Goal: Task Accomplishment & Management: Use online tool/utility

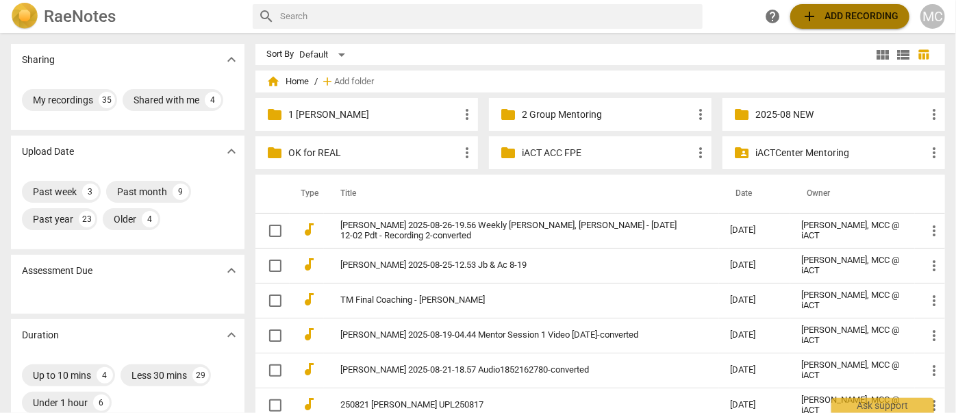
click at [860, 16] on span "add Add recording" at bounding box center [849, 16] width 97 height 16
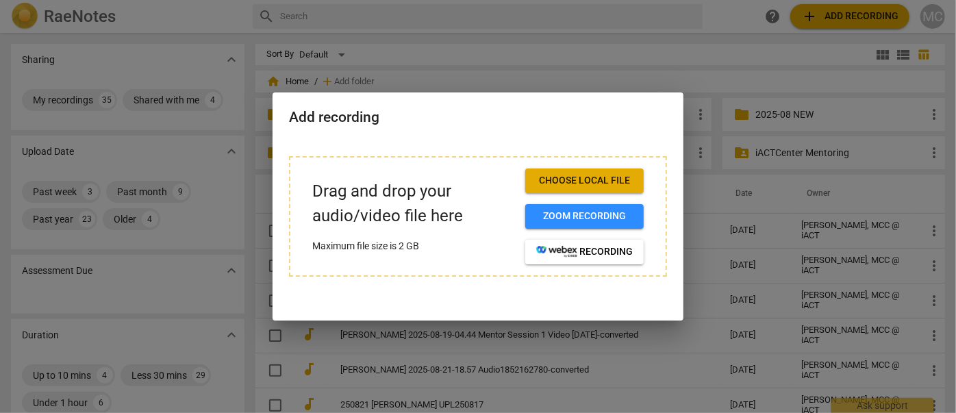
click at [627, 178] on span "Choose local file" at bounding box center [584, 181] width 97 height 14
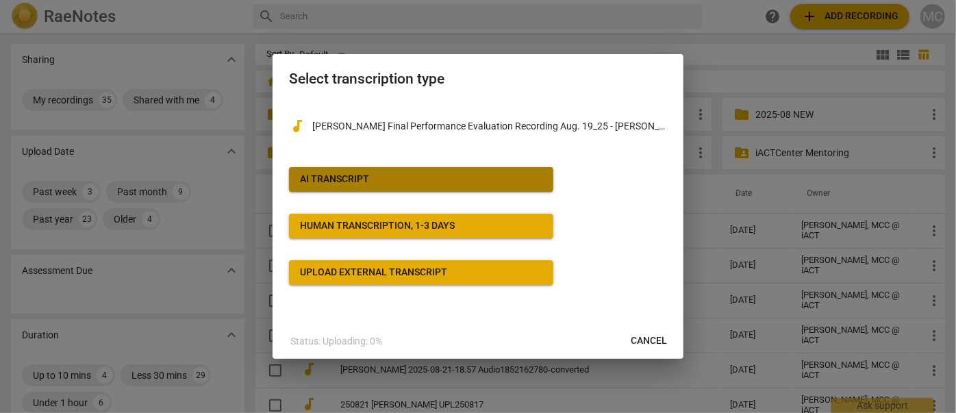
click at [394, 171] on button "AI Transcript" at bounding box center [421, 179] width 264 height 25
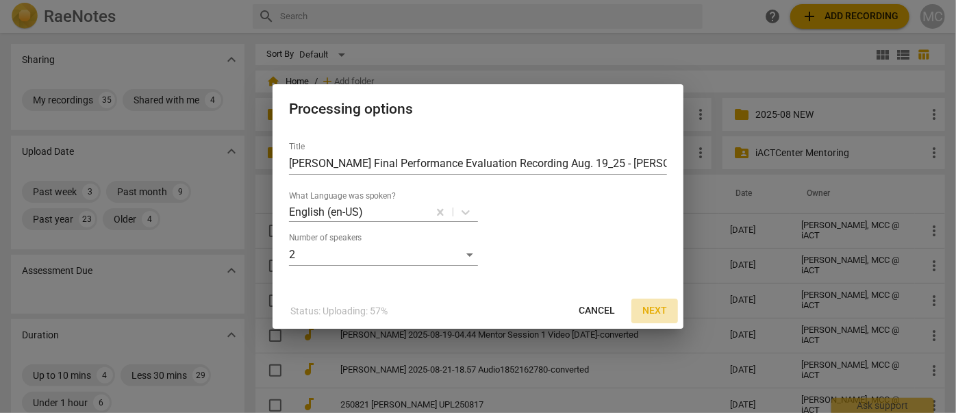
click at [655, 310] on span "Next" at bounding box center [654, 311] width 25 height 14
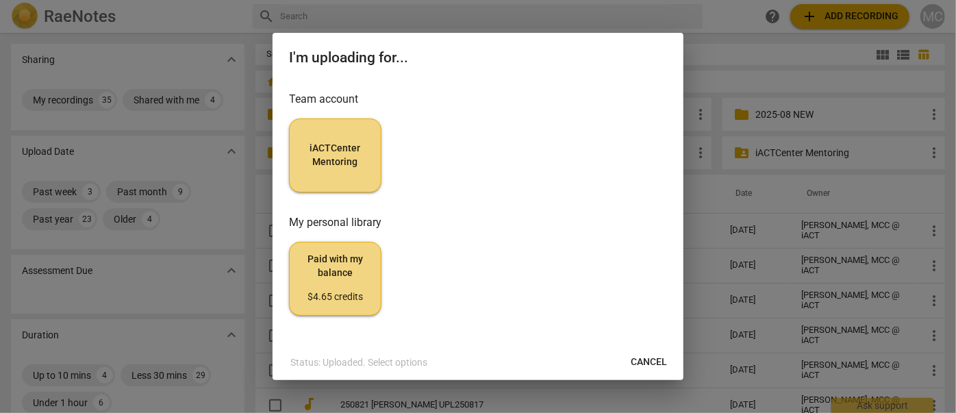
click at [336, 163] on span "iACTCenter Mentoring" at bounding box center [335, 155] width 69 height 27
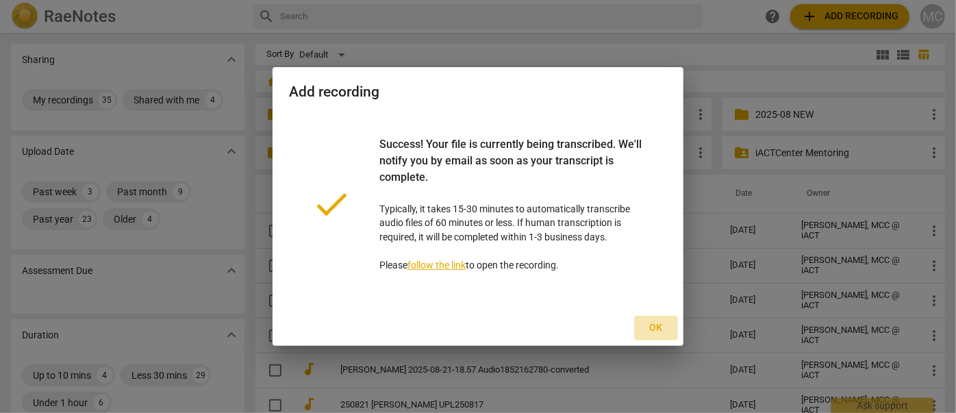
click at [663, 331] on span "Ok" at bounding box center [656, 328] width 22 height 14
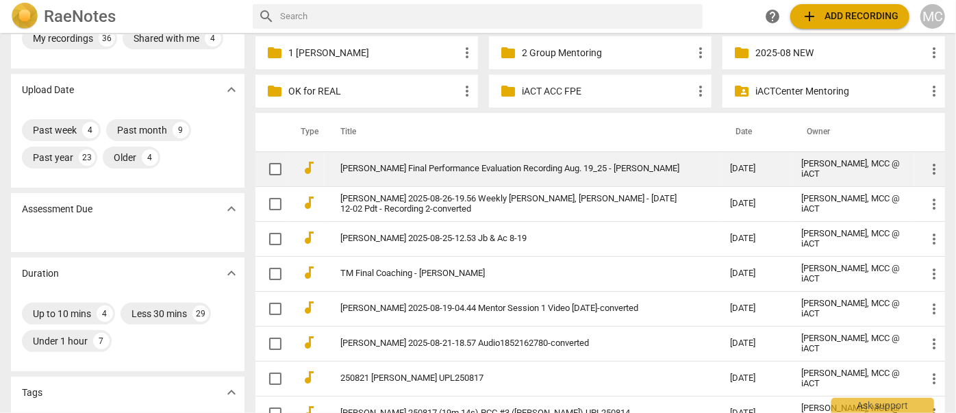
scroll to position [124, 0]
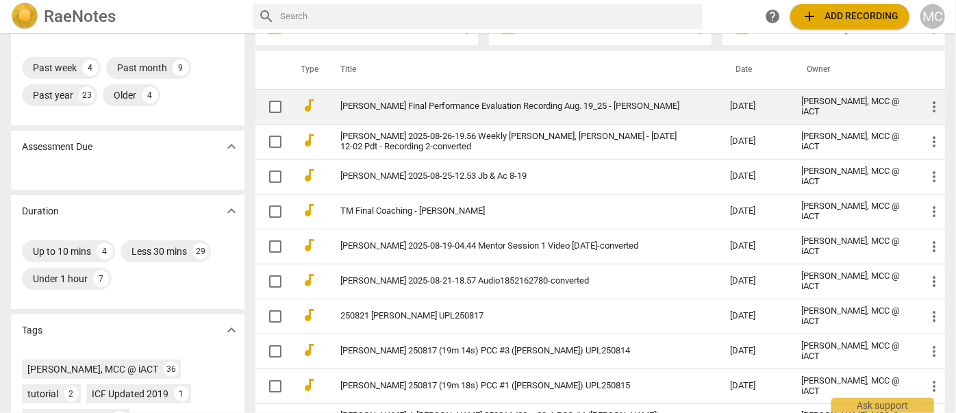
click at [384, 108] on link "[PERSON_NAME] Final Performance Evaluation Recording Aug. 19_25 - [PERSON_NAME]" at bounding box center [510, 106] width 340 height 10
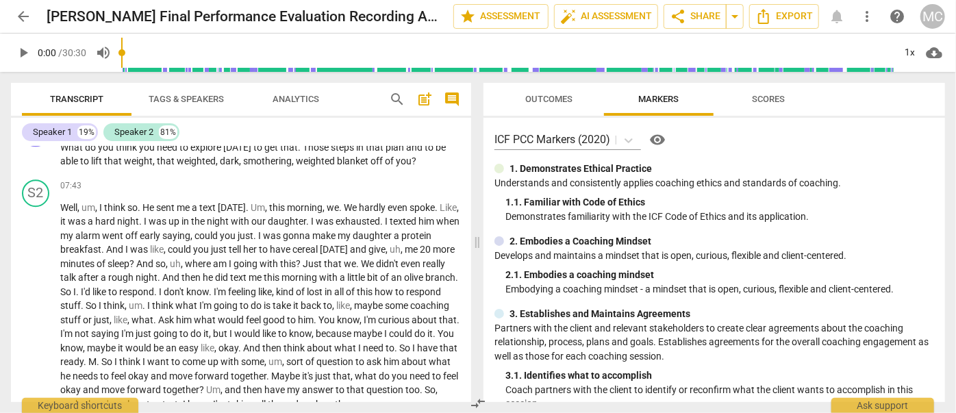
scroll to position [1868, 0]
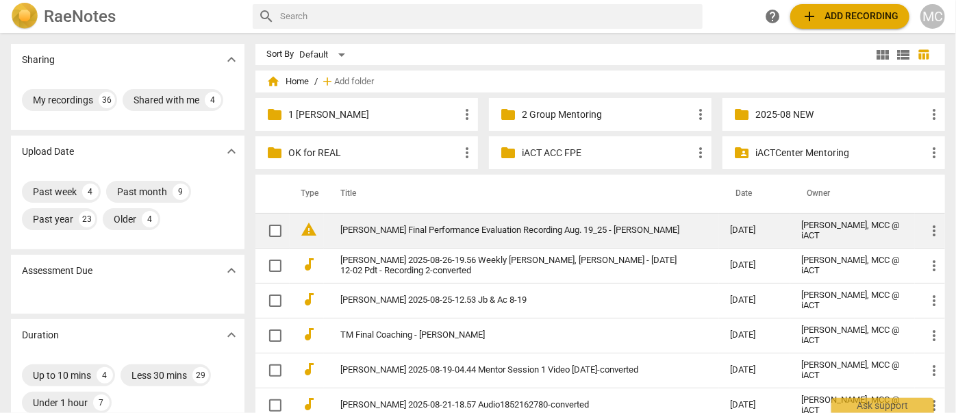
click at [383, 234] on link "[PERSON_NAME] Final Performance Evaluation Recording Aug. 19_25 - [PERSON_NAME]" at bounding box center [510, 230] width 340 height 10
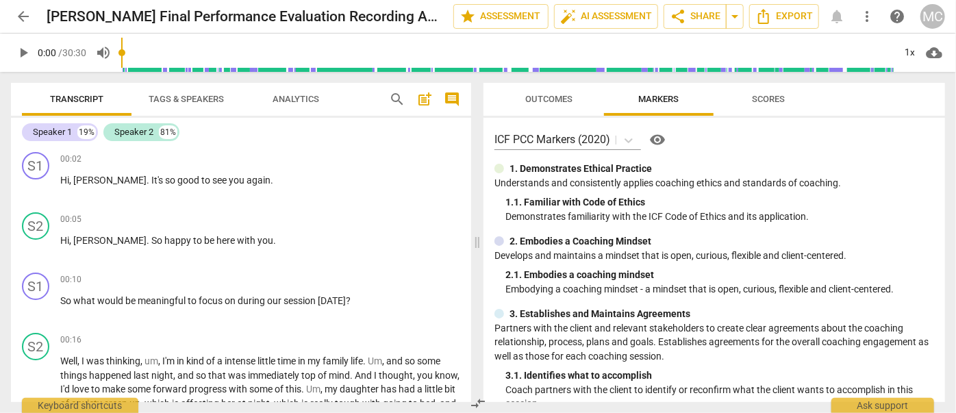
click at [397, 100] on span "search" at bounding box center [397, 99] width 16 height 16
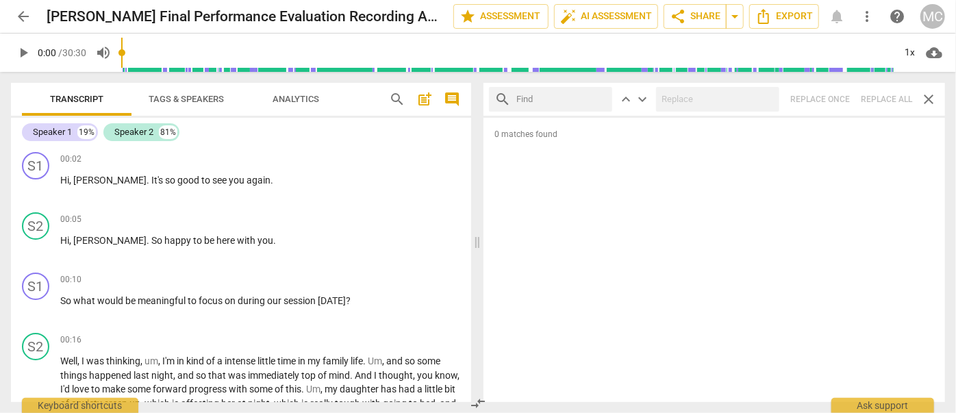
drag, startPoint x: 953, startPoint y: 18, endPoint x: 539, endPoint y: 92, distance: 421.0
click at [539, 92] on input "text" at bounding box center [561, 99] width 90 height 22
click at [532, 99] on input "text" at bounding box center [561, 99] width 90 height 22
type input "m"
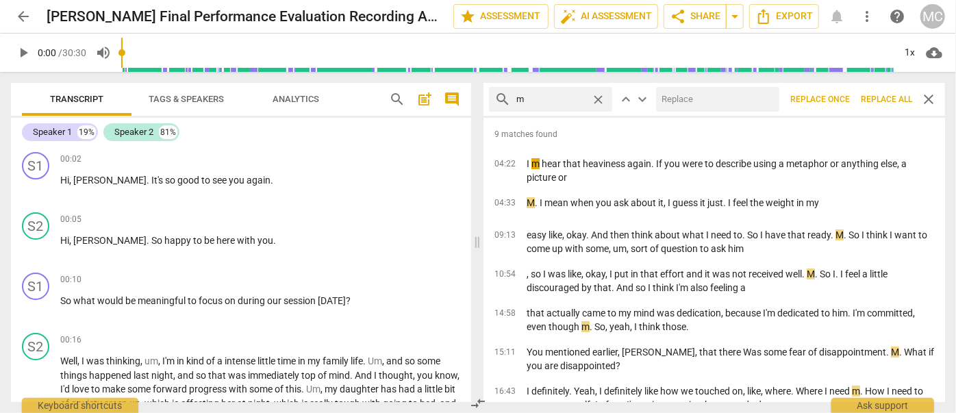
click at [885, 103] on span "Replace all" at bounding box center [886, 100] width 51 height 12
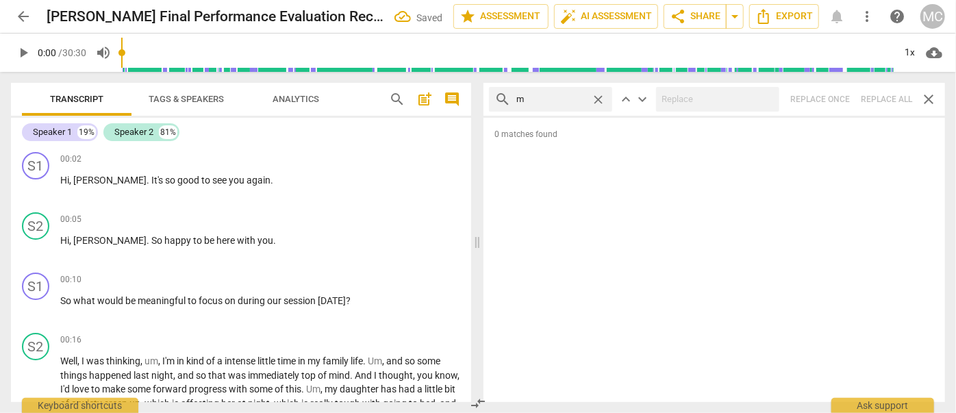
click at [596, 95] on span "close" at bounding box center [598, 99] width 14 height 14
click at [542, 95] on input "text" at bounding box center [561, 99] width 90 height 22
type input ","
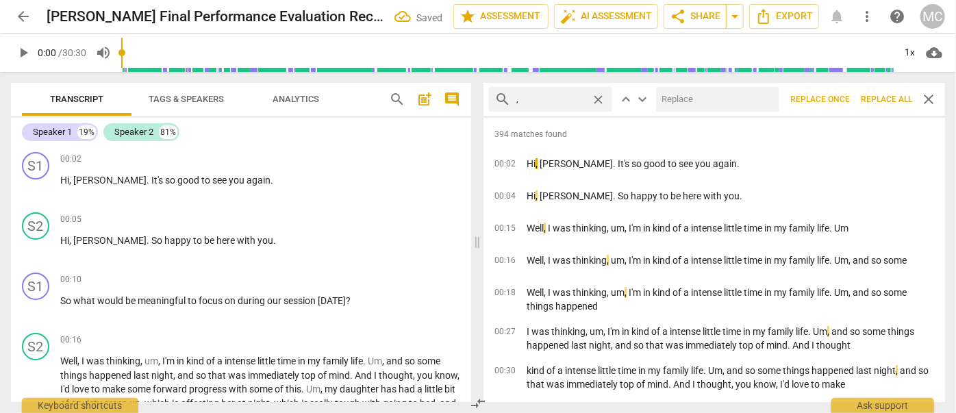
click at [878, 100] on span "Replace all" at bounding box center [886, 100] width 51 height 12
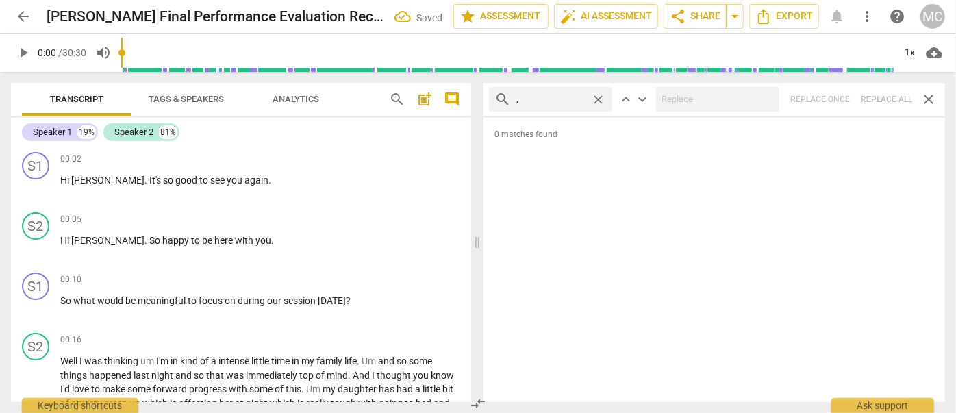
click at [599, 98] on span "close" at bounding box center [598, 99] width 14 height 14
click at [556, 98] on input "text" at bounding box center [561, 99] width 90 height 22
type input ". like"
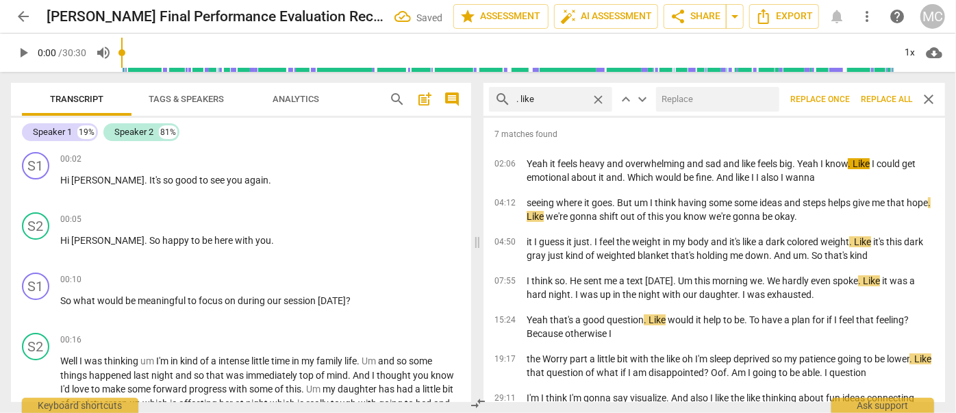
click at [688, 99] on input "text" at bounding box center [715, 99] width 118 height 22
type input "(like)"
click at [878, 98] on span "Replace all" at bounding box center [886, 100] width 51 height 12
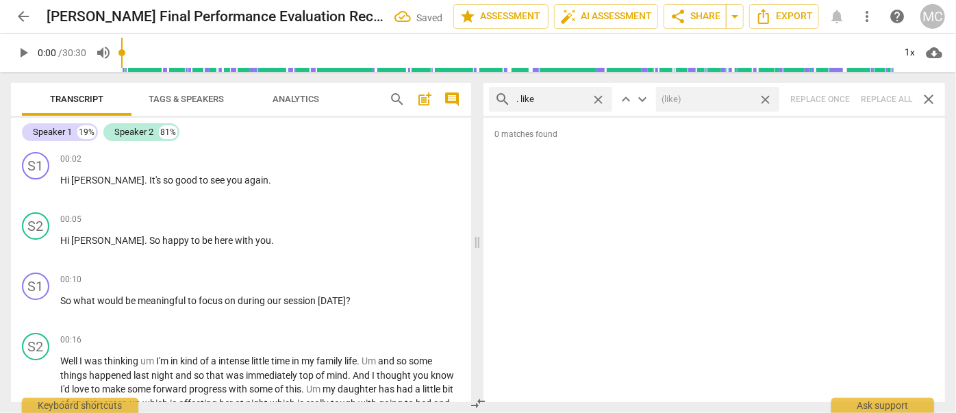
drag, startPoint x: 767, startPoint y: 99, endPoint x: 774, endPoint y: 98, distance: 7.0
click at [767, 99] on span "close" at bounding box center [765, 99] width 14 height 14
click at [601, 99] on span "close" at bounding box center [598, 99] width 14 height 14
click at [546, 101] on input "text" at bounding box center [561, 99] width 90 height 22
type input ". um"
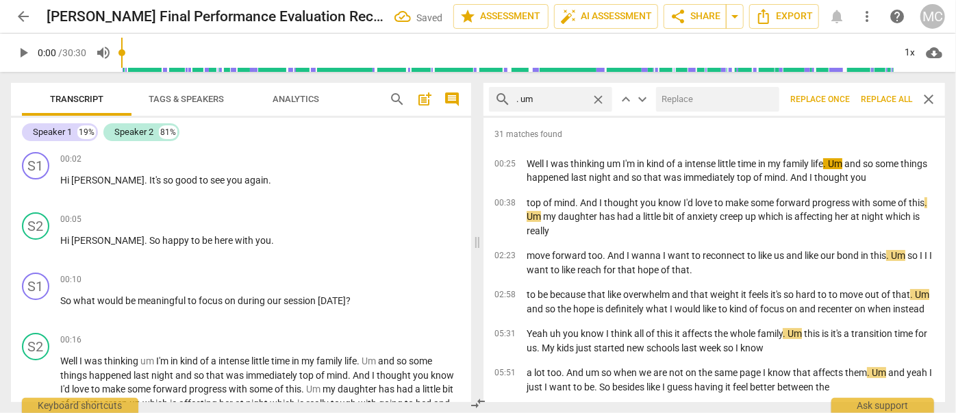
click at [673, 100] on input "text" at bounding box center [715, 99] width 118 height 22
type input "(umm)"
click at [878, 97] on span "Replace all" at bounding box center [886, 100] width 51 height 12
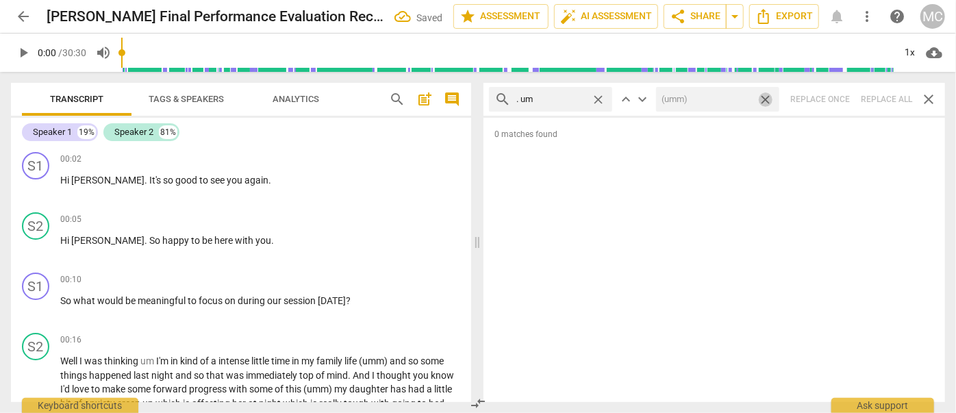
click at [766, 99] on span "close" at bounding box center [765, 99] width 14 height 14
click at [596, 95] on span "close" at bounding box center [598, 99] width 14 height 14
click at [564, 96] on input "text" at bounding box center [561, 99] width 90 height 22
type input ". uh"
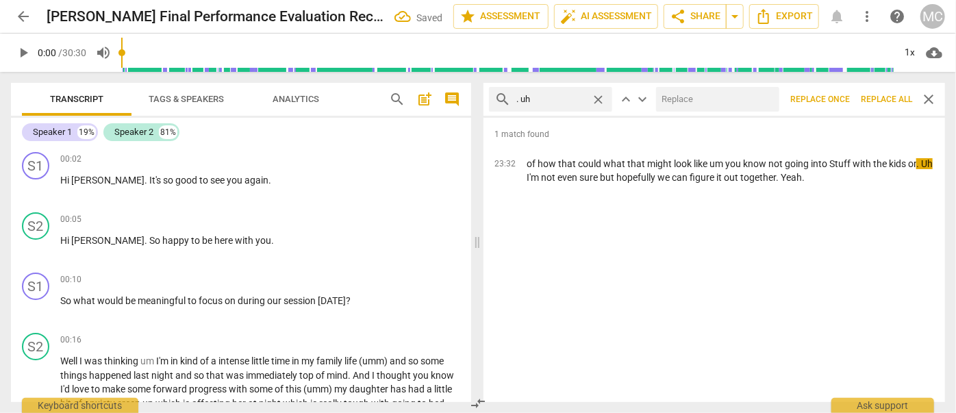
click at [679, 95] on input "text" at bounding box center [715, 99] width 118 height 22
type input "(uh)"
click at [886, 99] on span "Replace all" at bounding box center [886, 100] width 51 height 12
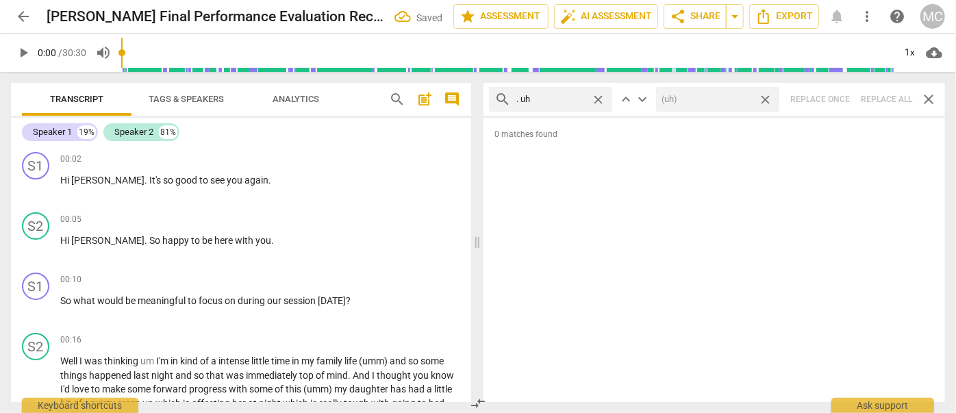
click at [768, 96] on span "close" at bounding box center [765, 99] width 14 height 14
click at [599, 97] on span "close" at bounding box center [598, 99] width 14 height 14
click at [556, 97] on input "text" at bounding box center [561, 99] width 90 height 22
type input "um"
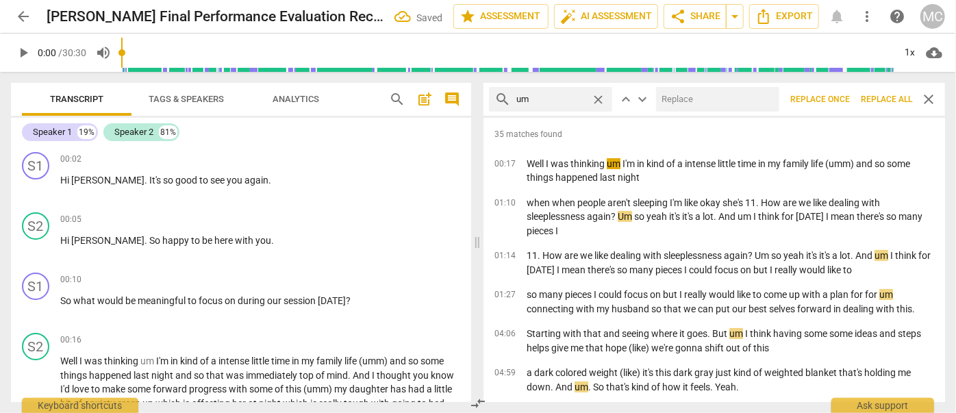
click at [674, 101] on input "text" at bounding box center [715, 99] width 118 height 22
type input "(umm)"
click at [880, 103] on span "Replace all" at bounding box center [886, 100] width 51 height 12
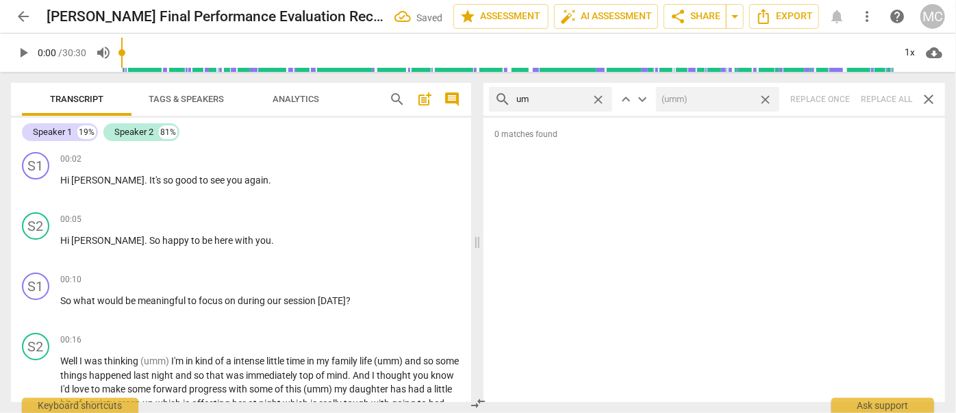
click at [765, 98] on span "close" at bounding box center [765, 99] width 14 height 14
click at [602, 98] on span "close" at bounding box center [598, 99] width 14 height 14
click at [575, 97] on input "text" at bounding box center [561, 99] width 90 height 22
type input "uh"
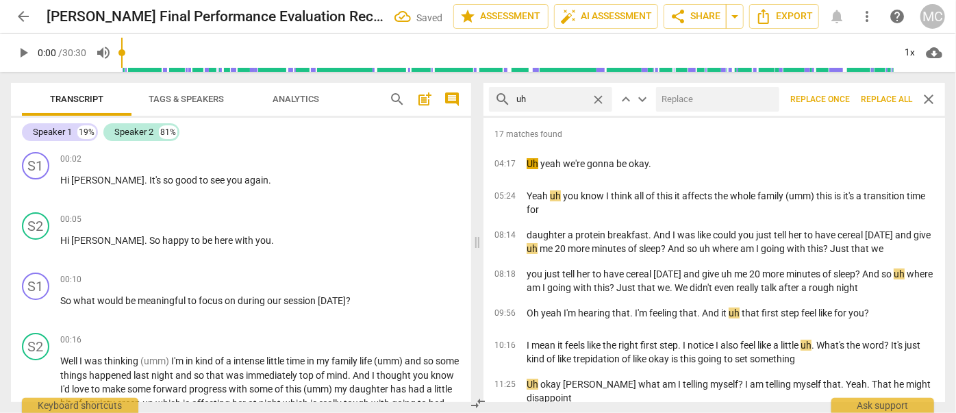
click at [694, 97] on input "text" at bounding box center [715, 99] width 118 height 22
type input "(uh)"
click at [884, 99] on span "Replace all" at bounding box center [886, 100] width 51 height 12
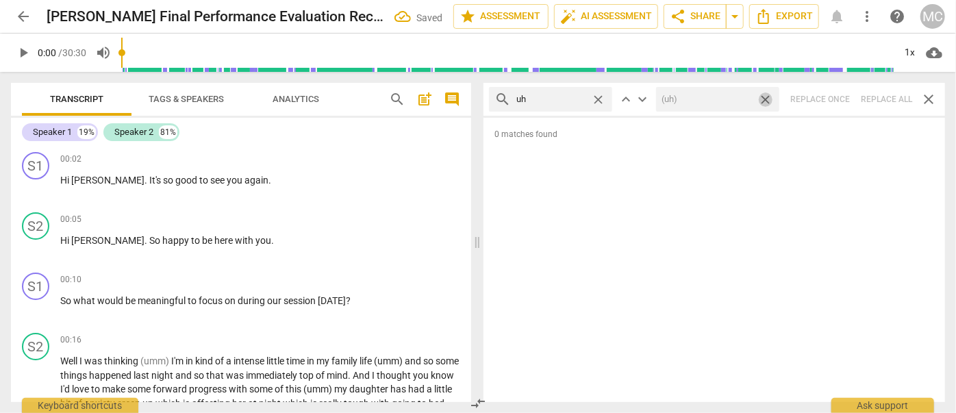
click at [768, 97] on span "close" at bounding box center [765, 99] width 14 height 14
click at [601, 98] on span "close" at bounding box center [598, 99] width 14 height 14
click at [565, 103] on input "text" at bounding box center [561, 99] width 90 height 22
type input "kind of"
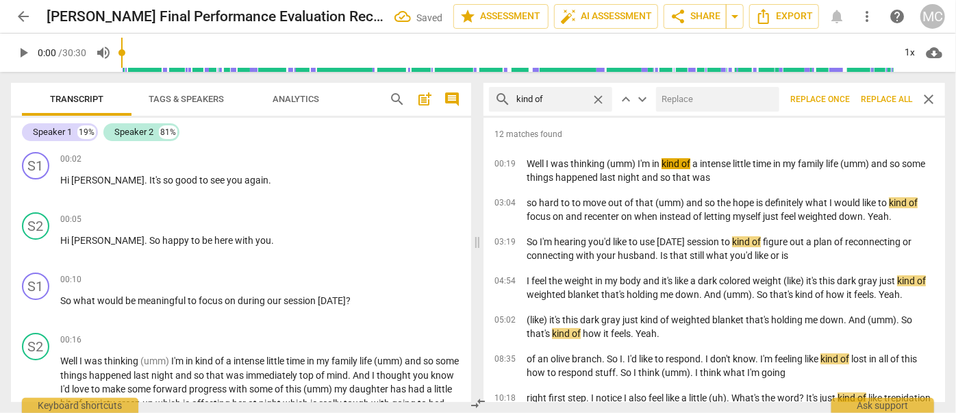
click at [677, 103] on input "text" at bounding box center [715, 99] width 118 height 22
type input "(kind of)"
click at [882, 99] on span "Replace all" at bounding box center [886, 100] width 51 height 12
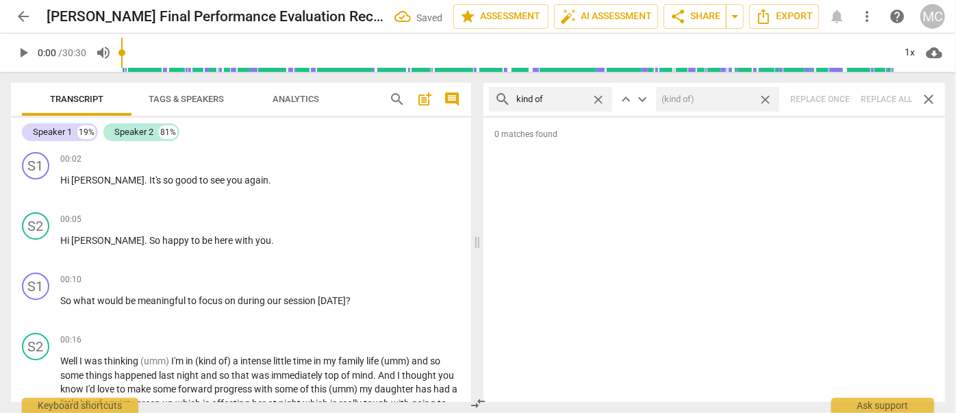
click at [764, 95] on span "close" at bounding box center [765, 99] width 14 height 14
click at [601, 97] on span "close" at bounding box center [598, 99] width 14 height 14
click at [560, 100] on input "text" at bounding box center [561, 99] width 90 height 22
type input "sort of"
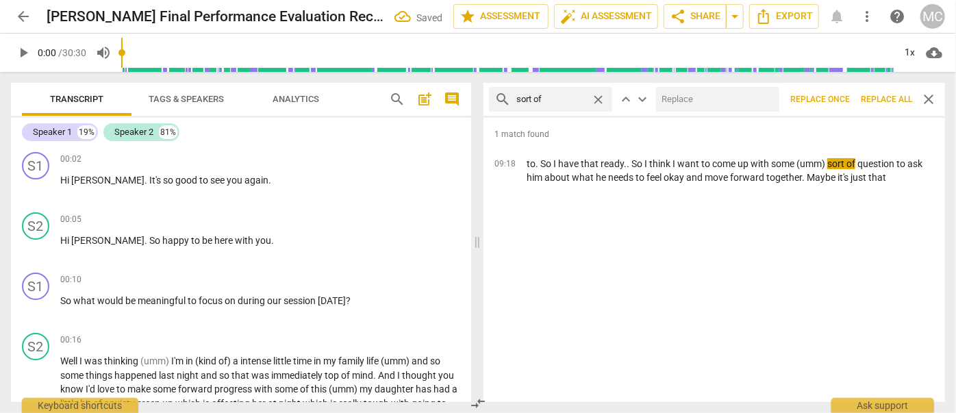
click at [696, 95] on input "text" at bounding box center [715, 99] width 118 height 22
type input "(sort of)"
click at [883, 101] on span "Replace all" at bounding box center [886, 100] width 51 height 12
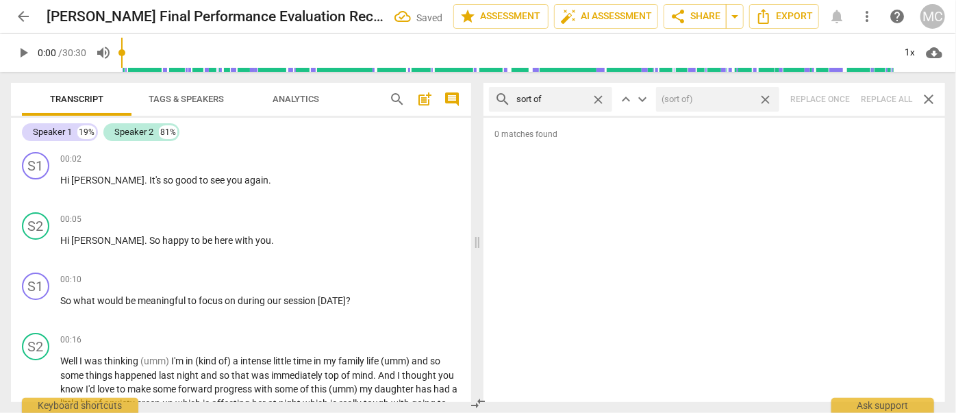
click at [766, 96] on span "close" at bounding box center [765, 99] width 14 height 14
click at [599, 97] on span "close" at bounding box center [598, 99] width 14 height 14
click at [566, 96] on input "text" at bounding box center [561, 99] width 90 height 22
type input "and then"
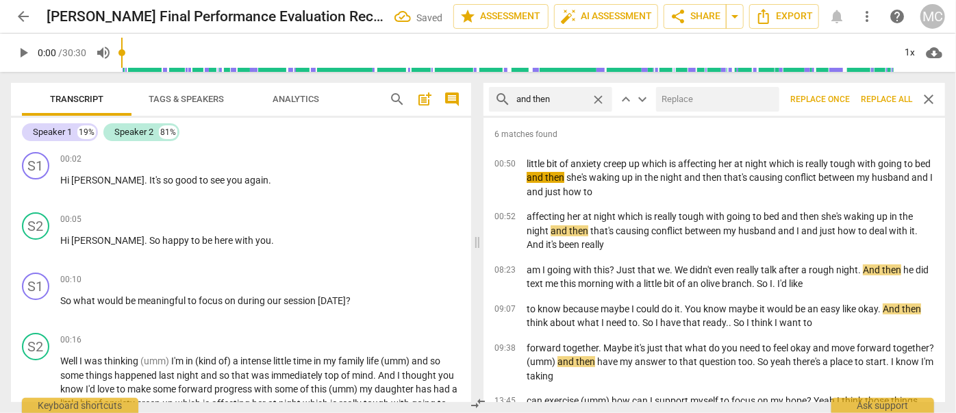
click at [673, 95] on input "text" at bounding box center [715, 99] width 118 height 22
type input "(then)"
click at [884, 97] on span "Replace all" at bounding box center [886, 100] width 51 height 12
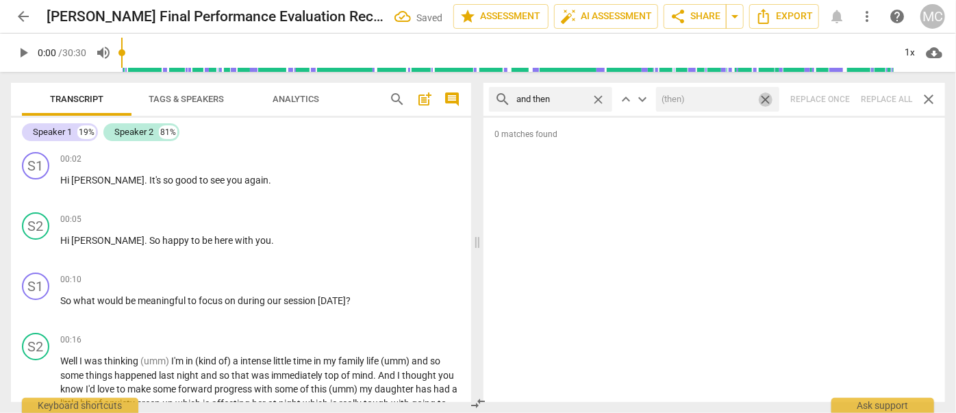
click at [765, 99] on span "close" at bounding box center [765, 99] width 14 height 14
click at [596, 97] on span "close" at bounding box center [598, 99] width 14 height 14
click at [573, 96] on input "text" at bounding box center [561, 99] width 90 height 22
type input "like"
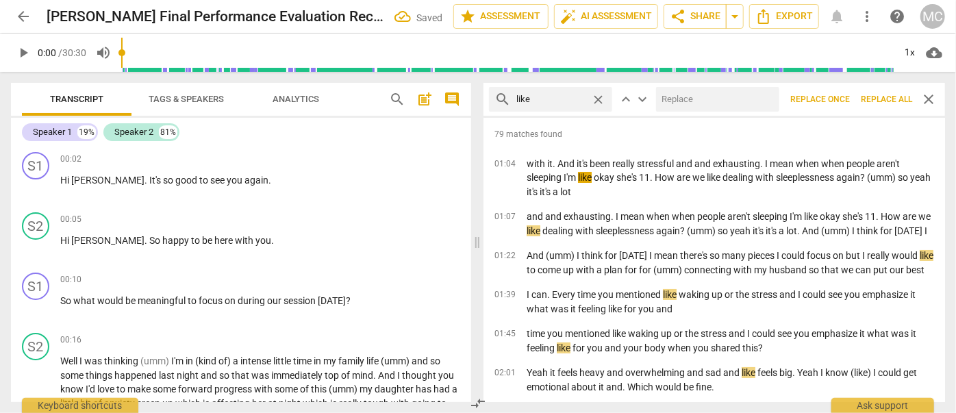
click at [709, 98] on input "text" at bounding box center [715, 99] width 118 height 22
type input "(like)"
click at [892, 100] on span "Replace all" at bounding box center [886, 100] width 51 height 12
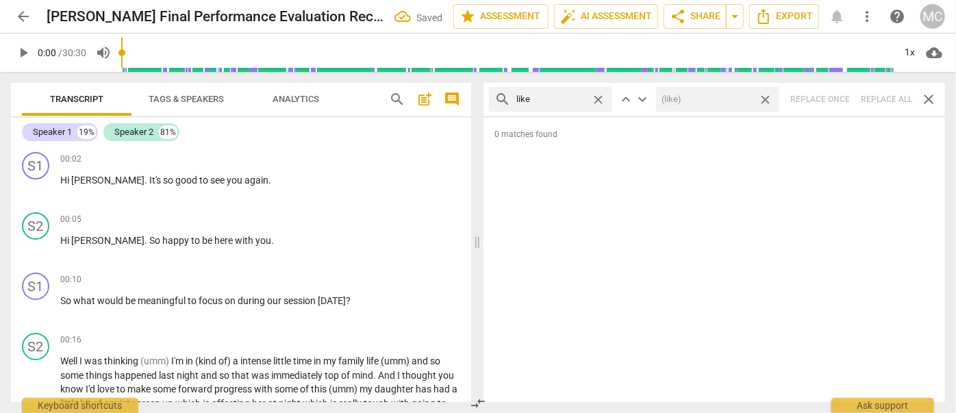
drag, startPoint x: 767, startPoint y: 96, endPoint x: 642, endPoint y: 103, distance: 124.9
click at [767, 96] on span "close" at bounding box center [765, 99] width 14 height 14
click at [601, 99] on span "close" at bounding box center [598, 99] width 14 height 14
click at [560, 98] on input "text" at bounding box center [561, 99] width 90 height 22
type input "just"
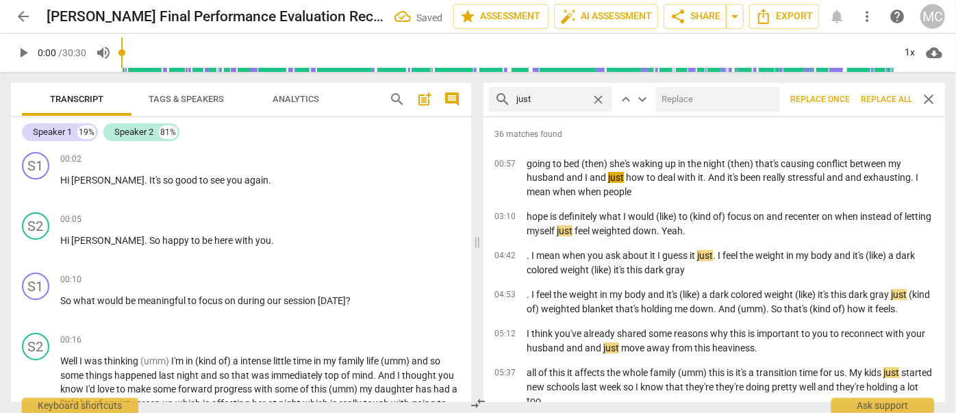
click at [681, 96] on input "text" at bounding box center [715, 99] width 118 height 22
type input "(just)"
click at [880, 97] on span "Replace all" at bounding box center [886, 100] width 51 height 12
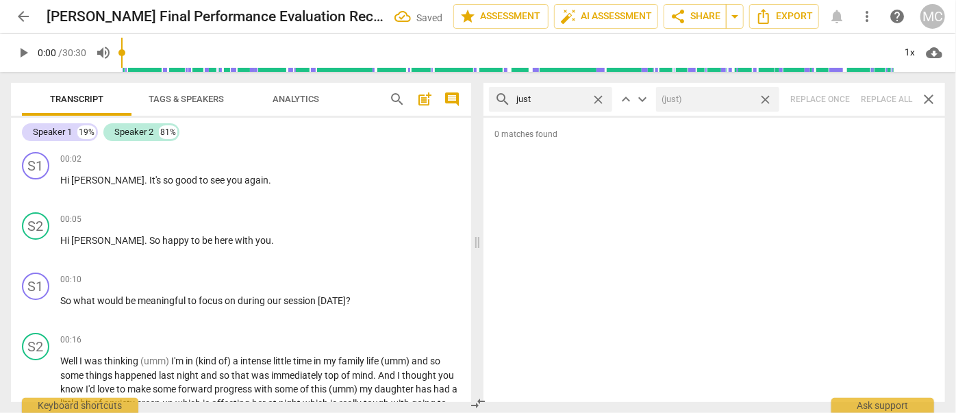
click at [764, 97] on span "close" at bounding box center [765, 99] width 14 height 14
click at [597, 96] on span "close" at bounding box center [598, 99] width 14 height 14
click at [557, 96] on input "text" at bounding box center [561, 99] width 90 height 22
type input "you know"
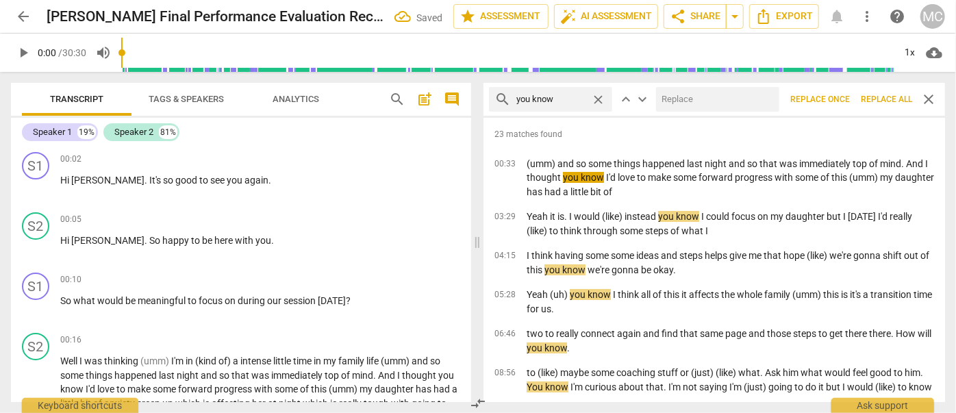
click at [697, 101] on input "text" at bounding box center [715, 99] width 118 height 22
type input "(you know)"
click at [889, 95] on span "Replace all" at bounding box center [886, 100] width 51 height 12
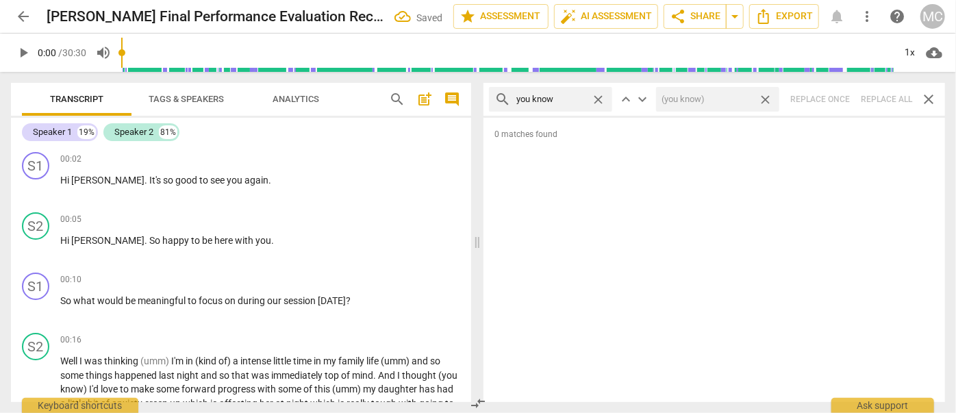
click at [767, 98] on span "close" at bounding box center [765, 99] width 14 height 14
click at [601, 99] on span "close" at bounding box center [598, 99] width 14 height 14
click at [564, 101] on input "text" at bounding box center [561, 99] width 90 height 22
type input "I guess"
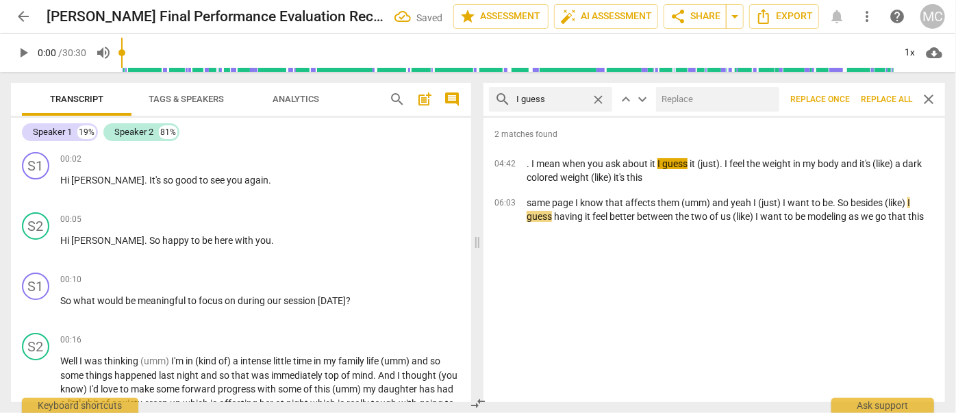
click at [715, 97] on input "text" at bounding box center [715, 99] width 118 height 22
type input "(I guess)"
click at [875, 99] on span "Replace all" at bounding box center [886, 100] width 51 height 12
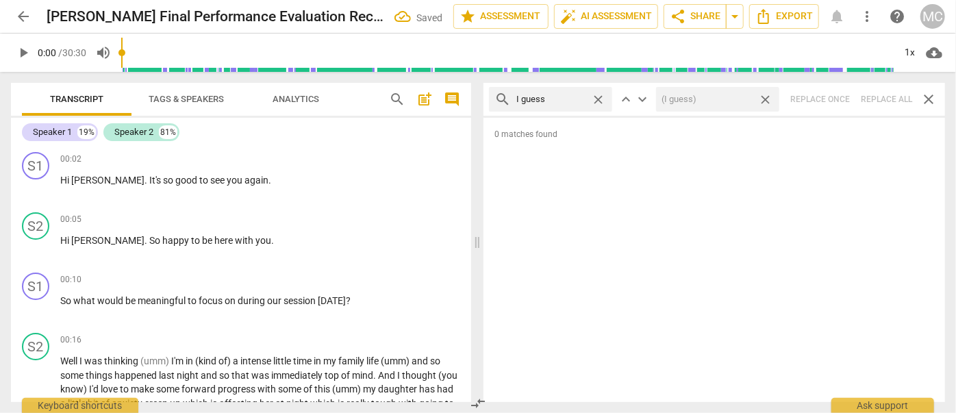
drag, startPoint x: 765, startPoint y: 100, endPoint x: 740, endPoint y: 100, distance: 25.3
click at [764, 100] on span "close" at bounding box center [765, 99] width 14 height 14
click at [597, 96] on span "close" at bounding box center [598, 99] width 14 height 14
click at [553, 96] on input "text" at bounding box center [561, 99] width 90 height 22
type input "I mean"
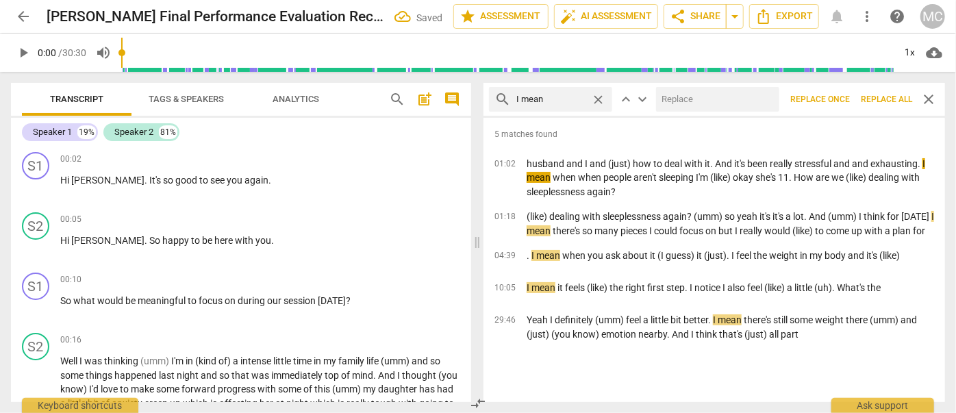
click at [701, 95] on input "text" at bounding box center [715, 99] width 118 height 22
type input "(I mean)"
click at [875, 99] on span "Replace all" at bounding box center [886, 100] width 51 height 12
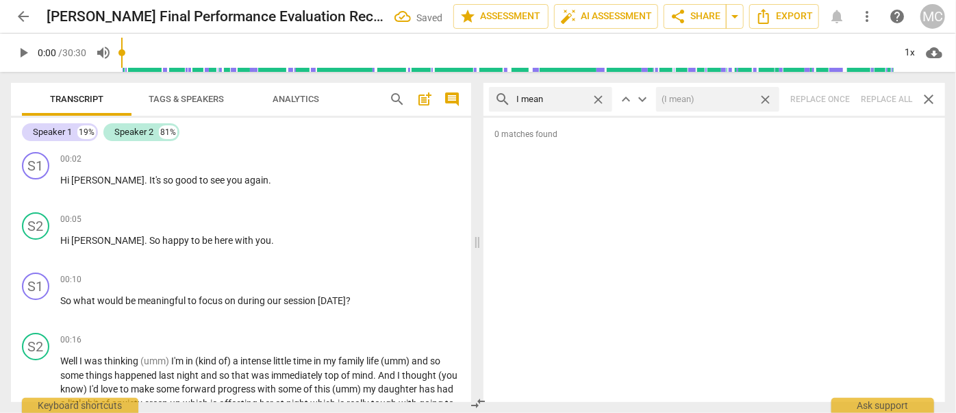
drag, startPoint x: 765, startPoint y: 97, endPoint x: 712, endPoint y: 97, distance: 52.7
click at [765, 97] on span "close" at bounding box center [765, 99] width 14 height 14
click at [600, 98] on span "close" at bounding box center [598, 99] width 14 height 14
click at [561, 98] on input "text" at bounding box center [561, 99] width 90 height 22
type input "you know"
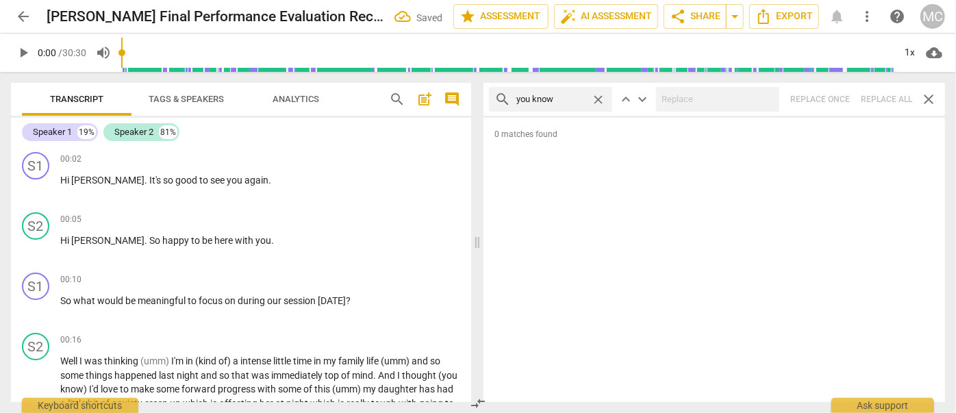
click at [596, 99] on span "close" at bounding box center [598, 99] width 14 height 14
click at [554, 103] on input "text" at bounding box center [561, 99] width 90 height 22
type input "okay"
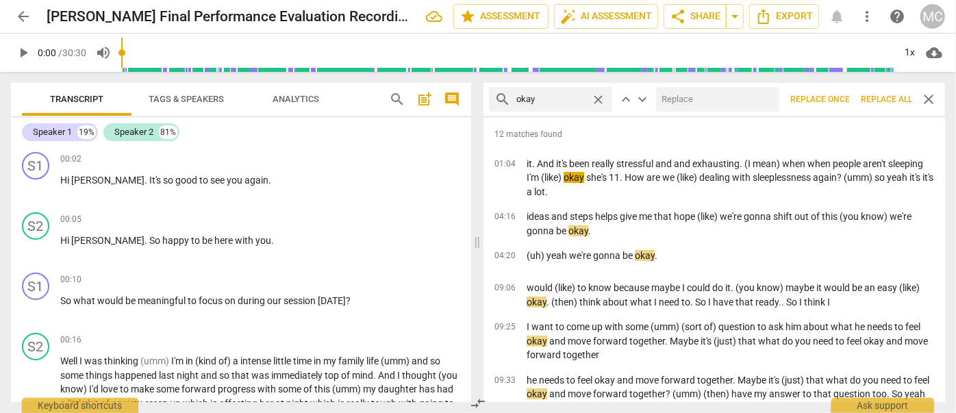
click at [683, 95] on input "text" at bounding box center [715, 99] width 118 height 22
type input "OK"
drag, startPoint x: 887, startPoint y: 100, endPoint x: 838, endPoint y: 98, distance: 48.7
click at [887, 100] on span "Replace all" at bounding box center [886, 100] width 51 height 12
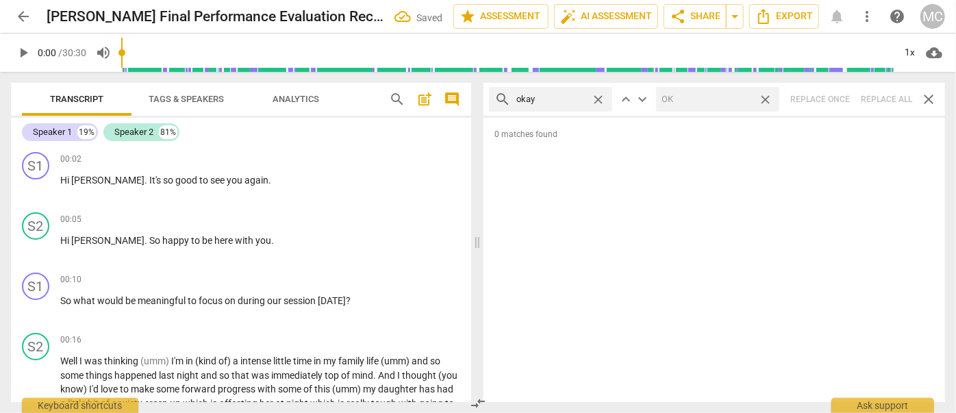
click at [765, 98] on span "close" at bounding box center [765, 99] width 14 height 14
click at [599, 97] on span "close" at bounding box center [598, 99] width 14 height 14
click at [557, 98] on input "text" at bounding box center [561, 99] width 90 height 22
type input "maybe"
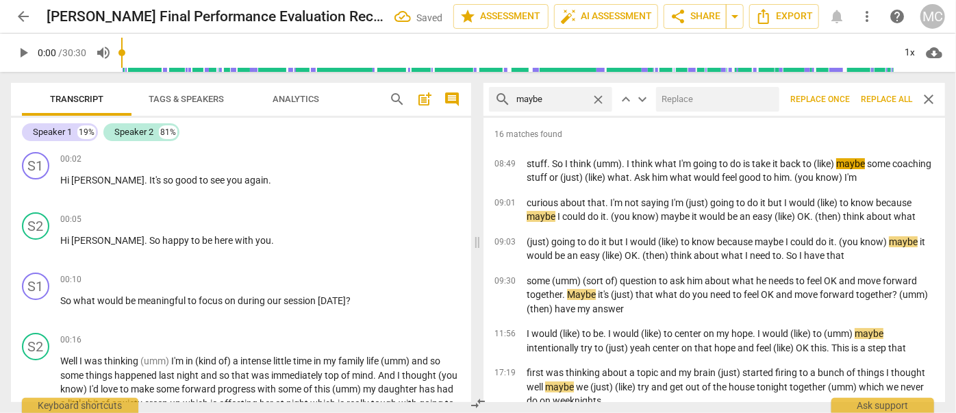
click at [675, 103] on input "text" at bounding box center [715, 99] width 118 height 22
type input "(maybe)"
click at [875, 94] on span "Replace all" at bounding box center [886, 100] width 51 height 12
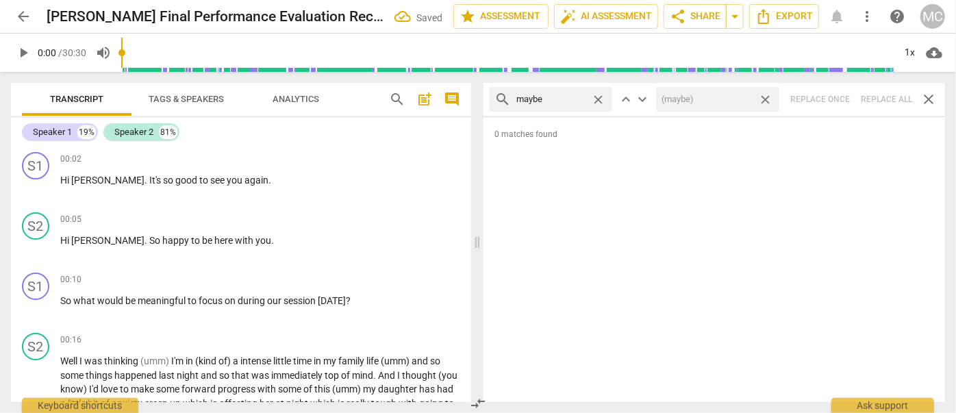
drag, startPoint x: 767, startPoint y: 98, endPoint x: 722, endPoint y: 99, distance: 45.2
click at [767, 98] on span "close" at bounding box center [765, 99] width 14 height 14
click at [603, 98] on span "close" at bounding box center [598, 99] width 14 height 14
click at [568, 99] on input "text" at bounding box center [561, 99] width 90 height 22
type input "perhaps"
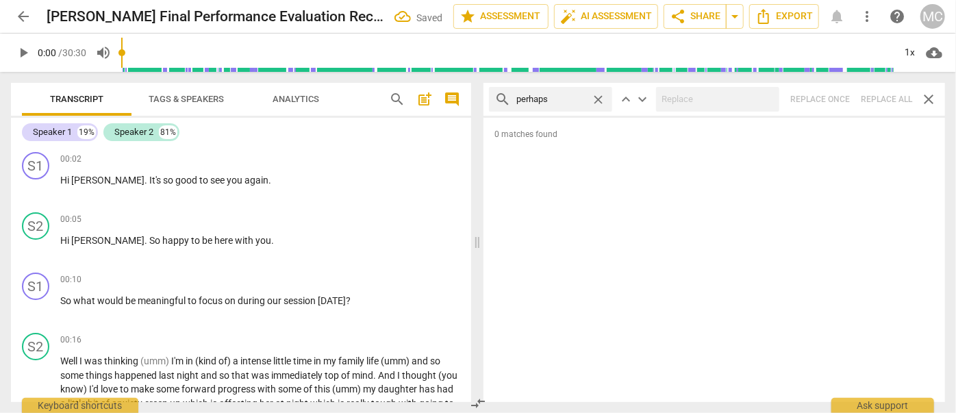
click at [888, 101] on div "search perhaps close keyboard_arrow_up keyboard_arrow_down Replace once Replace…" at bounding box center [714, 99] width 462 height 33
drag, startPoint x: 596, startPoint y: 96, endPoint x: 584, endPoint y: 97, distance: 11.7
click at [596, 96] on span "close" at bounding box center [598, 99] width 14 height 14
click at [582, 97] on input "text" at bounding box center [561, 99] width 90 height 22
type input "a"
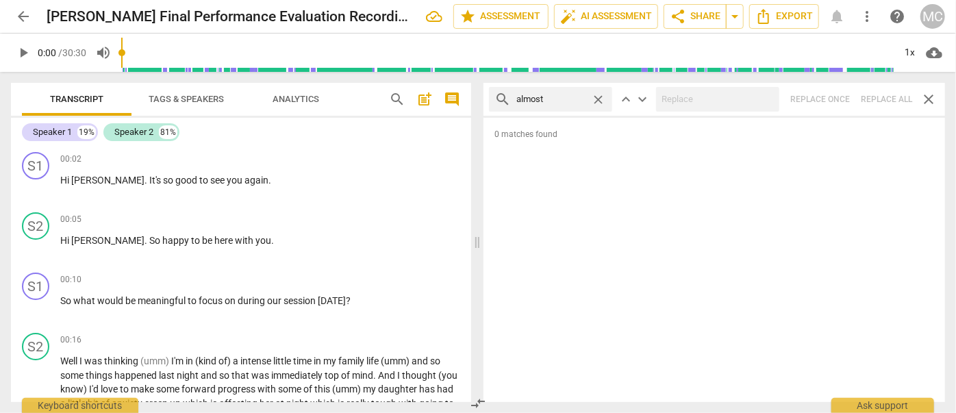
type input "almost"
click at [905, 100] on div "search almost close keyboard_arrow_up keyboard_arrow_down Replace once Replace …" at bounding box center [714, 99] width 462 height 33
click at [883, 97] on div "search almost close keyboard_arrow_up keyboard_arrow_down Replace once Replace …" at bounding box center [714, 99] width 462 height 33
click at [597, 98] on span "close" at bounding box center [598, 99] width 14 height 14
click at [548, 101] on input "text" at bounding box center [561, 99] width 90 height 22
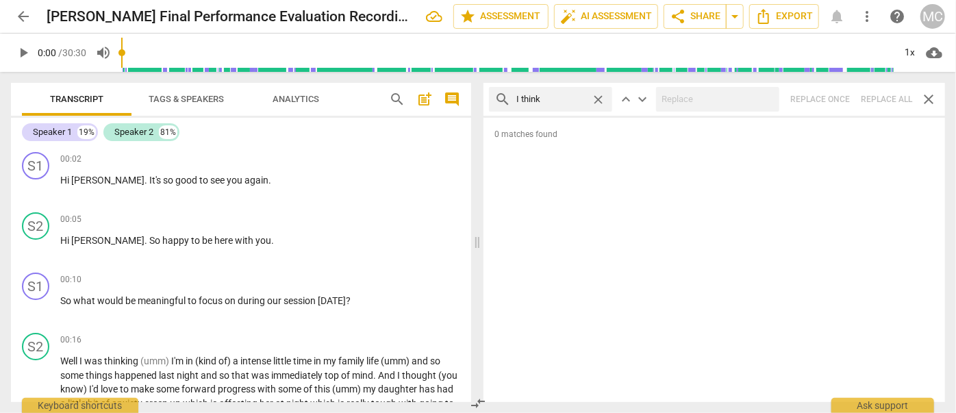
type input "I think"
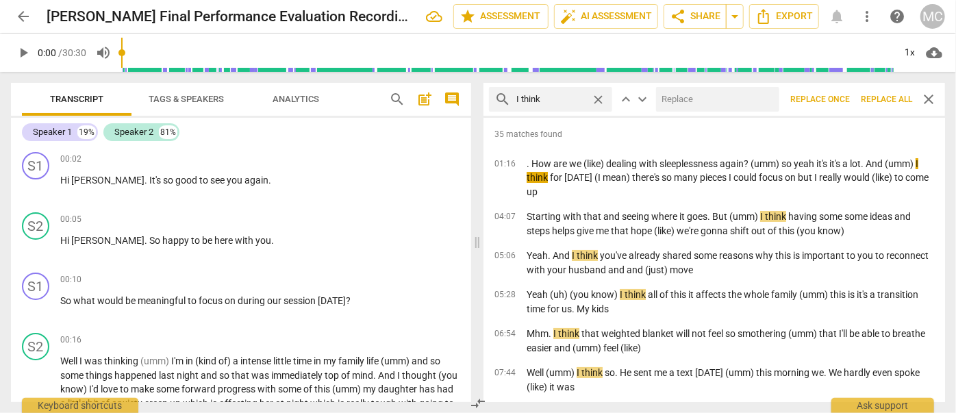
click at [699, 107] on input "text" at bounding box center [715, 99] width 118 height 22
type input "(I think)"
click at [889, 95] on span "Replace all" at bounding box center [886, 100] width 51 height 12
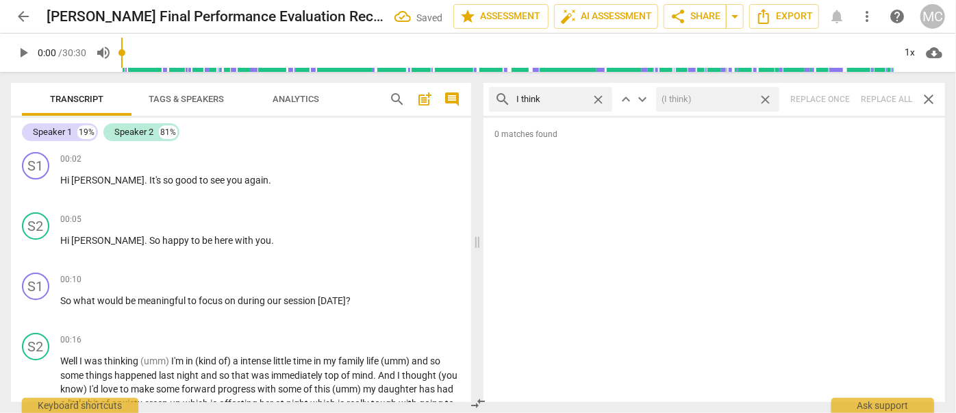
click at [767, 97] on span "close" at bounding box center [765, 99] width 14 height 14
click at [598, 96] on span "close" at bounding box center [598, 99] width 14 height 14
click at [570, 97] on input "text" at bounding box center [561, 99] width 90 height 22
type input "basically"
click at [881, 97] on div "search basically close keyboard_arrow_up keyboard_arrow_down Replace once Repla…" at bounding box center [714, 99] width 462 height 33
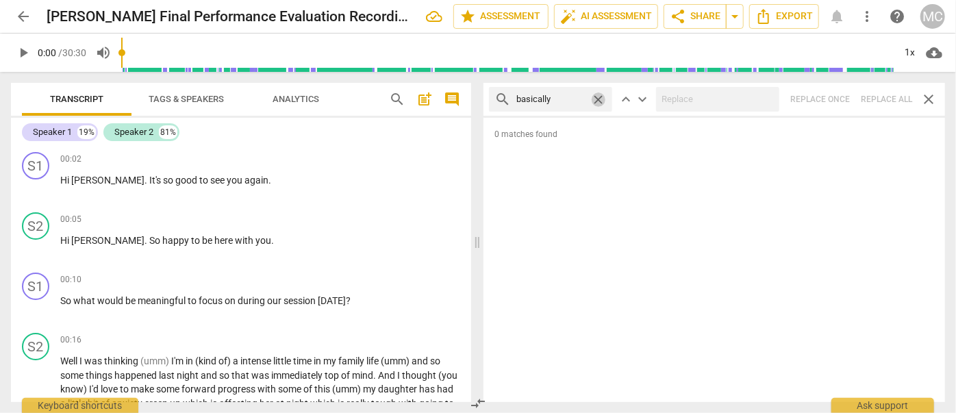
drag, startPoint x: 597, startPoint y: 98, endPoint x: 571, endPoint y: 99, distance: 26.0
click at [597, 98] on span "close" at bounding box center [598, 99] width 14 height 14
click at [548, 99] on input "text" at bounding box center [550, 99] width 69 height 22
type input "gonna"
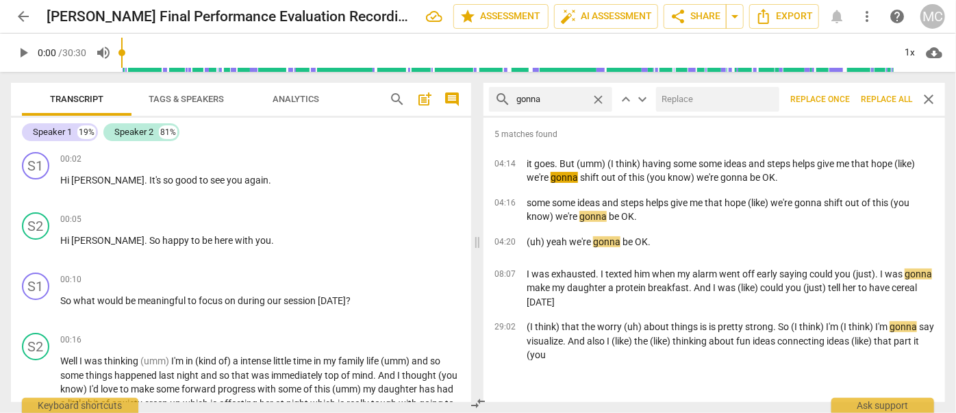
click at [680, 95] on input "text" at bounding box center [715, 99] width 118 height 22
type input "going to"
click at [868, 96] on span "Replace all" at bounding box center [886, 100] width 51 height 12
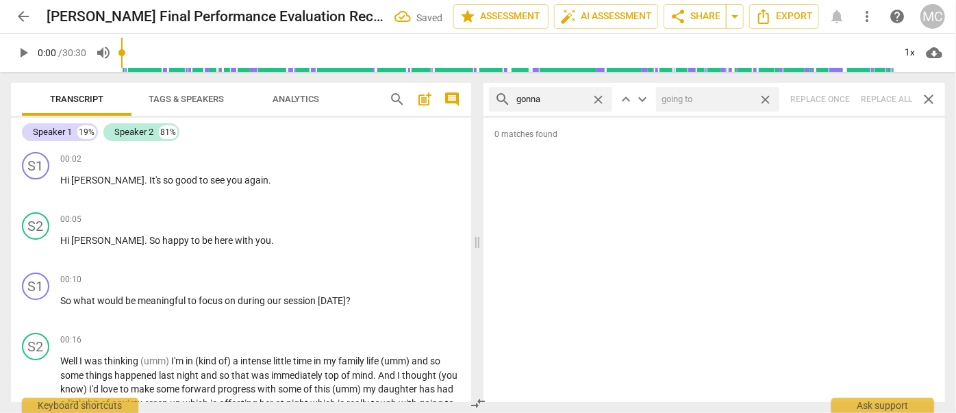
click at [765, 96] on span "close" at bounding box center [765, 99] width 14 height 14
click at [600, 97] on span "close" at bounding box center [598, 99] width 14 height 14
click at [573, 97] on input "text" at bounding box center [561, 99] width 90 height 22
type input "wanna"
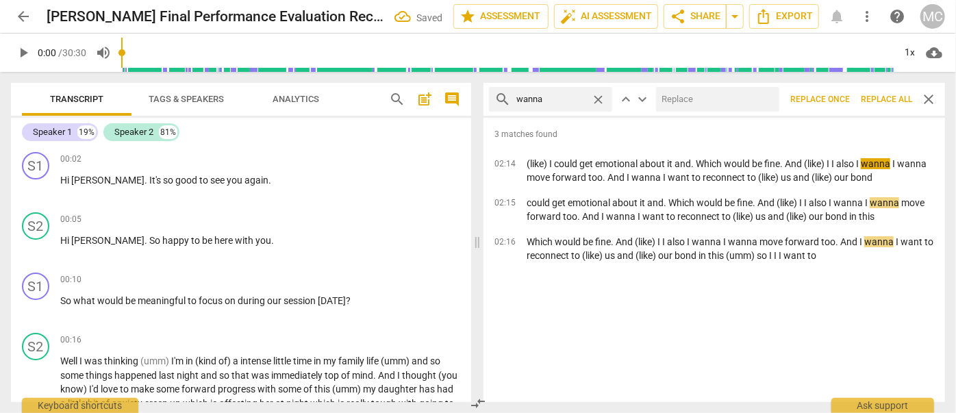
click at [686, 92] on input "text" at bounding box center [715, 99] width 118 height 22
type input "want to"
click at [879, 96] on span "Replace all" at bounding box center [886, 100] width 51 height 12
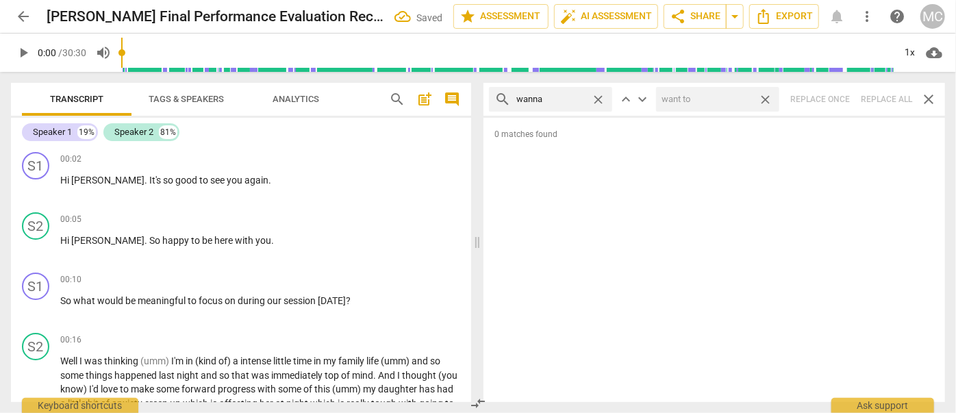
click at [763, 98] on span "close" at bounding box center [765, 99] width 14 height 14
click at [597, 95] on span "close" at bounding box center [598, 99] width 14 height 14
click at [555, 97] on input "text" at bounding box center [561, 99] width 90 height 22
type input "gotcha"
click at [876, 98] on div "search gotcha close keyboard_arrow_up keyboard_arrow_down Replace once Replace …" at bounding box center [714, 99] width 462 height 33
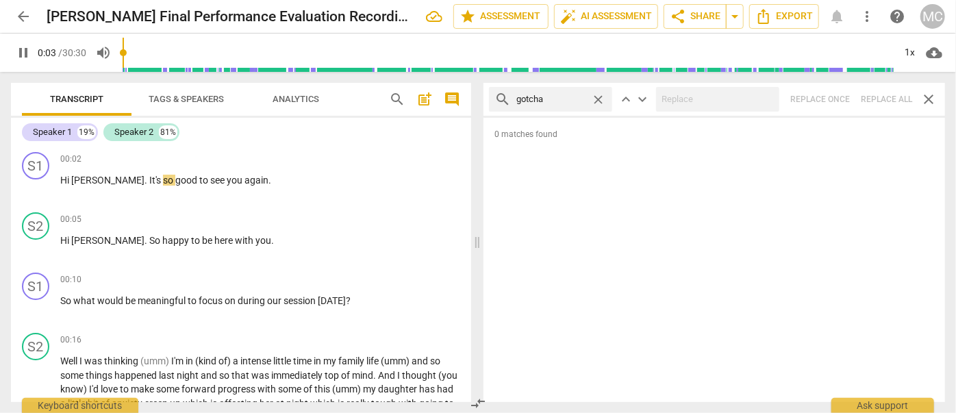
click at [599, 96] on span "close" at bounding box center [598, 99] width 14 height 14
type input "4"
click at [556, 100] on input "text" at bounding box center [561, 99] width 90 height 22
type input "6"
type input "[DEMOGRAPHIC_DATA]"
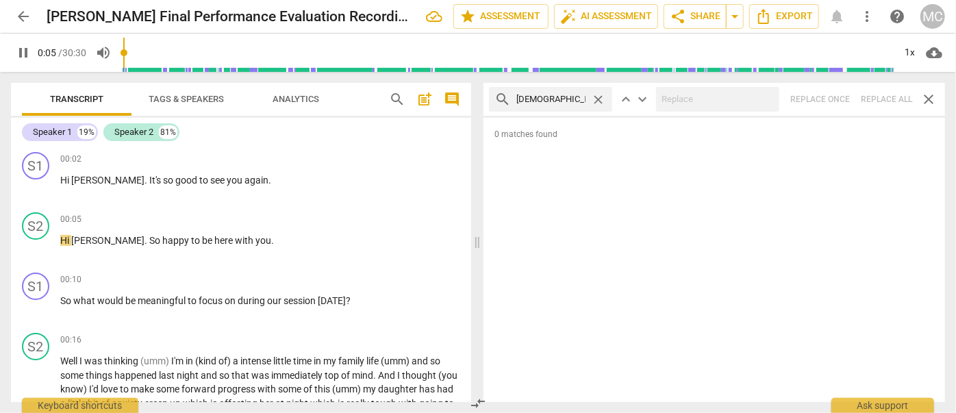
type input "6"
type input "gotta"
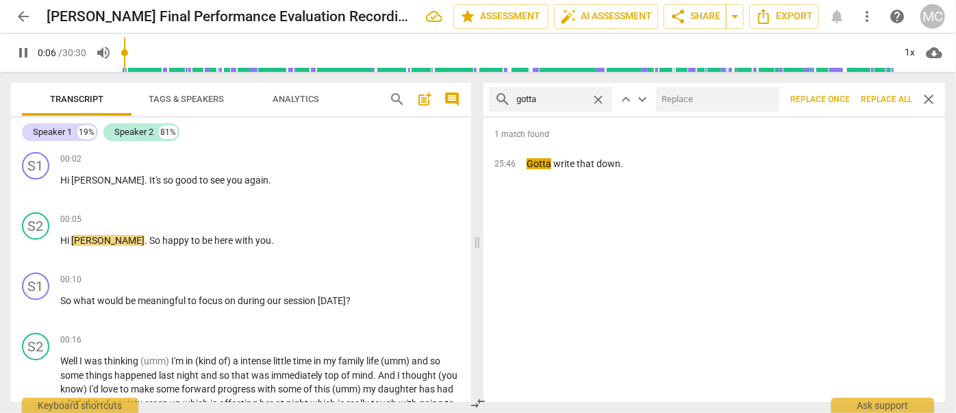
click at [719, 90] on input "text" at bounding box center [715, 99] width 118 height 22
type input "7"
type input "hav"
type input "7"
type input "havet"
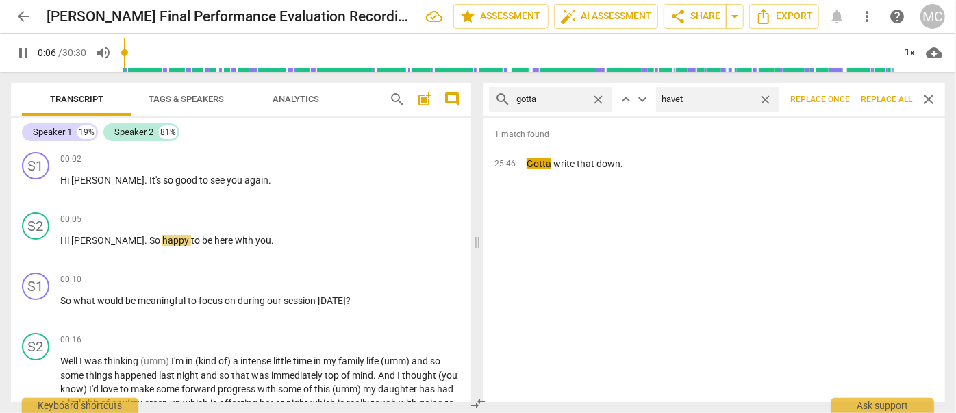
type input "7"
type input "have to"
type input "8"
type input "have to"
click at [888, 95] on span "Replace all" at bounding box center [886, 100] width 51 height 12
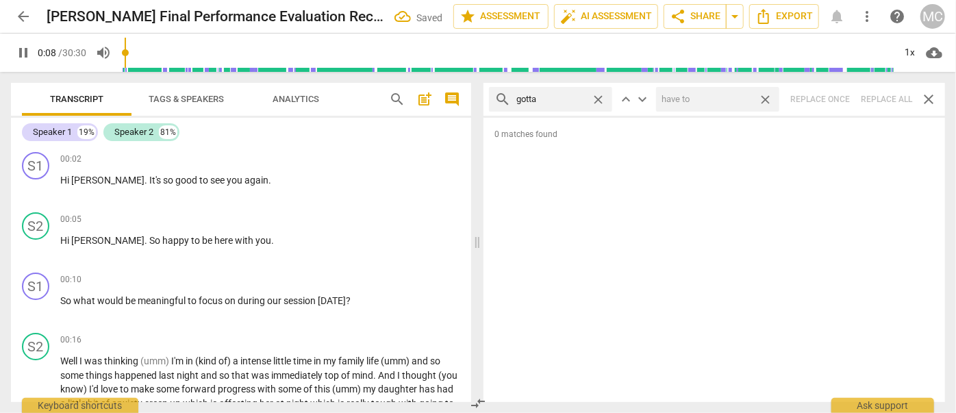
type input "9"
click at [765, 96] on span "close" at bounding box center [765, 99] width 14 height 14
type input "10"
click at [599, 96] on span "close" at bounding box center [598, 99] width 14 height 14
click at [573, 99] on input "text" at bounding box center [561, 99] width 90 height 22
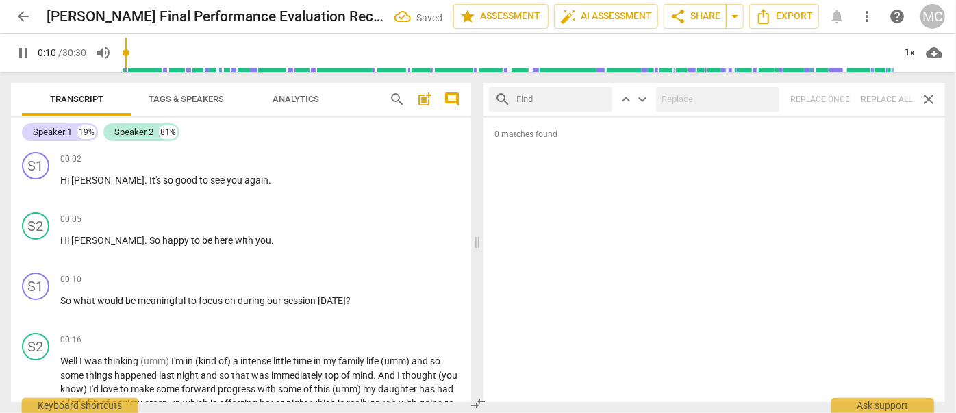
type input "10"
type input ". an"
type input "11"
type input ". and"
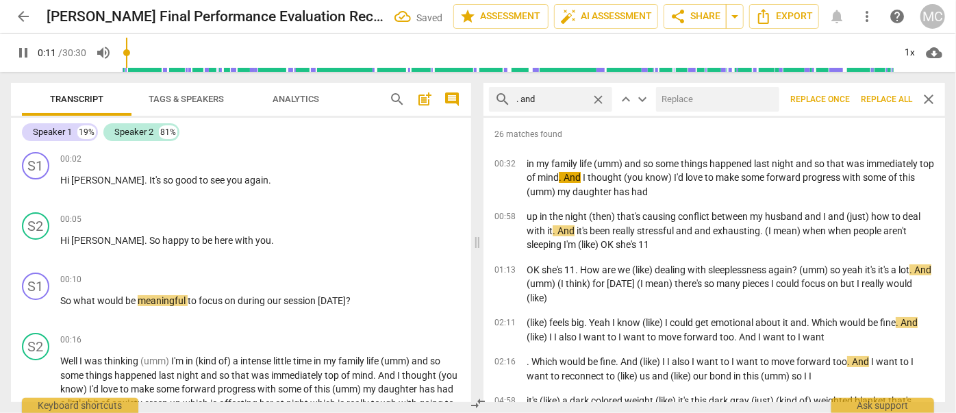
click at [738, 103] on input "text" at bounding box center [715, 99] width 118 height 22
type input "12"
type input "(an"
type input "12"
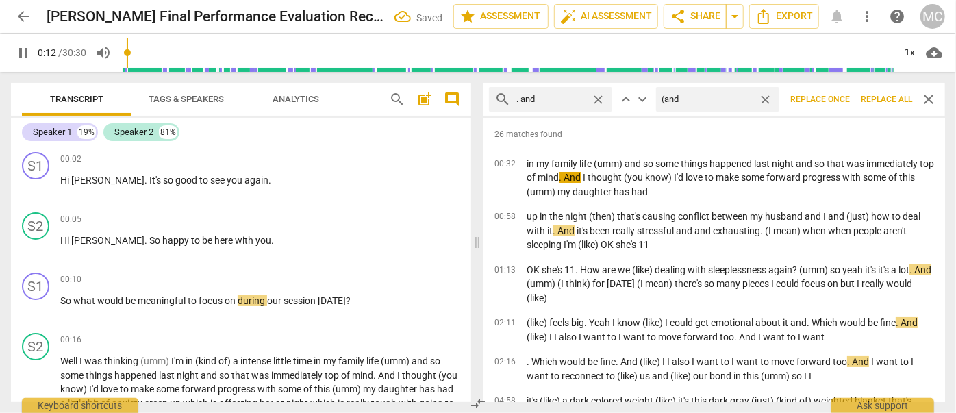
type input "(and)"
type input "14"
type input "(and)"
click at [880, 98] on span "Replace all" at bounding box center [886, 100] width 51 height 12
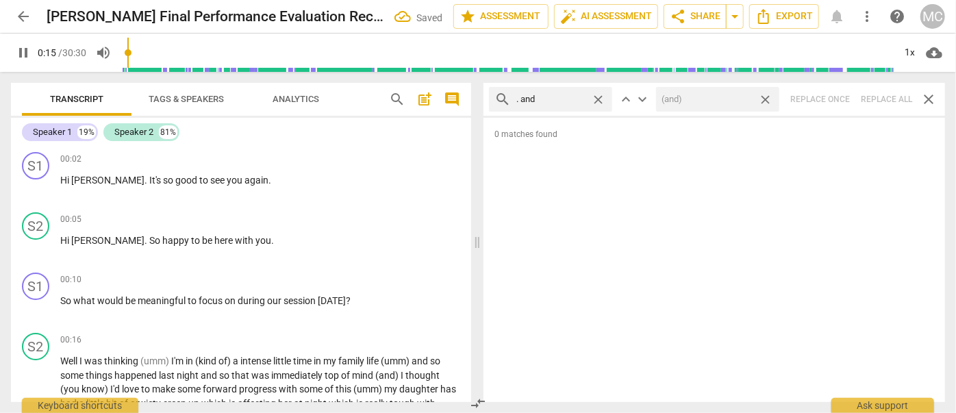
drag, startPoint x: 768, startPoint y: 99, endPoint x: 755, endPoint y: 100, distance: 12.3
click at [768, 99] on span "close" at bounding box center [765, 99] width 14 height 14
type input "15"
type input "16"
click at [601, 97] on span "close" at bounding box center [598, 99] width 14 height 14
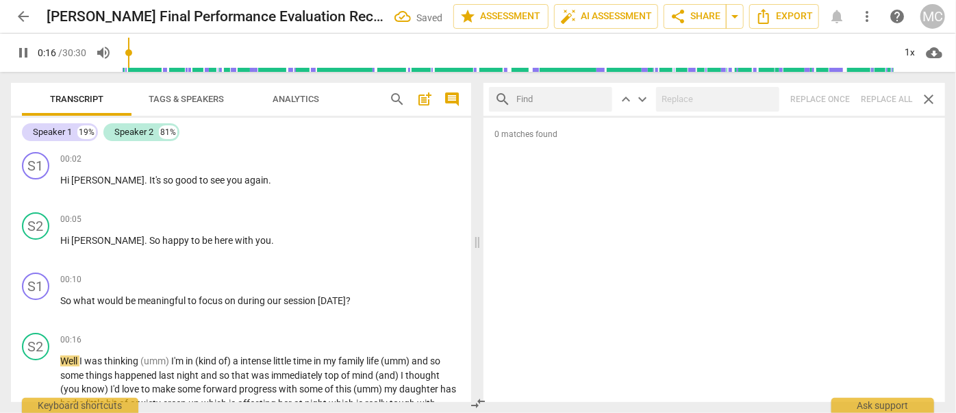
click at [563, 98] on input "text" at bounding box center [561, 99] width 90 height 22
type input "17"
type input "."
type input "17"
type input ". but"
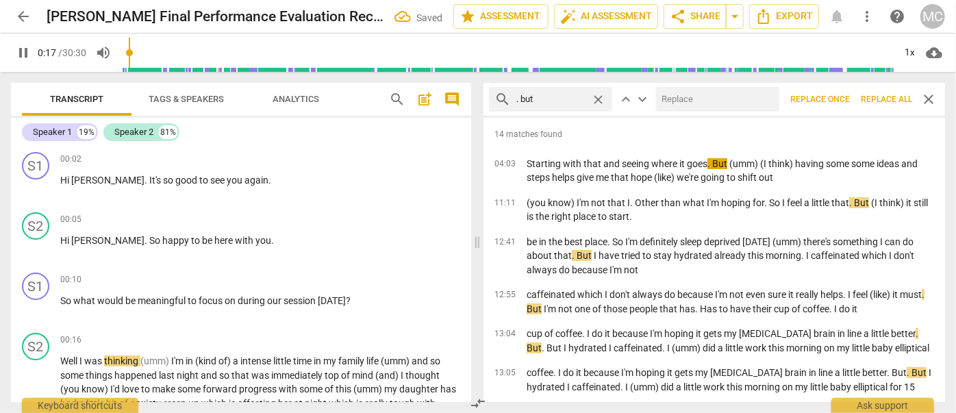
click at [690, 98] on input "text" at bounding box center [715, 99] width 118 height 22
type input "18"
type input ", but"
type input "19"
type input ", but"
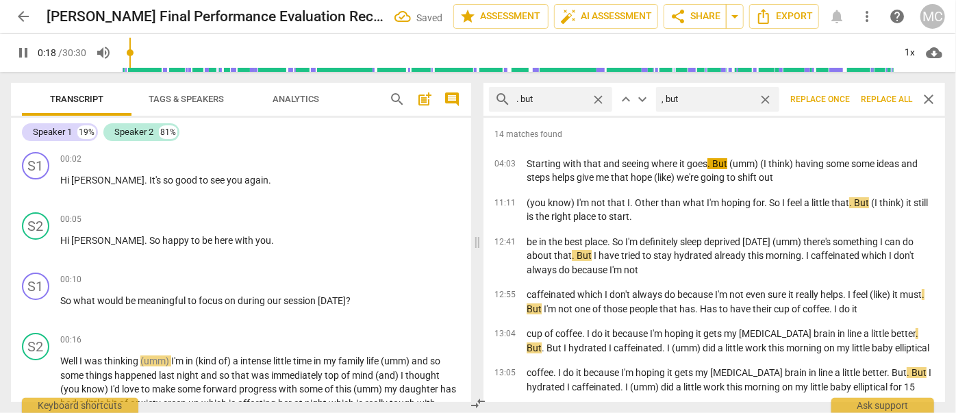
click at [884, 104] on span "Replace all" at bounding box center [886, 100] width 51 height 12
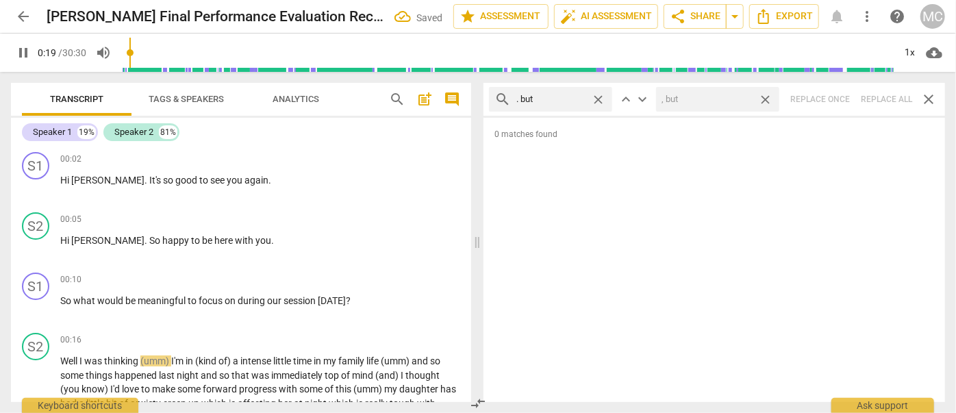
type input "20"
click at [768, 97] on span "close" at bounding box center [765, 99] width 14 height 14
drag, startPoint x: 599, startPoint y: 96, endPoint x: 579, endPoint y: 96, distance: 19.9
click at [599, 96] on span "close" at bounding box center [598, 99] width 14 height 14
type input "21"
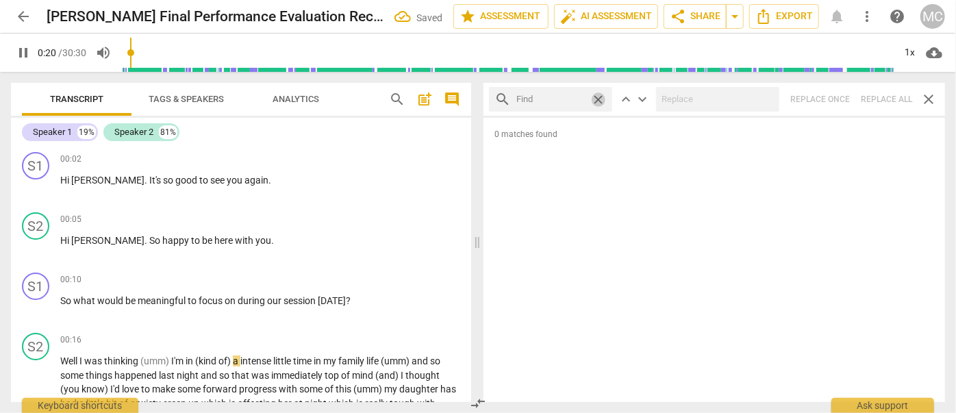
click at [570, 97] on input "text" at bounding box center [550, 99] width 69 height 22
type input "22"
type input "."
type input "22"
type input ". so"
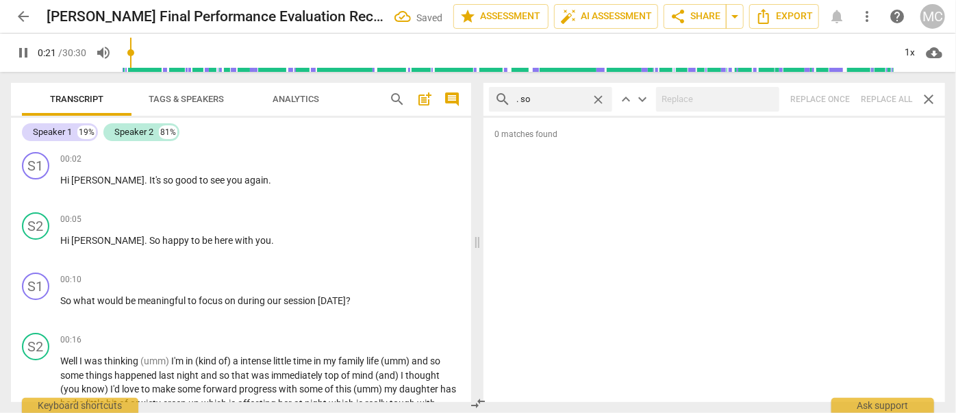
type input "22"
type input ". so"
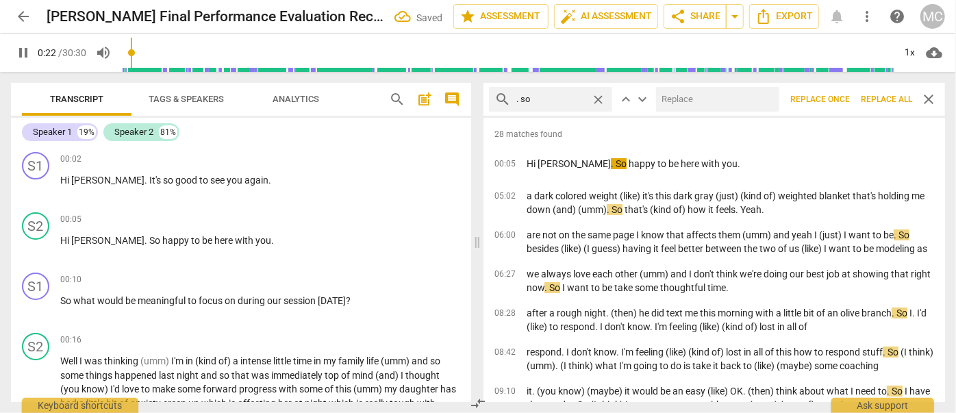
click at [708, 96] on input "text" at bounding box center [715, 99] width 118 height 22
type input "24"
type input "(s"
type input "24"
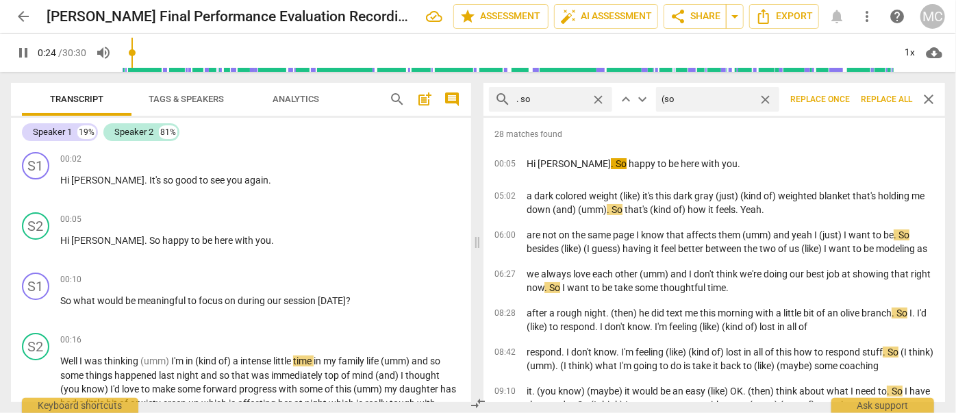
type input "(so)"
type input "25"
type input "(so)"
type input "25"
type input "(so)"
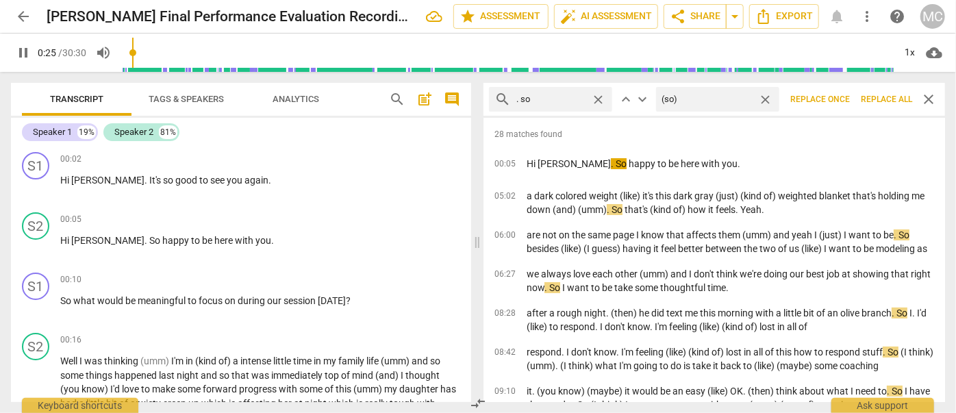
type input "26"
type input "(so)"
click at [889, 101] on span "Replace all" at bounding box center [886, 100] width 51 height 12
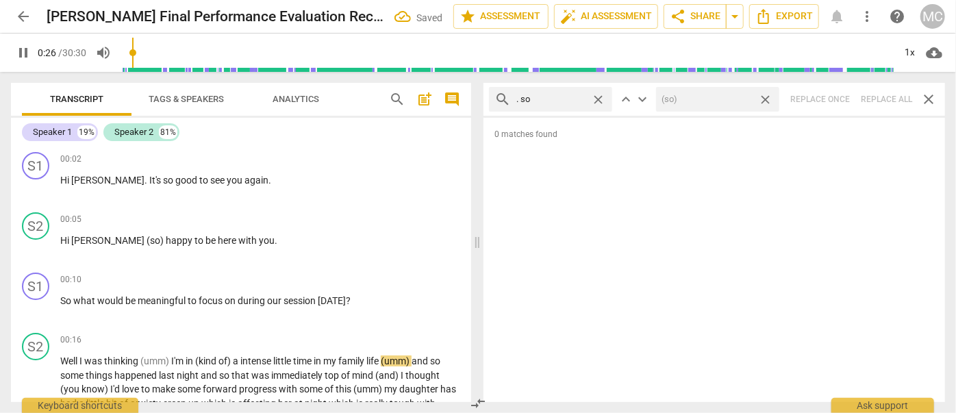
type input "27"
drag, startPoint x: 766, startPoint y: 97, endPoint x: 644, endPoint y: 103, distance: 121.4
click at [766, 97] on span "close" at bounding box center [765, 99] width 14 height 14
type input "27"
click at [600, 98] on span "close" at bounding box center [598, 99] width 14 height 14
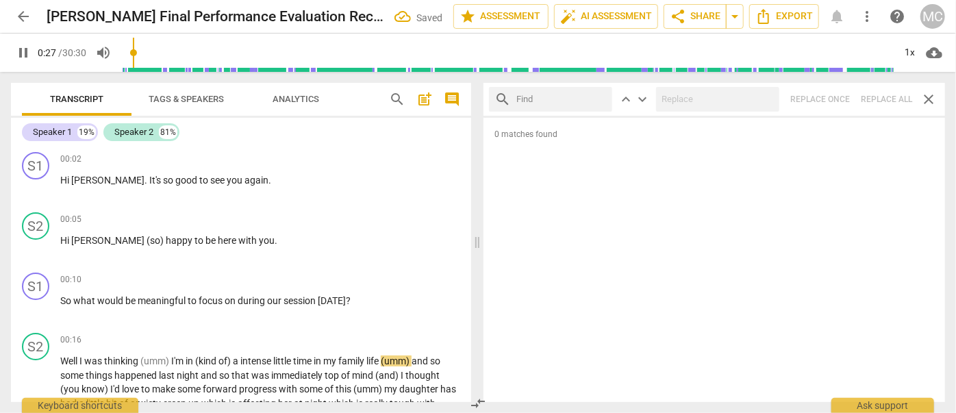
click at [547, 99] on input "text" at bounding box center [561, 99] width 90 height 22
type input "29"
type input "."
type input "29"
type input ". or"
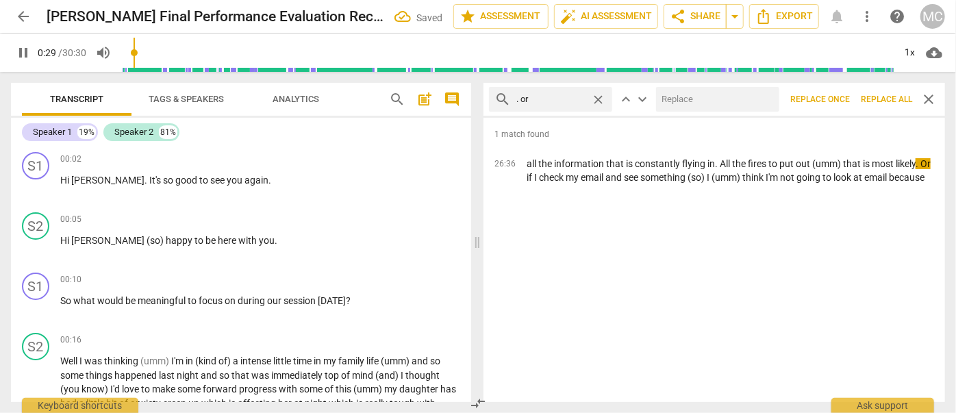
click at [686, 100] on input "text" at bounding box center [715, 99] width 118 height 22
type input "30"
type input "("
type input "30"
type input "(or)"
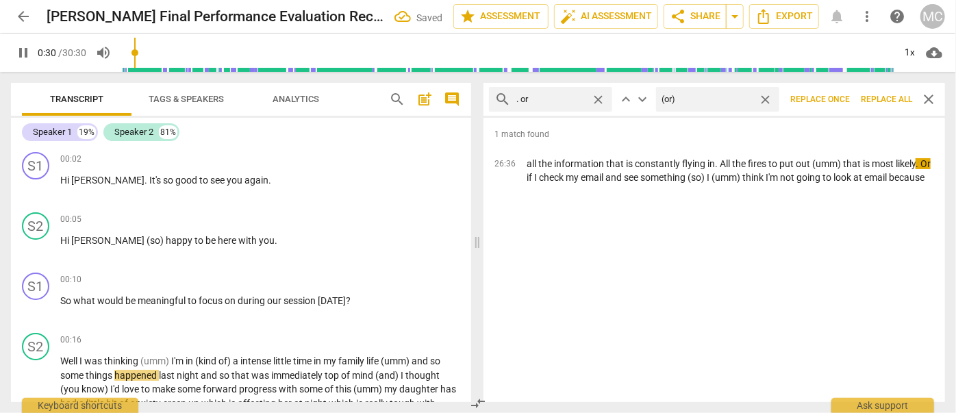
type input "31"
type input "(or)"
click at [882, 98] on span "Replace all" at bounding box center [886, 100] width 51 height 12
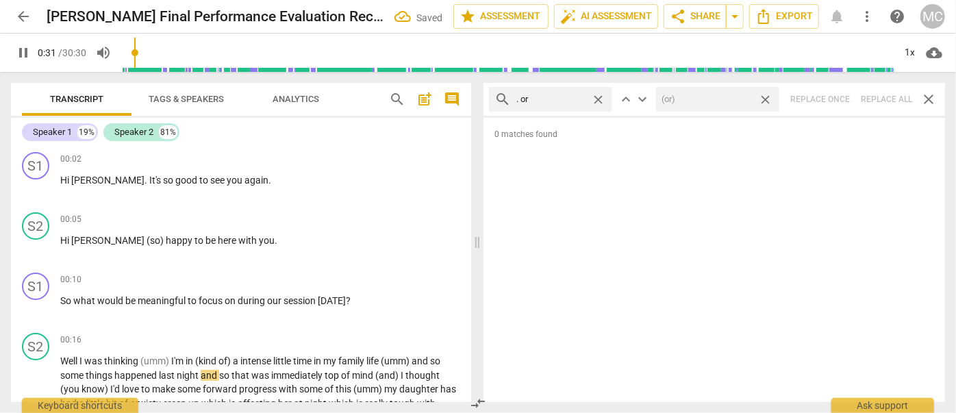
type input "32"
click at [767, 97] on span "close" at bounding box center [765, 99] width 14 height 14
type input "32"
click at [603, 99] on span "close" at bounding box center [598, 99] width 14 height 14
click at [573, 99] on input "text" at bounding box center [561, 99] width 90 height 22
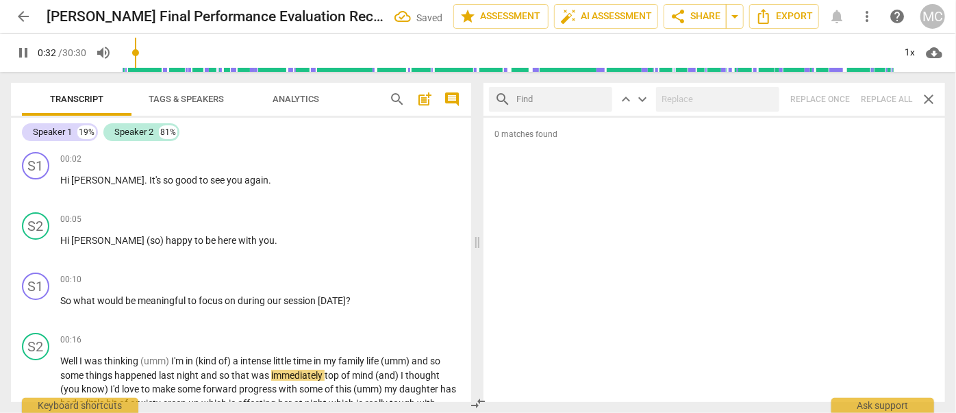
type input "33"
type input "."
type input "33"
type input ". becaus"
type input "33"
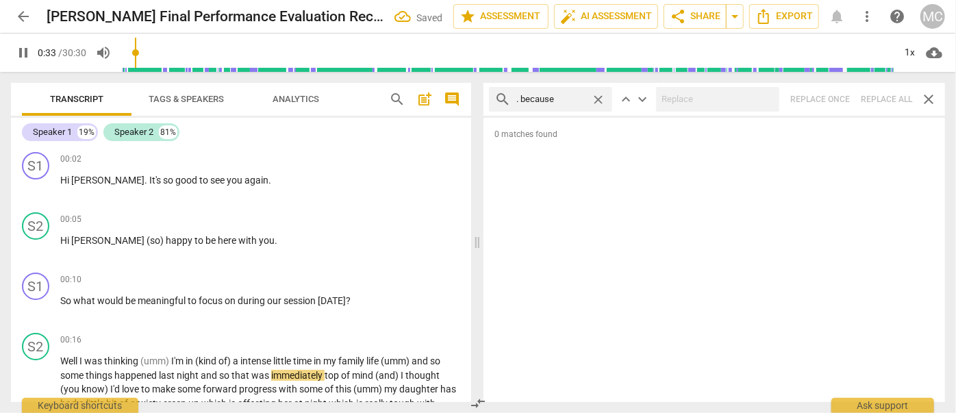
type input ". because"
type input "34"
click at [892, 95] on div "search . because close keyboard_arrow_up keyboard_arrow_down Replace once Repla…" at bounding box center [714, 99] width 462 height 33
click at [599, 96] on span "close" at bounding box center [598, 99] width 14 height 14
click at [566, 97] on input "text" at bounding box center [561, 99] width 90 height 22
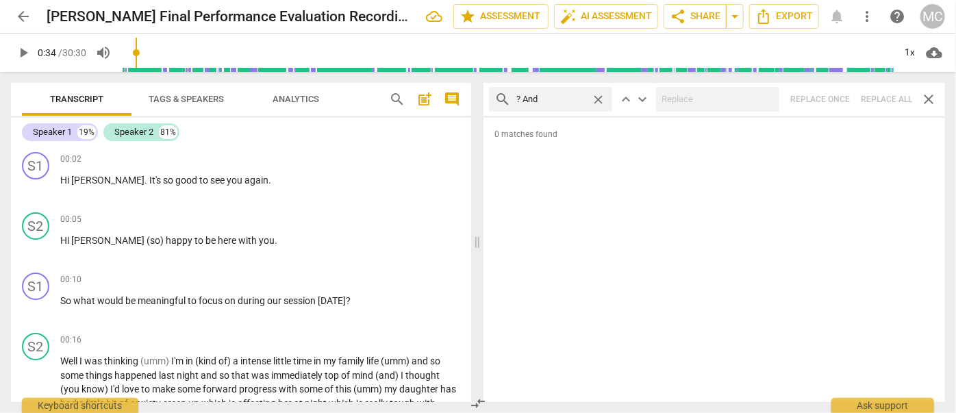
type input "? And"
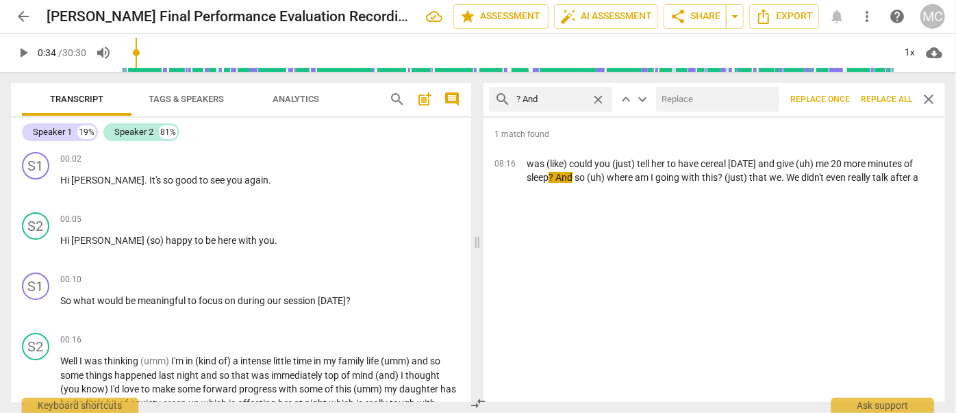
click at [675, 102] on input "text" at bounding box center [715, 99] width 118 height 22
type input "?"
type input "."
type input ", and"
click at [880, 92] on button "Replace all" at bounding box center [886, 99] width 62 height 25
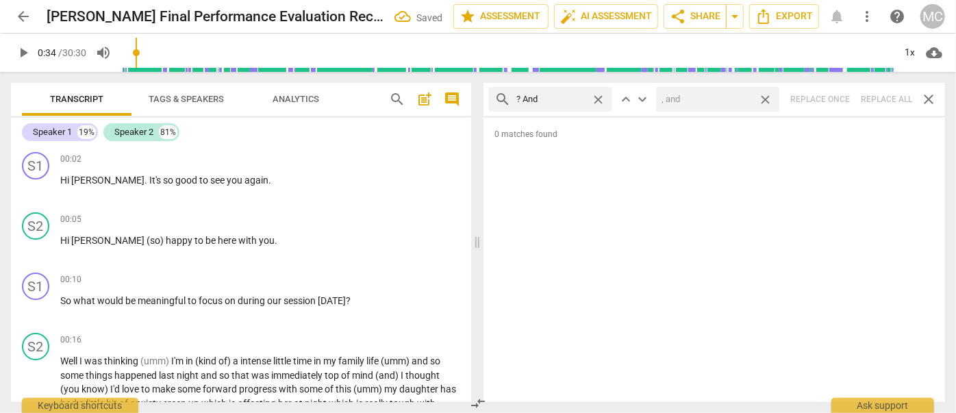
click at [766, 98] on span "close" at bounding box center [765, 99] width 14 height 14
click at [597, 95] on span "close" at bounding box center [598, 99] width 14 height 14
click at [560, 99] on input "text" at bounding box center [561, 99] width 90 height 22
type input "? But"
click at [891, 95] on div "search ? But close keyboard_arrow_up keyboard_arrow_down Replace once Replace a…" at bounding box center [714, 99] width 462 height 33
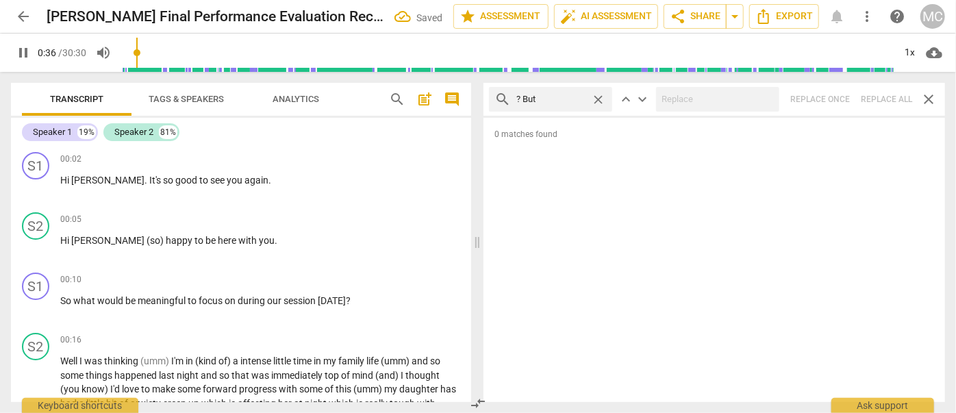
type input "36"
drag, startPoint x: 601, startPoint y: 96, endPoint x: 557, endPoint y: 98, distance: 44.6
click at [601, 96] on span "close" at bounding box center [598, 99] width 14 height 14
click at [553, 98] on input "text" at bounding box center [561, 99] width 90 height 22
type input "37"
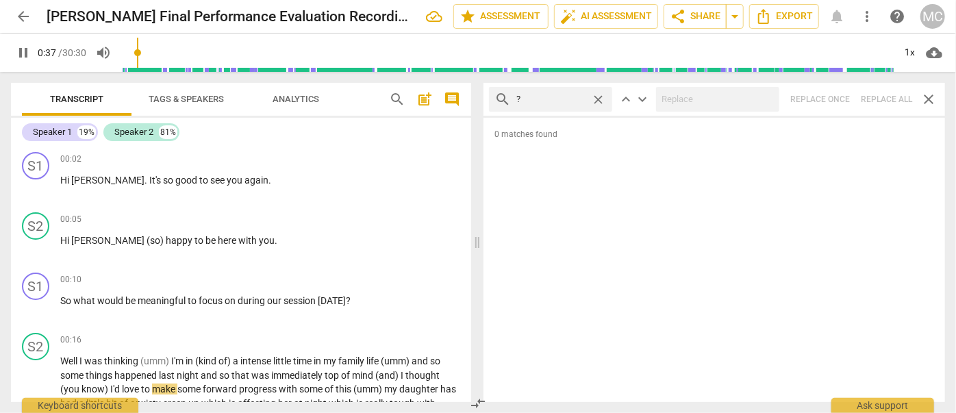
type input "?"
type input "37"
type input "? SO"
type input "38"
type input "? So"
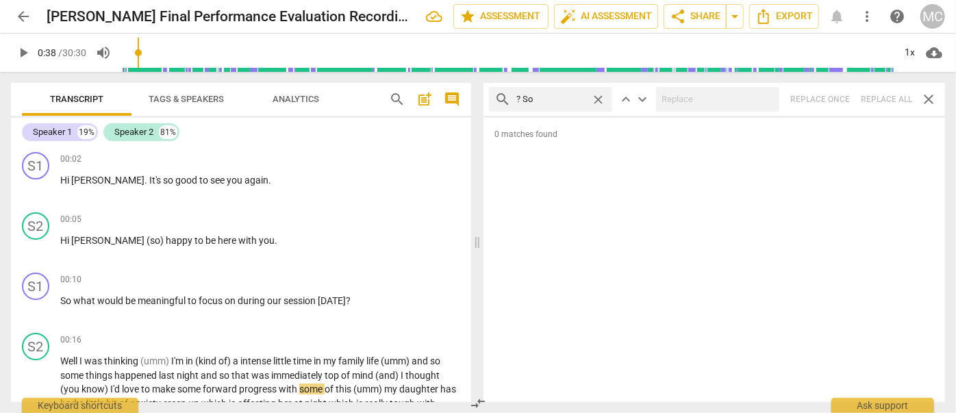
type input "39"
click at [888, 98] on div "search ? So close keyboard_arrow_up keyboard_arrow_down Replace once Replace al…" at bounding box center [714, 99] width 462 height 33
click at [598, 97] on span "close" at bounding box center [598, 99] width 14 height 14
click at [559, 98] on input "text" at bounding box center [561, 99] width 90 height 22
type input "? Or"
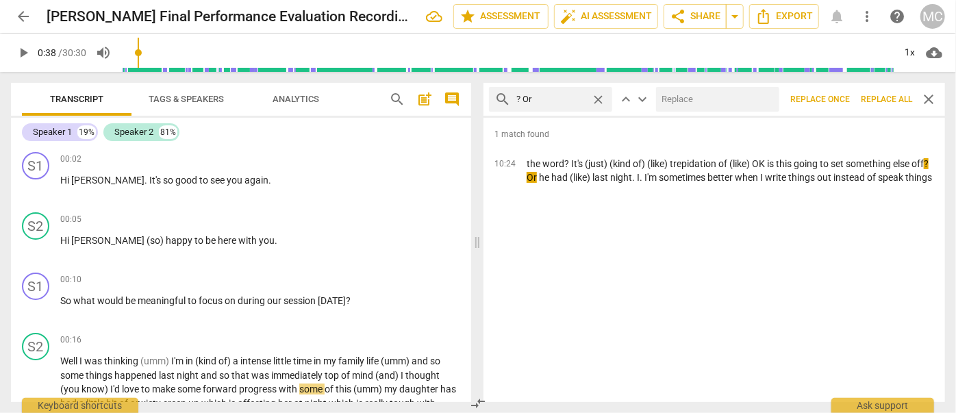
click at [664, 95] on input "text" at bounding box center [715, 99] width 118 height 22
type input ", or"
click at [875, 94] on span "Replace all" at bounding box center [886, 100] width 51 height 12
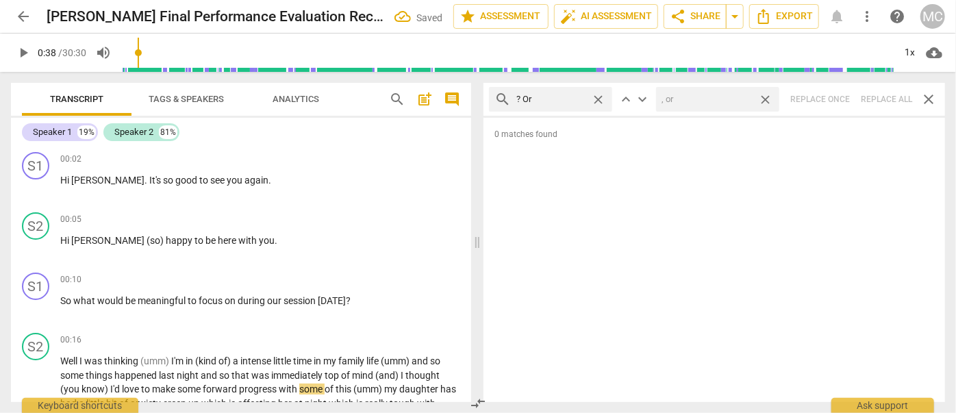
drag, startPoint x: 765, startPoint y: 97, endPoint x: 616, endPoint y: 99, distance: 149.3
click at [765, 97] on span "close" at bounding box center [765, 99] width 14 height 14
click at [599, 95] on span "close" at bounding box center [598, 99] width 14 height 14
click at [544, 100] on input "text" at bounding box center [561, 99] width 90 height 22
type input "? Because"
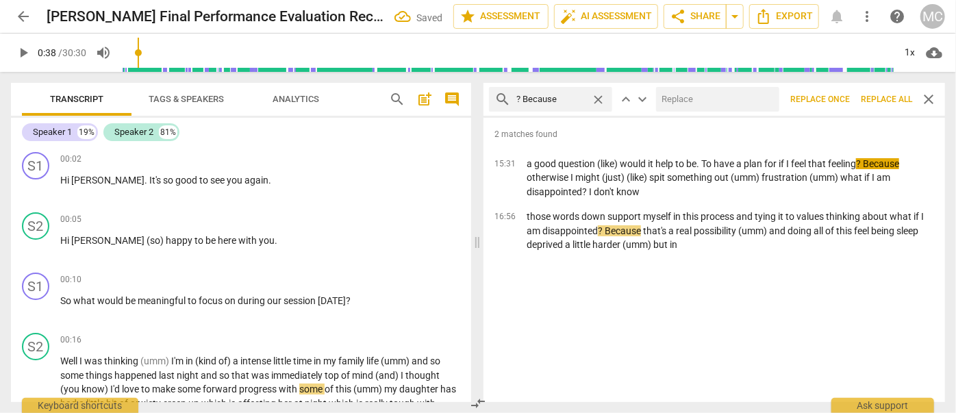
click at [680, 94] on input "text" at bounding box center [715, 99] width 118 height 22
type input ", because"
click at [878, 95] on span "Replace all" at bounding box center [886, 100] width 51 height 12
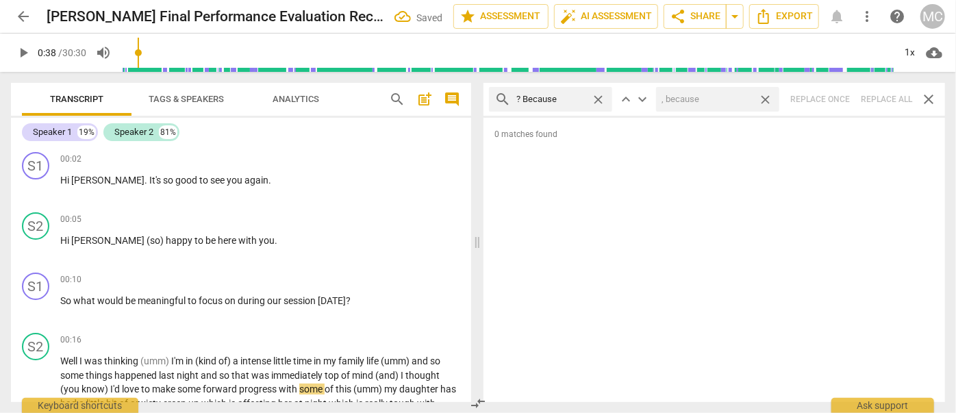
click at [764, 95] on span "close" at bounding box center [765, 99] width 14 height 14
click at [596, 96] on span "close" at bounding box center [598, 99] width 14 height 14
click at [546, 99] on input "text" at bounding box center [561, 99] width 90 height 22
type input "I'm"
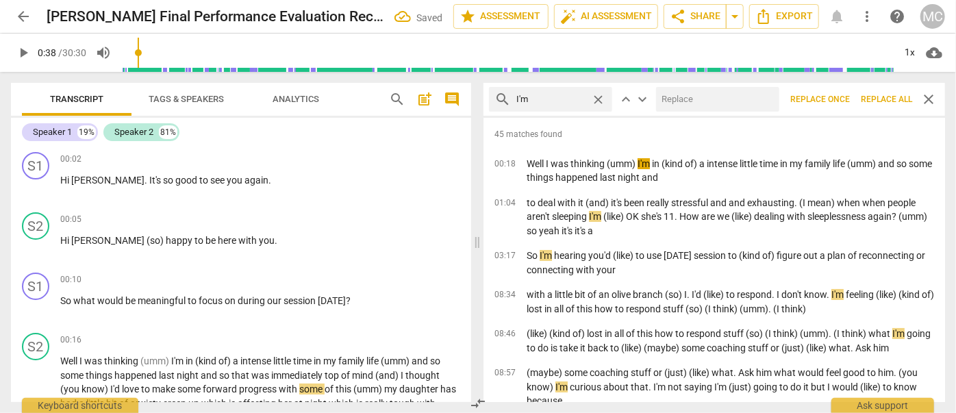
click at [698, 104] on input "text" at bounding box center [715, 99] width 118 height 22
type input "I am"
click at [877, 94] on span "Replace all" at bounding box center [886, 100] width 51 height 12
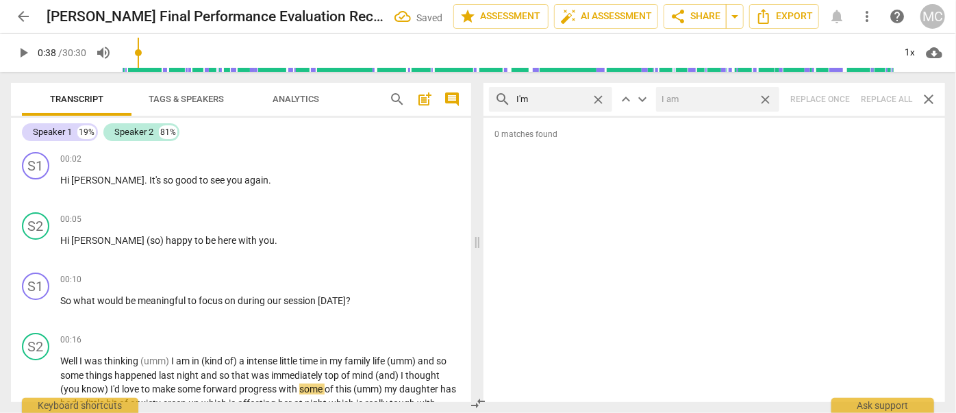
drag, startPoint x: 768, startPoint y: 99, endPoint x: 654, endPoint y: 93, distance: 114.5
click at [768, 99] on span "close" at bounding box center [765, 99] width 14 height 14
click at [599, 96] on span "close" at bounding box center [598, 99] width 14 height 14
click at [525, 99] on input "text" at bounding box center [561, 99] width 90 height 22
type input "I'll"
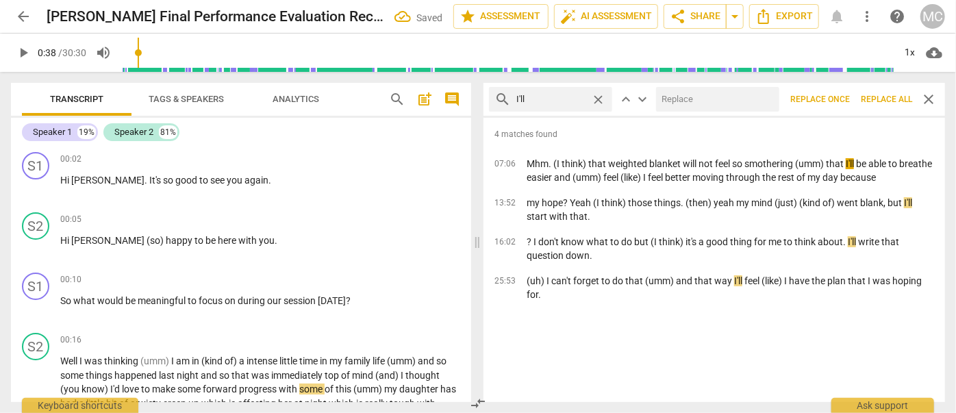
click at [686, 95] on input "text" at bounding box center [715, 99] width 118 height 22
type input "I will"
click at [877, 98] on span "Replace all" at bounding box center [886, 100] width 51 height 12
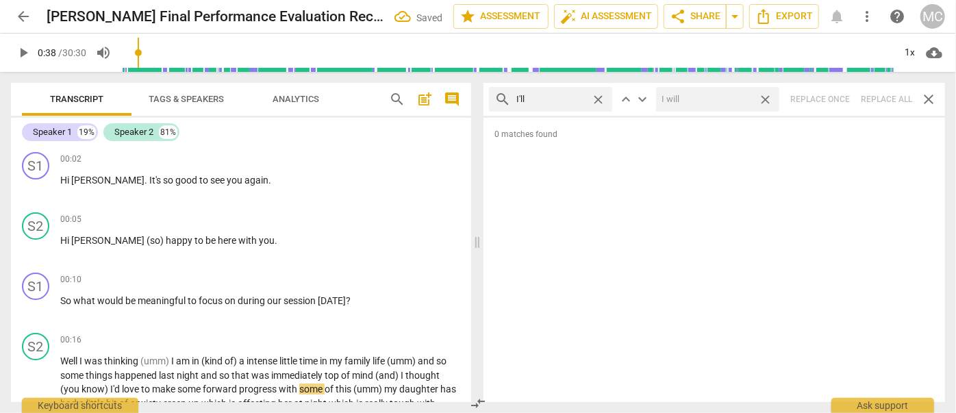
click at [766, 96] on span "close" at bounding box center [765, 99] width 14 height 14
click at [599, 97] on span "close" at bounding box center [598, 99] width 14 height 14
click at [573, 99] on input "text" at bounding box center [561, 99] width 90 height 22
type input "you'll"
click at [883, 99] on div "search you'll close keyboard_arrow_up keyboard_arrow_down Replace once Replace …" at bounding box center [714, 99] width 462 height 33
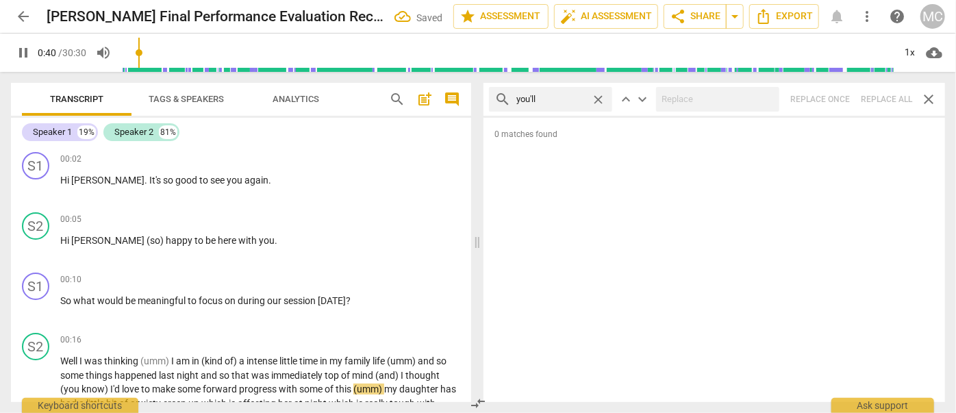
type input "41"
click at [597, 97] on span "close" at bounding box center [598, 99] width 14 height 14
click at [562, 100] on input "text" at bounding box center [561, 99] width 90 height 22
type input "42"
type input "he"
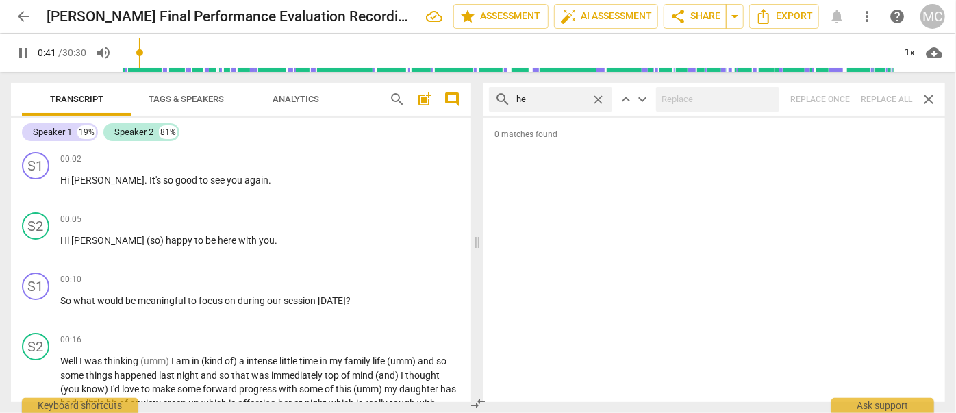
type input "42"
type input "he'll"
type input "43"
type input "he'll"
type input "44"
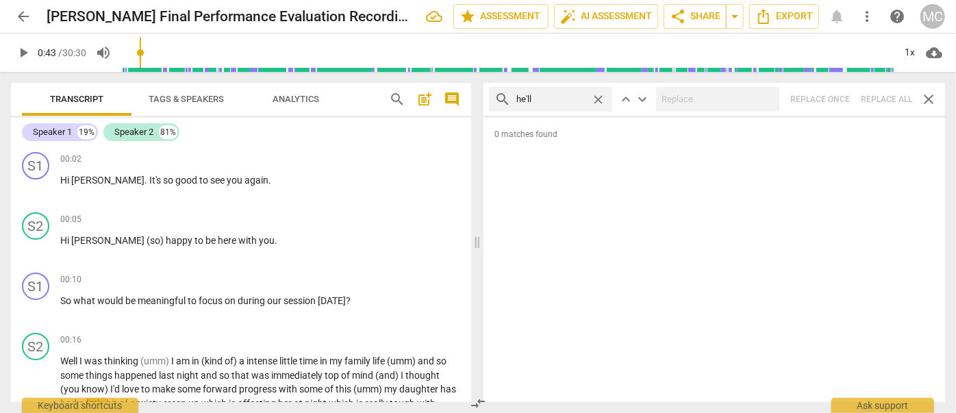
click at [873, 95] on div "search he'll close keyboard_arrow_up keyboard_arrow_down Replace once Replace a…" at bounding box center [714, 99] width 462 height 33
click at [599, 98] on span "close" at bounding box center [598, 99] width 14 height 14
click at [585, 98] on input "text" at bounding box center [561, 99] width 90 height 22
type input "she'll"
click at [890, 96] on div "search she'll close keyboard_arrow_up keyboard_arrow_down Replace once Replace …" at bounding box center [714, 99] width 462 height 33
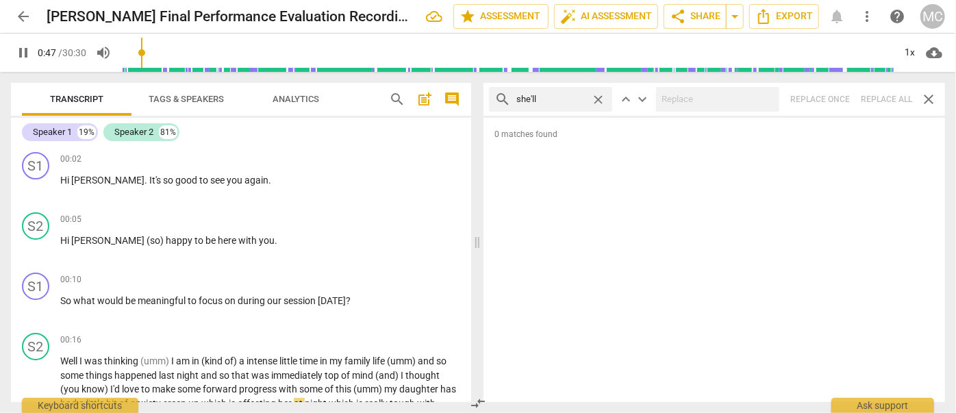
type input "47"
click at [599, 97] on span "close" at bounding box center [598, 99] width 14 height 14
click at [579, 97] on input "text" at bounding box center [561, 99] width 90 height 22
type input "48"
type input "he'"
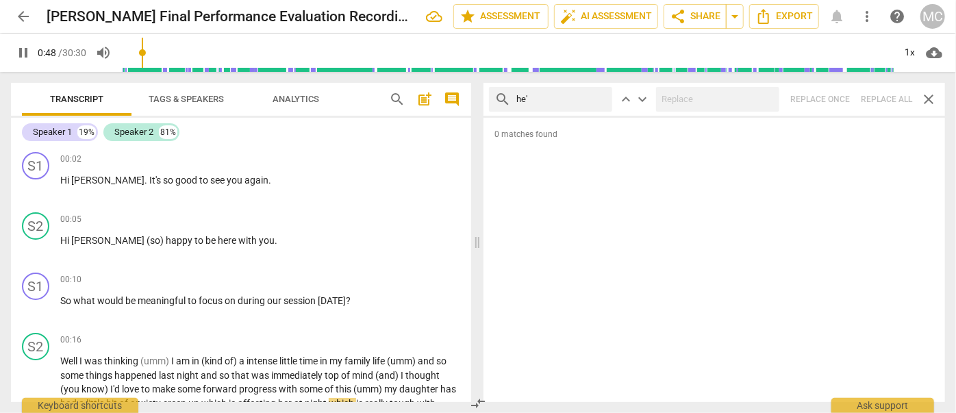
type input "48"
type input "he'll"
type input "49"
type input "he'l"
type input "49"
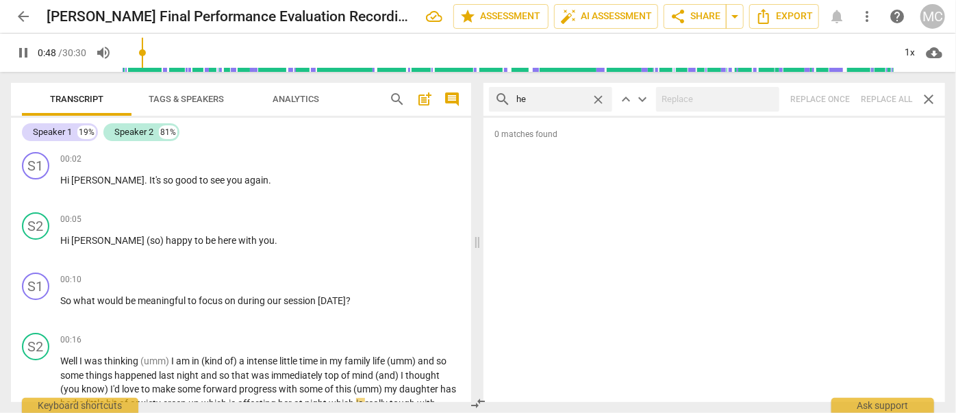
type input "h"
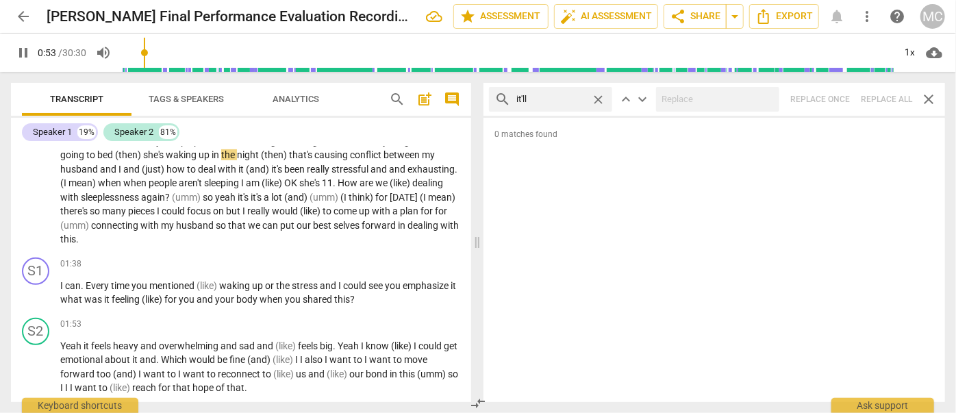
click at [877, 98] on div "search it'll close keyboard_arrow_up keyboard_arrow_down Replace once Replace a…" at bounding box center [714, 99] width 462 height 33
click at [599, 98] on span "close" at bounding box center [598, 99] width 14 height 14
click at [564, 100] on input "text" at bounding box center [561, 99] width 90 height 22
click at [891, 95] on div "search we'll close keyboard_arrow_up keyboard_arrow_down Replace once Replace a…" at bounding box center [714, 99] width 462 height 33
click at [597, 98] on span "close" at bounding box center [598, 99] width 14 height 14
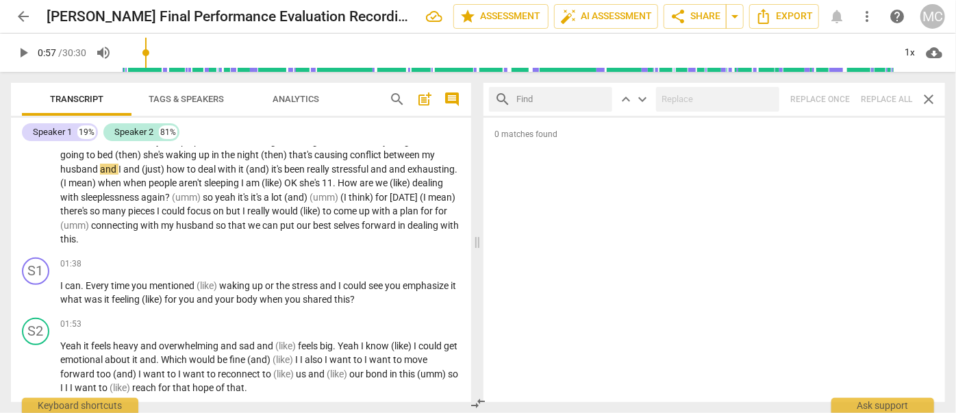
click at [575, 97] on input "text" at bounding box center [561, 99] width 90 height 22
click at [866, 99] on div "search they'll close keyboard_arrow_up keyboard_arrow_down Replace once Replace…" at bounding box center [714, 99] width 462 height 33
click at [599, 98] on span "close" at bounding box center [598, 99] width 14 height 14
click at [542, 100] on input "text" at bounding box center [561, 99] width 90 height 22
click at [876, 90] on div "search there'll close keyboard_arrow_up keyboard_arrow_down Replace once Replac…" at bounding box center [714, 99] width 462 height 33
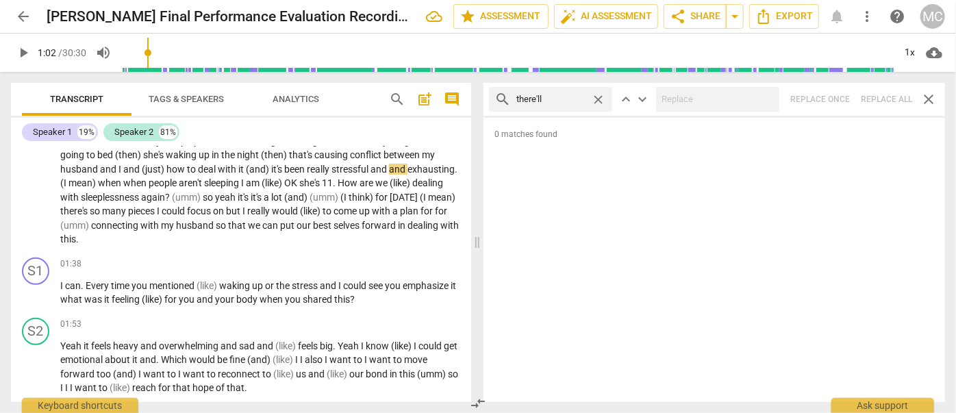
click at [601, 95] on span "close" at bounding box center [598, 99] width 14 height 14
click at [568, 96] on input "text" at bounding box center [561, 99] width 90 height 22
click at [883, 92] on div "search that'll close keyboard_arrow_up keyboard_arrow_down Replace once Replace…" at bounding box center [714, 99] width 462 height 33
click at [601, 97] on span "close" at bounding box center [598, 99] width 14 height 14
click at [556, 100] on input "text" at bounding box center [561, 99] width 90 height 22
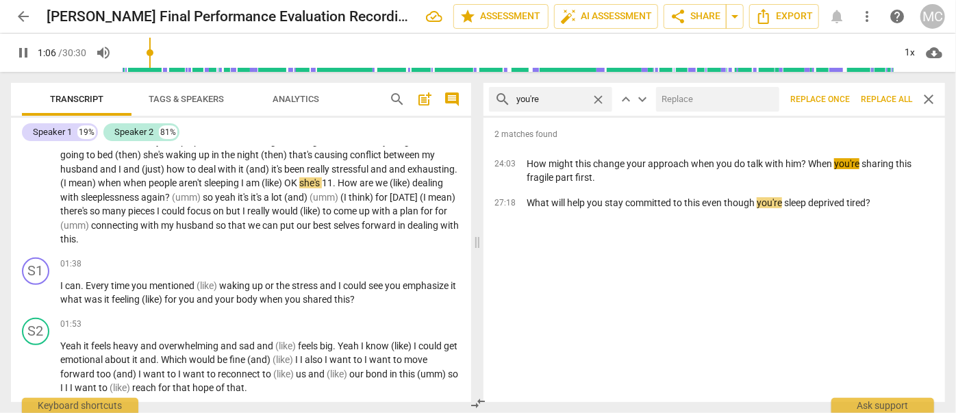
click at [732, 100] on input "text" at bounding box center [715, 99] width 118 height 22
click at [881, 95] on span "Replace all" at bounding box center [886, 100] width 51 height 12
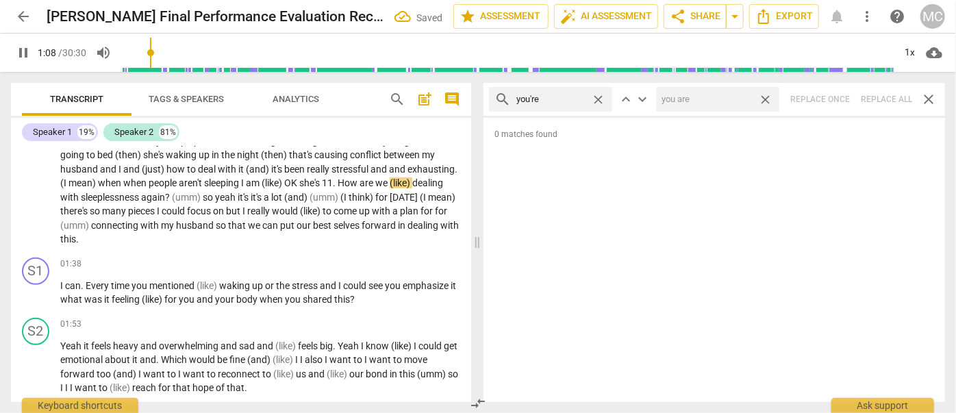
drag, startPoint x: 765, startPoint y: 97, endPoint x: 580, endPoint y: 103, distance: 185.0
click at [765, 97] on span "close" at bounding box center [765, 99] width 14 height 14
click at [599, 98] on span "close" at bounding box center [598, 99] width 14 height 14
click at [551, 99] on input "text" at bounding box center [561, 99] width 90 height 22
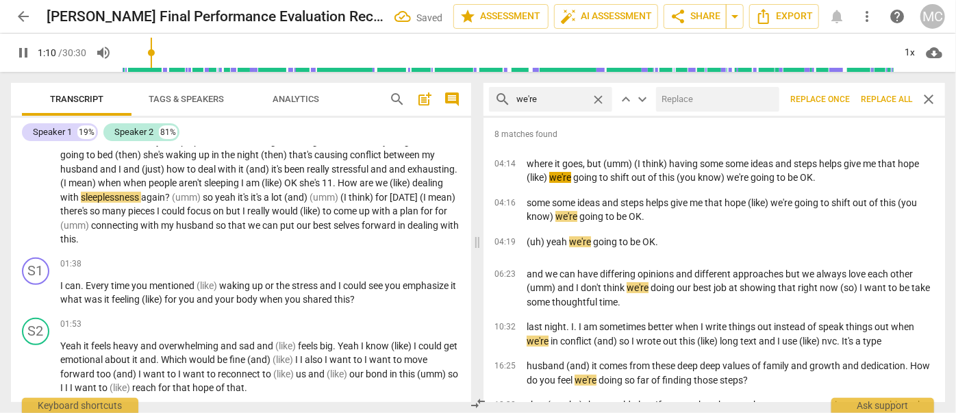
click at [740, 101] on input "text" at bounding box center [715, 99] width 118 height 22
click at [883, 95] on span "Replace all" at bounding box center [886, 100] width 51 height 12
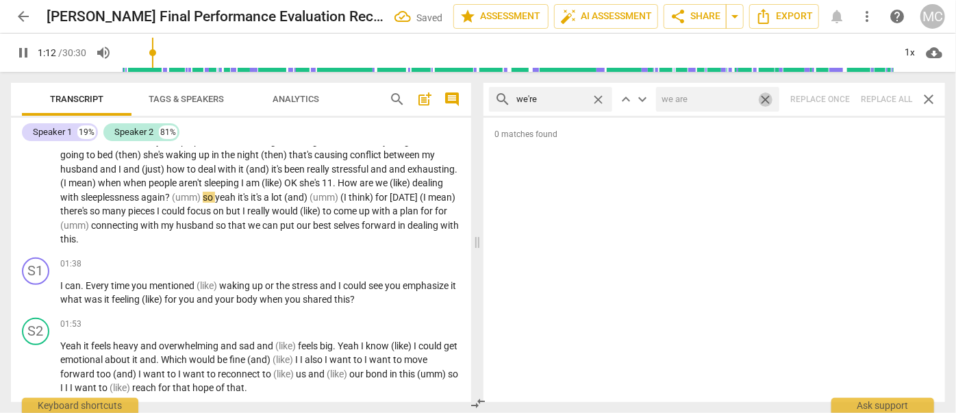
drag, startPoint x: 767, startPoint y: 95, endPoint x: 601, endPoint y: 89, distance: 166.5
click at [767, 95] on span "close" at bounding box center [765, 99] width 14 height 14
drag, startPoint x: 597, startPoint y: 97, endPoint x: 583, endPoint y: 100, distance: 14.8
click at [597, 97] on span "close" at bounding box center [598, 99] width 14 height 14
drag, startPoint x: 564, startPoint y: 103, endPoint x: 574, endPoint y: 113, distance: 14.1
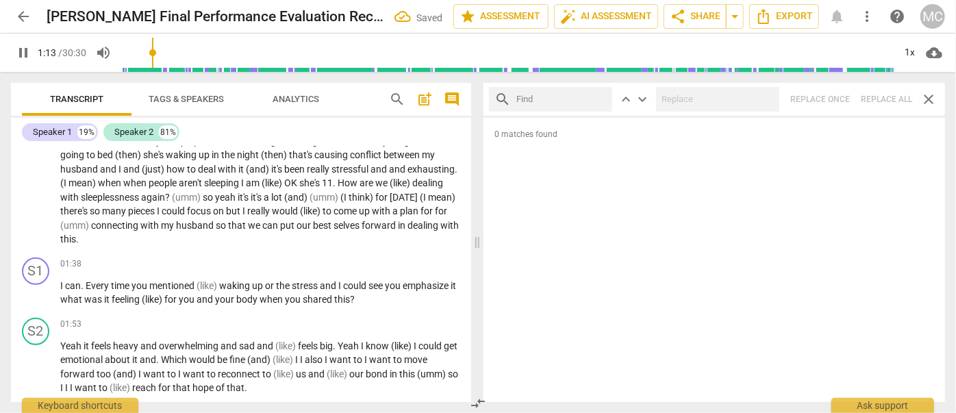
click at [564, 103] on input "text" at bounding box center [561, 99] width 90 height 22
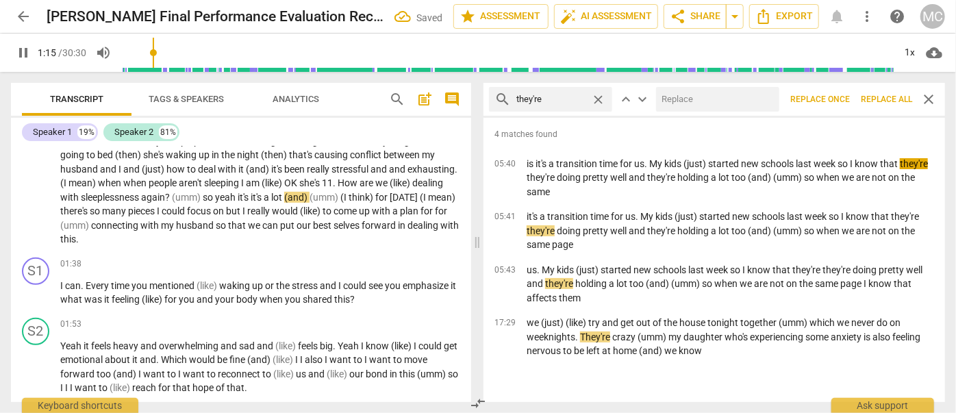
click at [695, 101] on input "text" at bounding box center [715, 99] width 118 height 22
click at [878, 95] on span "Replace all" at bounding box center [886, 100] width 51 height 12
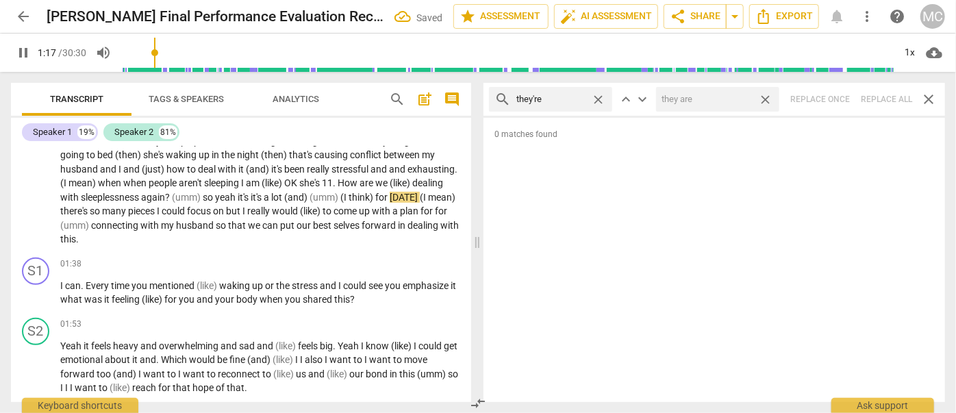
click at [766, 98] on span "close" at bounding box center [765, 99] width 14 height 14
click at [596, 98] on span "close" at bounding box center [598, 99] width 14 height 14
click at [571, 101] on input "text" at bounding box center [561, 99] width 90 height 22
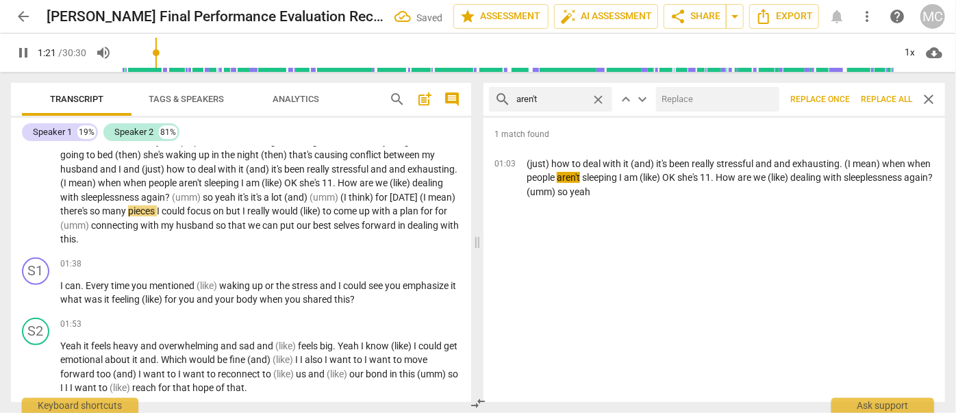
click at [698, 100] on input "text" at bounding box center [715, 99] width 118 height 22
click at [880, 96] on span "Replace all" at bounding box center [886, 100] width 51 height 12
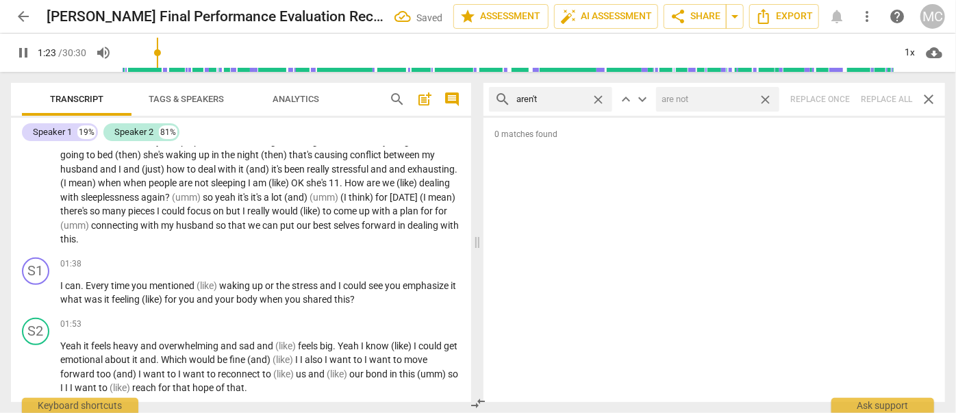
click at [765, 95] on span "close" at bounding box center [765, 99] width 14 height 14
click at [601, 96] on span "close" at bounding box center [598, 99] width 14 height 14
click at [580, 95] on input "text" at bounding box center [561, 99] width 90 height 22
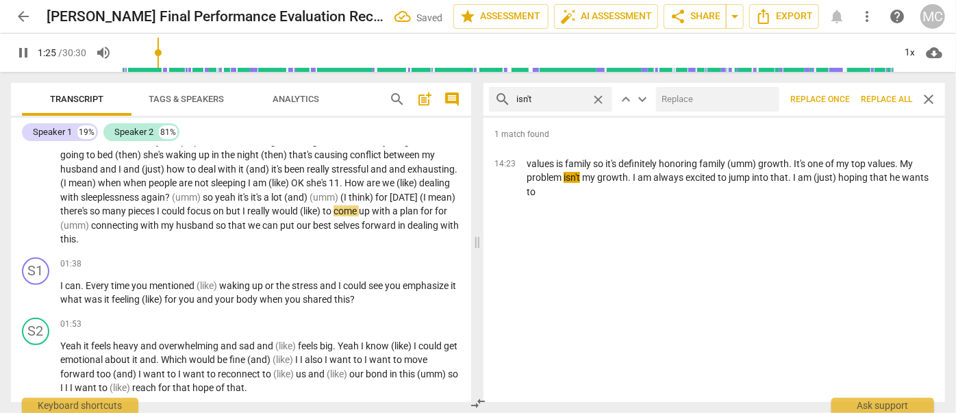
click at [694, 96] on input "text" at bounding box center [715, 99] width 118 height 22
click at [883, 95] on span "Replace all" at bounding box center [886, 100] width 51 height 12
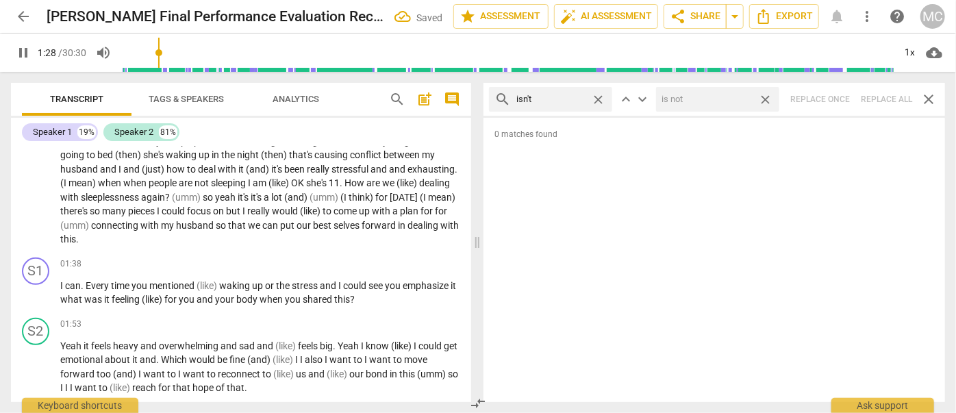
click at [766, 97] on span "close" at bounding box center [765, 99] width 14 height 14
drag, startPoint x: 599, startPoint y: 95, endPoint x: 560, endPoint y: 104, distance: 39.5
click at [599, 95] on span "close" at bounding box center [598, 99] width 14 height 14
click at [548, 105] on input "text" at bounding box center [561, 99] width 90 height 22
click at [882, 95] on div "search wasn't close keyboard_arrow_up keyboard_arrow_down Replace once Replace …" at bounding box center [714, 99] width 462 height 33
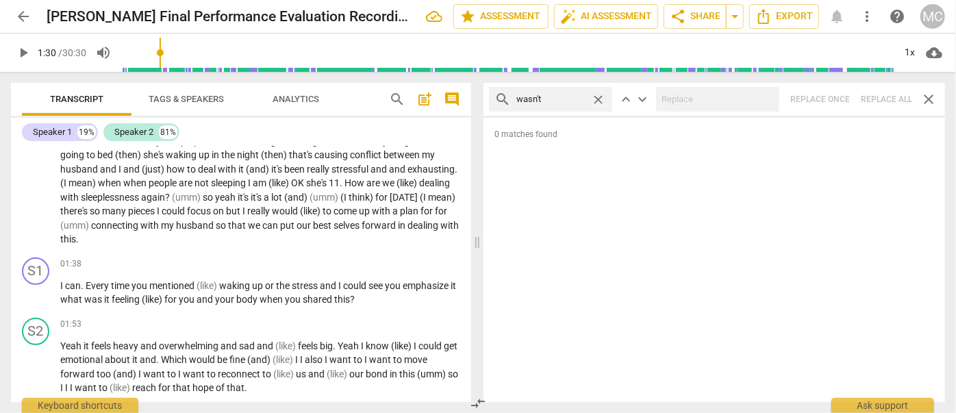
click at [602, 96] on span "close" at bounding box center [598, 99] width 14 height 14
click at [589, 98] on input "text" at bounding box center [561, 99] width 90 height 22
click at [885, 96] on div "search weren't close keyboard_arrow_up keyboard_arrow_down Replace once Replace…" at bounding box center [714, 99] width 462 height 33
click at [599, 99] on span "close" at bounding box center [598, 99] width 14 height 14
click at [562, 95] on input "text" at bounding box center [561, 99] width 90 height 22
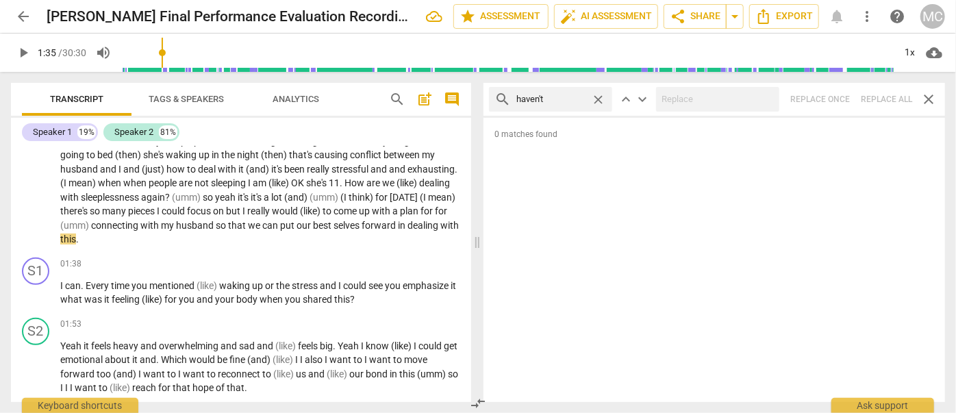
click at [882, 98] on div "search haven't close keyboard_arrow_up keyboard_arrow_down Replace once Replace…" at bounding box center [714, 99] width 462 height 33
drag, startPoint x: 601, startPoint y: 97, endPoint x: 588, endPoint y: 97, distance: 13.0
click at [600, 97] on span "close" at bounding box center [598, 99] width 14 height 14
click at [580, 97] on input "text" at bounding box center [561, 99] width 90 height 22
click at [877, 96] on div "search hasn't close keyboard_arrow_up keyboard_arrow_down Replace once Replace …" at bounding box center [714, 99] width 462 height 33
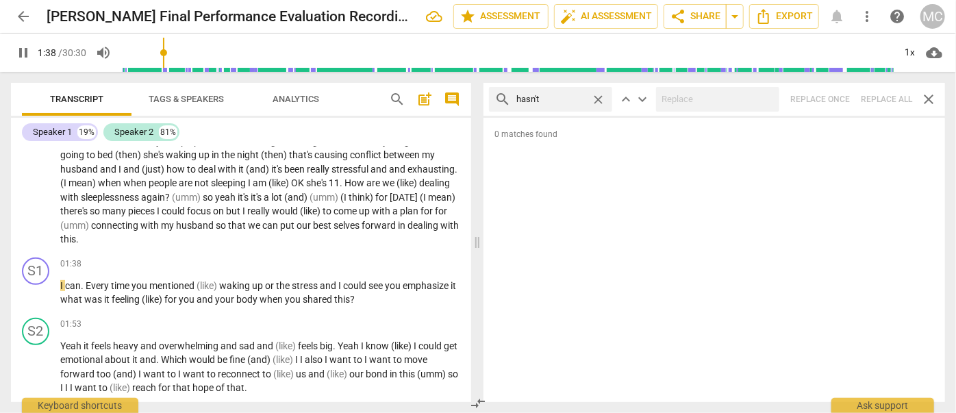
drag, startPoint x: 599, startPoint y: 96, endPoint x: 559, endPoint y: 95, distance: 39.7
click at [599, 96] on span "close" at bounding box center [598, 99] width 14 height 14
click at [559, 95] on input "text" at bounding box center [550, 99] width 69 height 22
click at [879, 100] on div "search hadn't close keyboard_arrow_up keyboard_arrow_down Replace once Replace …" at bounding box center [714, 99] width 462 height 33
click at [599, 96] on span "close" at bounding box center [598, 99] width 14 height 14
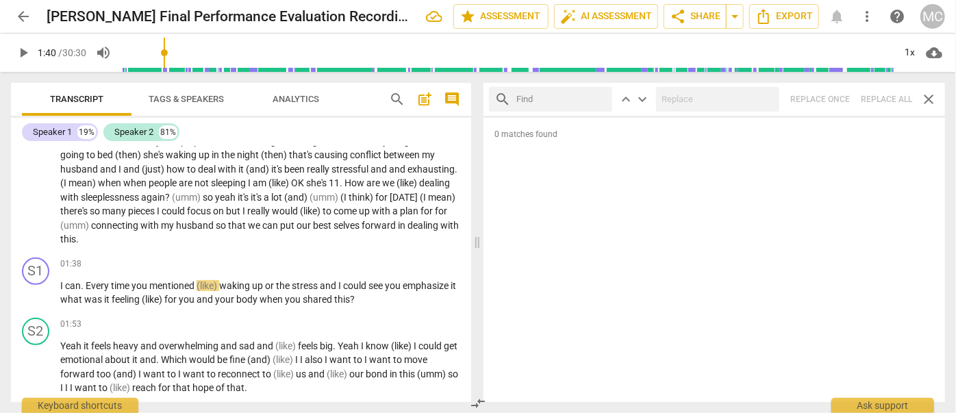
click at [560, 99] on input "text" at bounding box center [561, 99] width 90 height 22
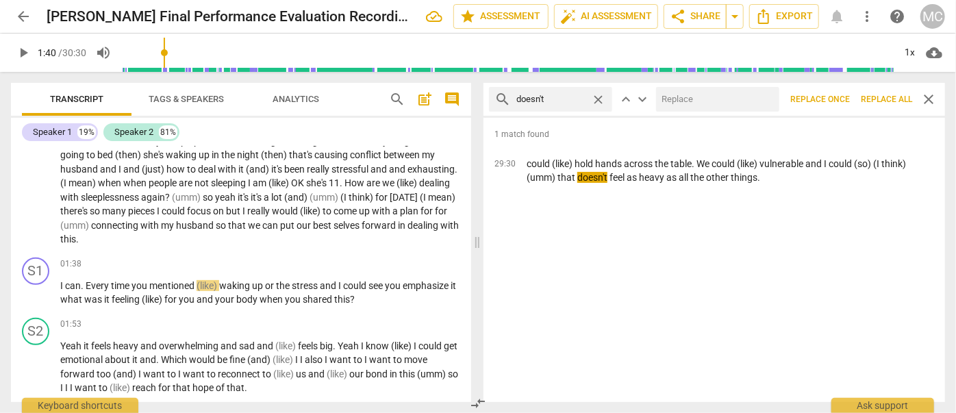
click at [720, 85] on div "search doesn't close keyboard_arrow_up keyboard_arrow_down Replace once Replace…" at bounding box center [714, 99] width 462 height 33
click at [714, 97] on input "text" at bounding box center [715, 99] width 118 height 22
click at [877, 96] on span "Replace all" at bounding box center [886, 100] width 51 height 12
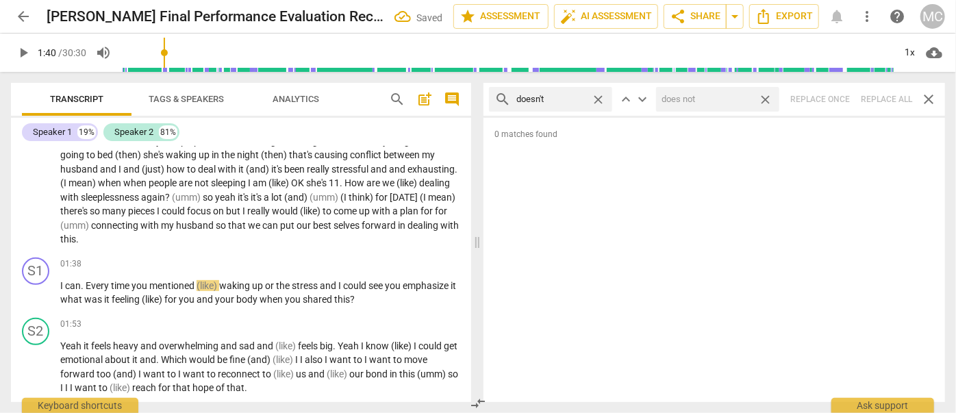
click at [768, 96] on span "close" at bounding box center [765, 99] width 14 height 14
click at [598, 98] on span "close" at bounding box center [598, 99] width 14 height 14
click at [557, 99] on input "text" at bounding box center [561, 99] width 90 height 22
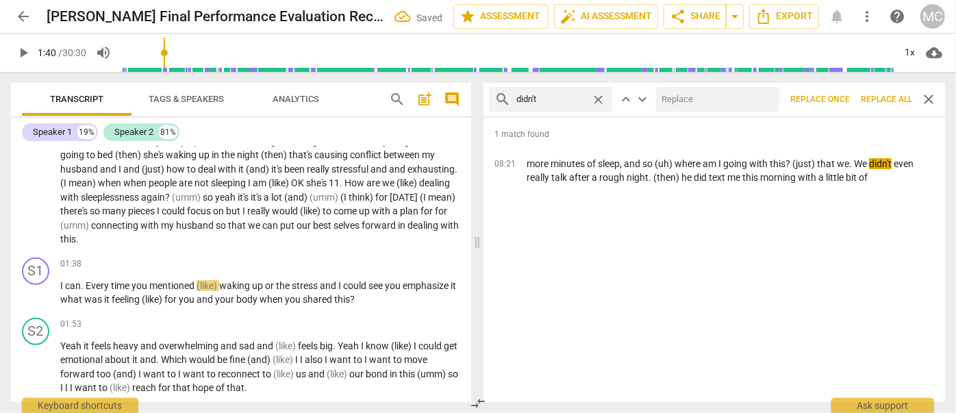
click at [725, 87] on div at bounding box center [717, 99] width 123 height 25
click at [716, 98] on input "text" at bounding box center [715, 99] width 118 height 22
click at [890, 92] on button "Replace all" at bounding box center [886, 99] width 62 height 25
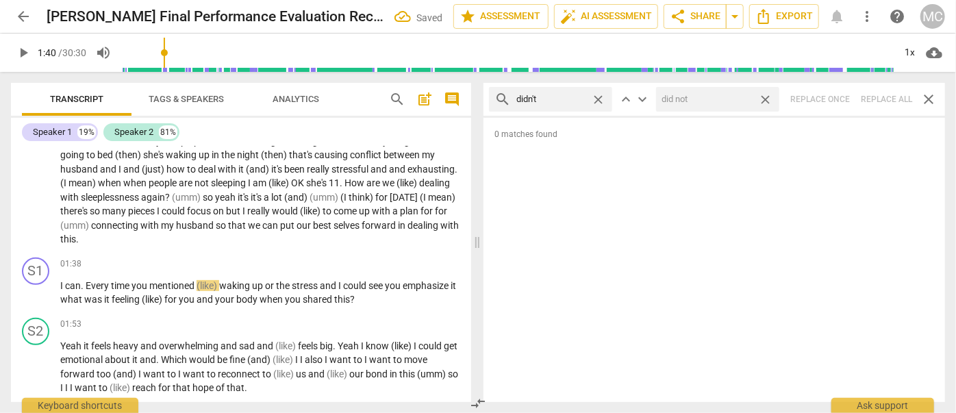
click at [770, 99] on span "close" at bounding box center [765, 99] width 14 height 14
click at [603, 95] on span "close" at bounding box center [598, 99] width 14 height 14
click at [562, 98] on input "text" at bounding box center [561, 99] width 90 height 22
click at [878, 95] on div "search wouldn't close keyboard_arrow_up keyboard_arrow_down Replace once Replac…" at bounding box center [714, 99] width 462 height 33
click at [603, 97] on span "close" at bounding box center [598, 99] width 14 height 14
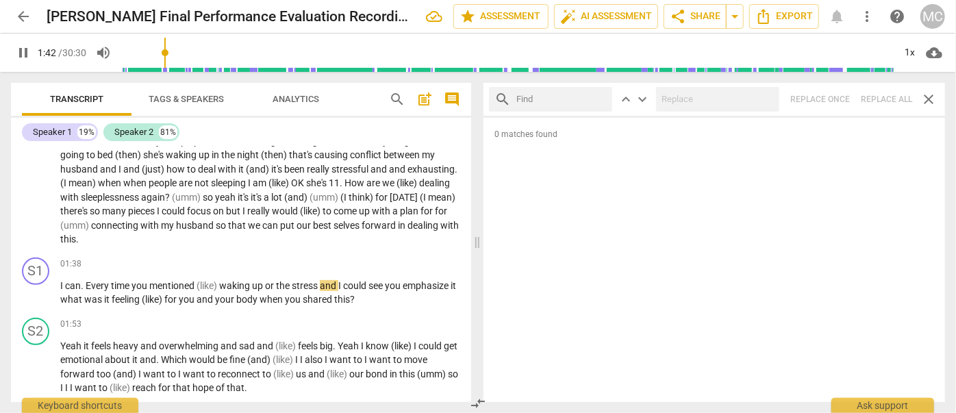
drag, startPoint x: 575, startPoint y: 100, endPoint x: 586, endPoint y: 101, distance: 11.0
click at [575, 100] on input "text" at bounding box center [561, 99] width 90 height 22
click at [882, 95] on div "search shouldn't close keyboard_arrow_up keyboard_arrow_down Replace once Repla…" at bounding box center [714, 99] width 462 height 33
click at [597, 97] on span "close" at bounding box center [598, 99] width 14 height 14
click at [570, 98] on input "text" at bounding box center [561, 99] width 90 height 22
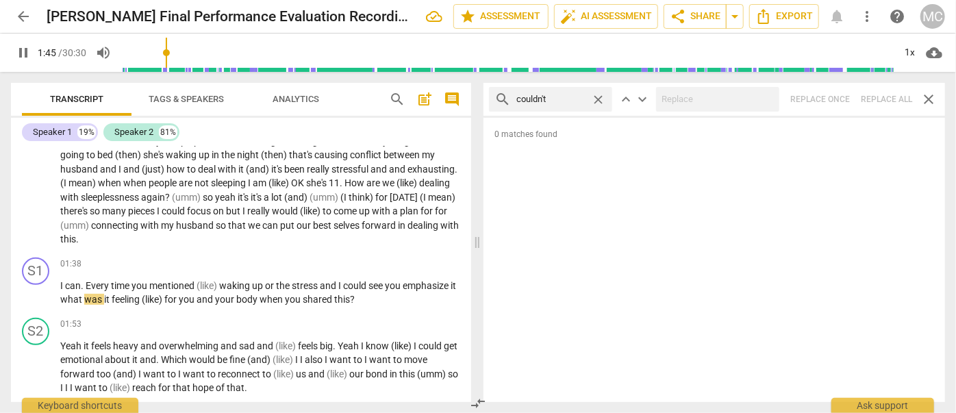
click at [877, 95] on div "search couldn't close keyboard_arrow_up keyboard_arrow_down Replace once Replac…" at bounding box center [714, 99] width 462 height 33
click at [599, 98] on span "close" at bounding box center [598, 99] width 14 height 14
click at [557, 97] on input "text" at bounding box center [561, 99] width 90 height 22
click at [885, 90] on div "search won't close keyboard_arrow_up keyboard_arrow_down Replace once Replace a…" at bounding box center [714, 99] width 462 height 33
click at [601, 100] on span "close" at bounding box center [598, 99] width 14 height 14
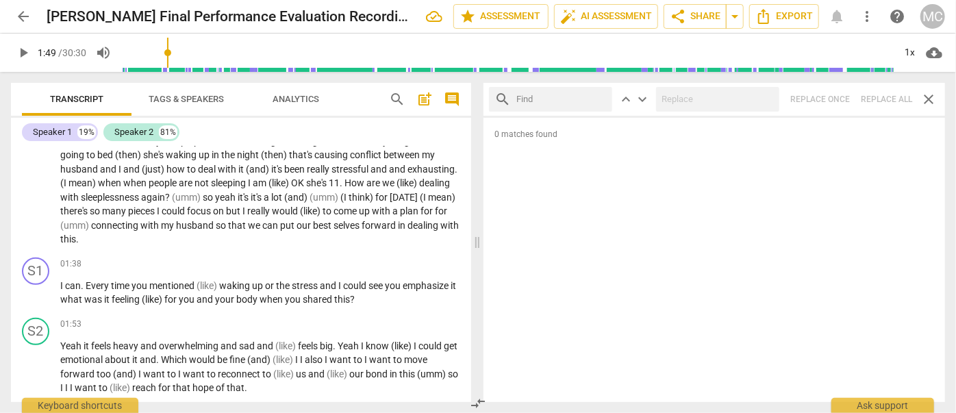
click at [549, 100] on input "text" at bounding box center [561, 99] width 90 height 22
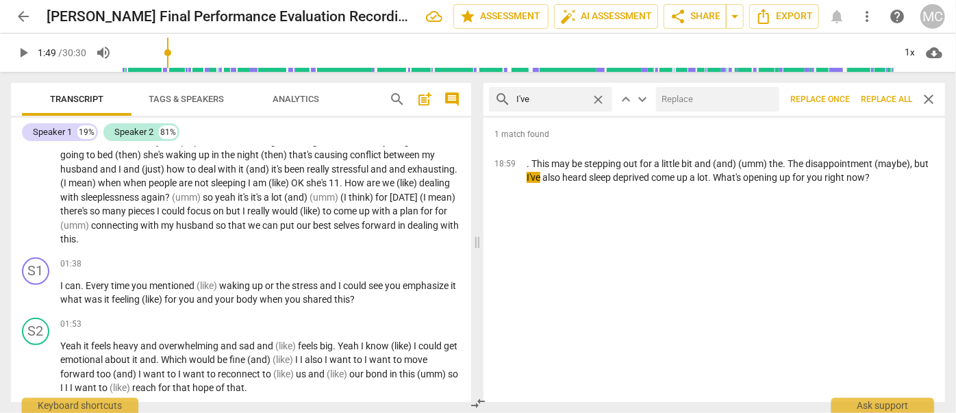
click at [714, 108] on input "text" at bounding box center [715, 99] width 118 height 22
click at [876, 94] on span "Replace all" at bounding box center [886, 100] width 51 height 12
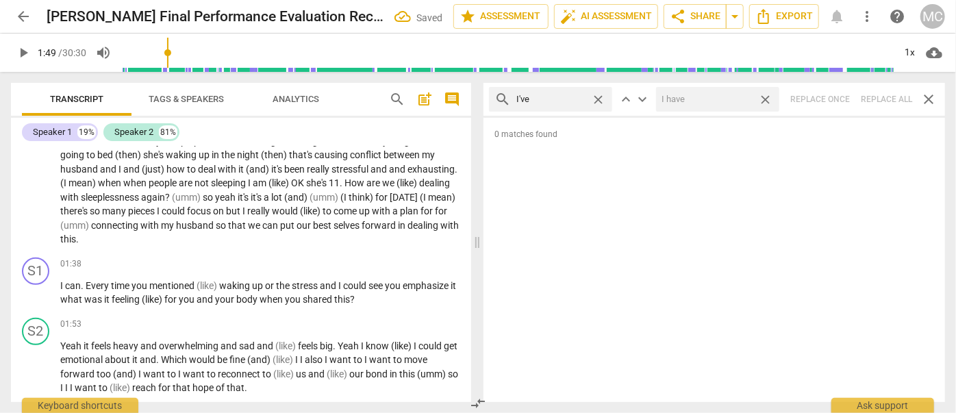
click at [767, 97] on span "close" at bounding box center [765, 99] width 14 height 14
click at [599, 98] on span "close" at bounding box center [598, 99] width 14 height 14
click at [572, 98] on input "text" at bounding box center [561, 99] width 90 height 22
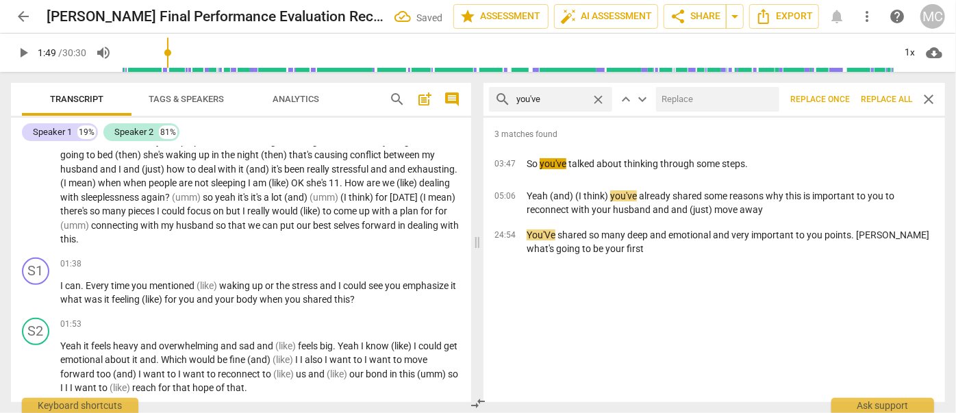
click at [725, 108] on input "text" at bounding box center [715, 99] width 118 height 22
click at [881, 94] on span "Replace all" at bounding box center [886, 100] width 51 height 12
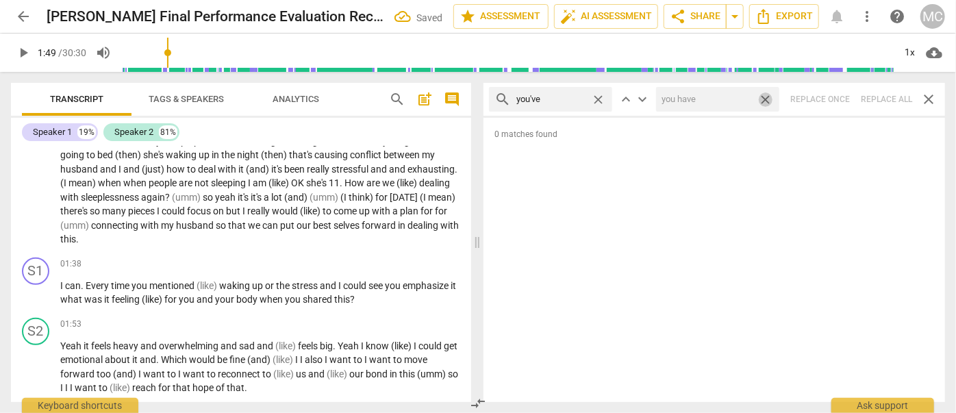
drag, startPoint x: 768, startPoint y: 95, endPoint x: 694, endPoint y: 101, distance: 74.9
click at [768, 95] on span "close" at bounding box center [765, 99] width 14 height 14
click at [599, 97] on span "close" at bounding box center [598, 99] width 14 height 14
click at [557, 105] on input "text" at bounding box center [561, 99] width 90 height 22
click at [878, 99] on div "search we've close keyboard_arrow_up keyboard_arrow_down Replace once Replace a…" at bounding box center [714, 99] width 462 height 33
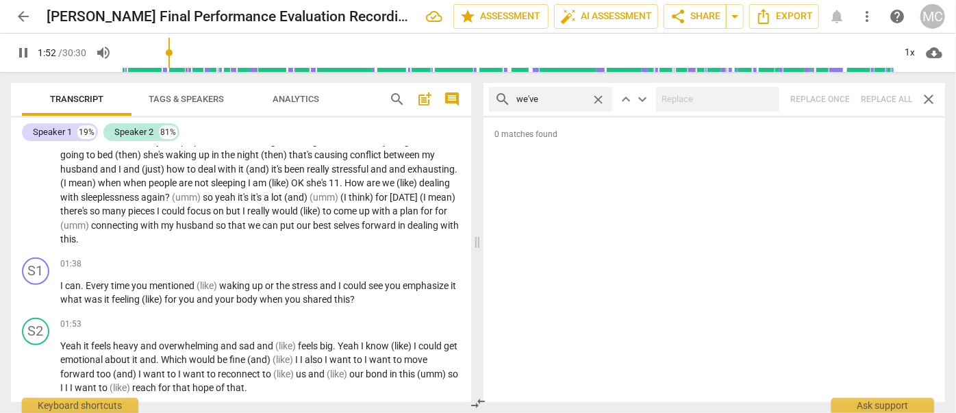
click at [599, 97] on span "close" at bounding box center [598, 99] width 14 height 14
click at [535, 100] on input "text" at bounding box center [561, 99] width 90 height 22
click at [879, 98] on div "search they've close keyboard_arrow_up keyboard_arrow_down Replace once Replace…" at bounding box center [714, 99] width 462 height 33
click at [595, 98] on span "close" at bounding box center [598, 99] width 14 height 14
click at [553, 101] on input "text" at bounding box center [561, 99] width 90 height 22
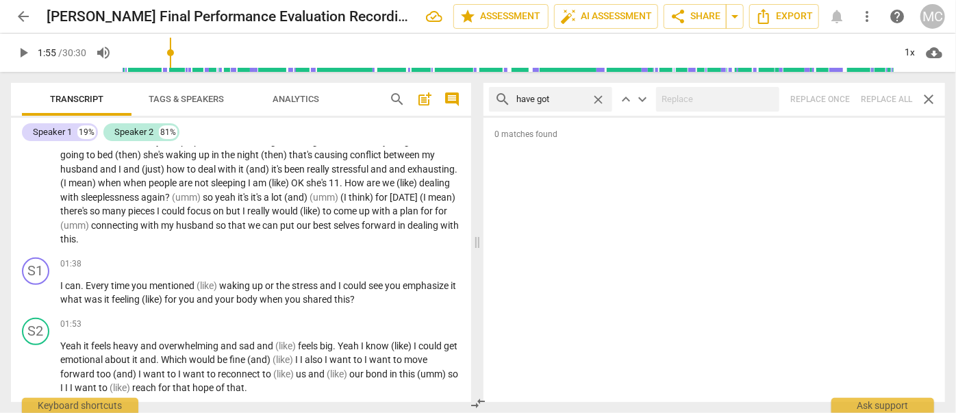
click at [889, 91] on div "search have got close keyboard_arrow_up keyboard_arrow_down Replace once Replac…" at bounding box center [714, 99] width 462 height 33
click at [600, 97] on span "close" at bounding box center [598, 99] width 14 height 14
click at [577, 98] on input "text" at bounding box center [561, 99] width 90 height 22
click at [872, 97] on div "search he's close keyboard_arrow_up keyboard_arrow_down Replace once Replace al…" at bounding box center [714, 99] width 462 height 33
click at [601, 95] on span "close" at bounding box center [598, 99] width 14 height 14
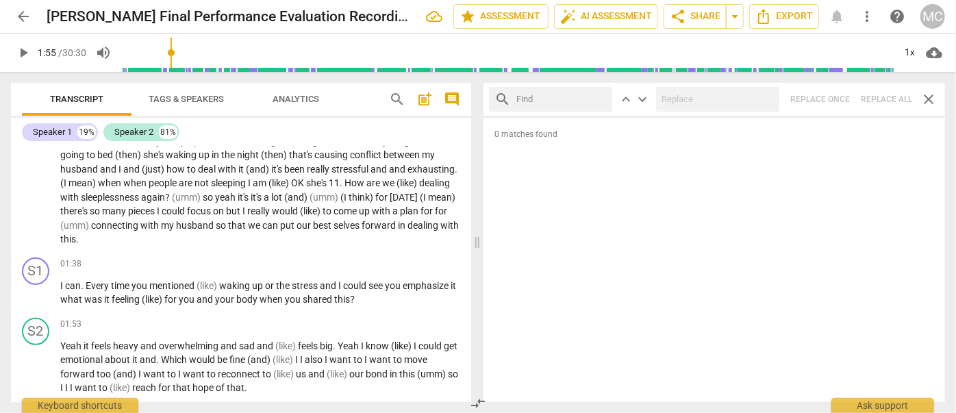
click at [579, 97] on input "text" at bounding box center [561, 99] width 90 height 22
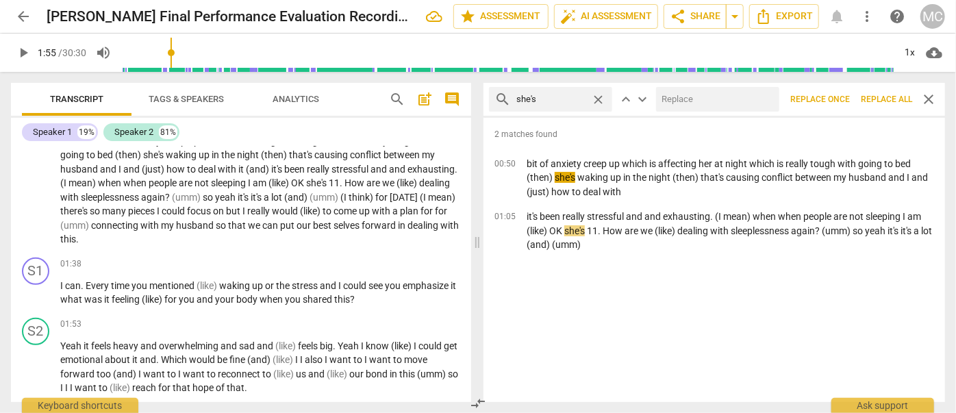
click at [699, 100] on input "text" at bounding box center [715, 99] width 118 height 22
click at [881, 94] on span "Replace all" at bounding box center [886, 100] width 51 height 12
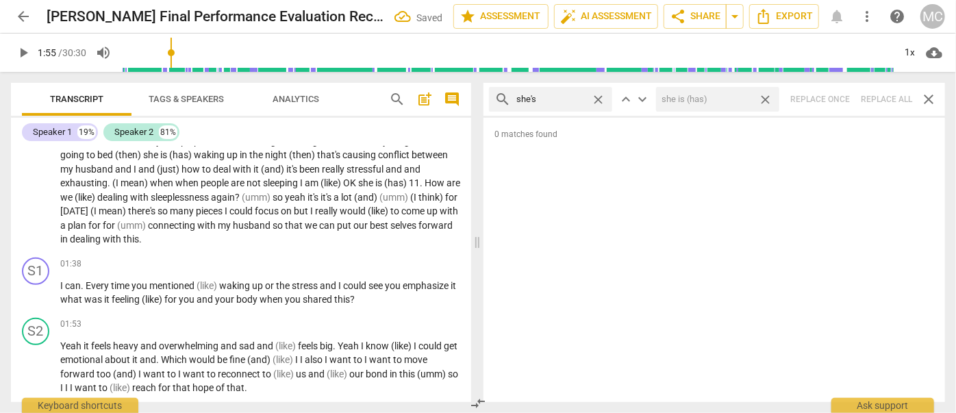
click at [766, 98] on span "close" at bounding box center [765, 99] width 14 height 14
drag, startPoint x: 596, startPoint y: 98, endPoint x: 588, endPoint y: 98, distance: 8.2
click at [596, 98] on span "close" at bounding box center [598, 99] width 14 height 14
drag, startPoint x: 575, startPoint y: 97, endPoint x: 592, endPoint y: 100, distance: 17.3
click at [575, 97] on input "text" at bounding box center [561, 99] width 90 height 22
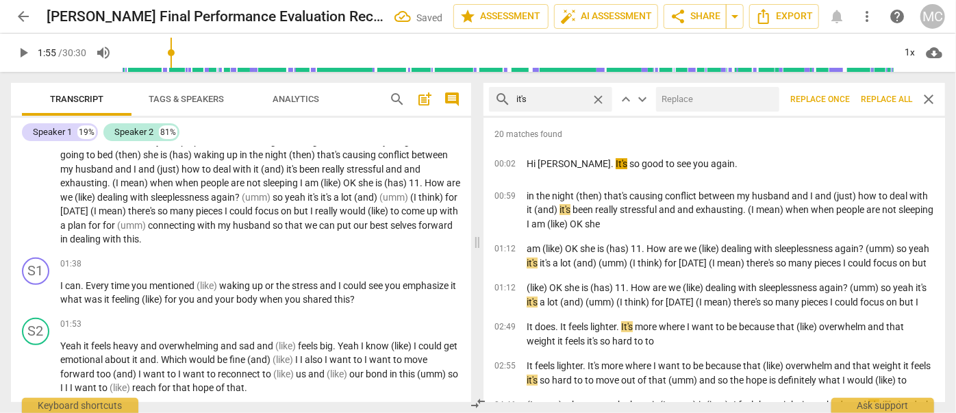
click at [681, 90] on input "text" at bounding box center [715, 99] width 118 height 22
click at [875, 100] on span "Replace all" at bounding box center [886, 100] width 51 height 12
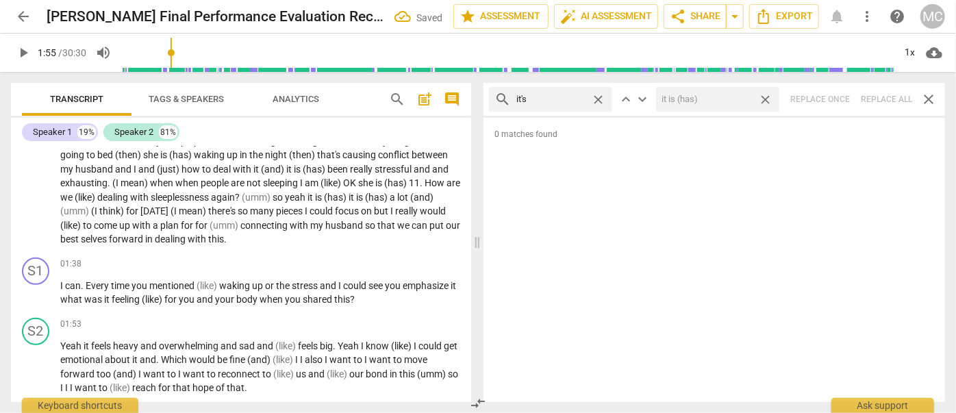
click at [768, 98] on span "close" at bounding box center [765, 99] width 14 height 14
drag, startPoint x: 598, startPoint y: 95, endPoint x: 564, endPoint y: 98, distance: 33.7
click at [598, 95] on span "close" at bounding box center [598, 99] width 14 height 14
click at [564, 98] on input "text" at bounding box center [550, 99] width 69 height 22
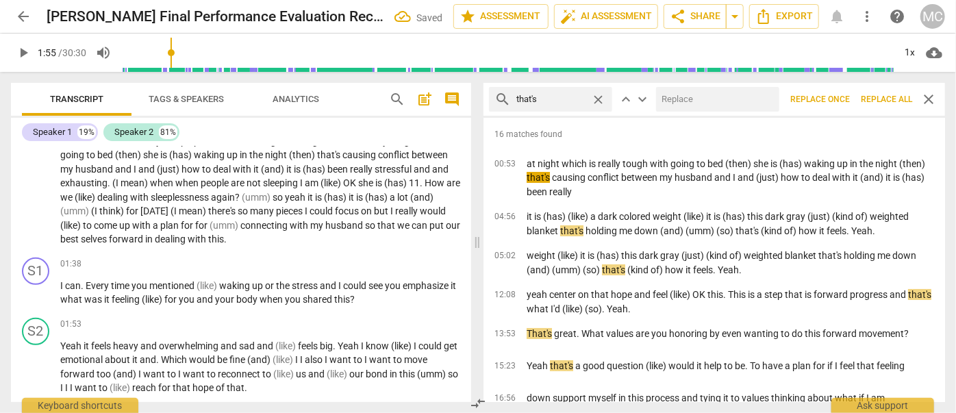
click at [694, 98] on input "text" at bounding box center [715, 99] width 118 height 22
click at [894, 97] on span "Replace all" at bounding box center [886, 100] width 51 height 12
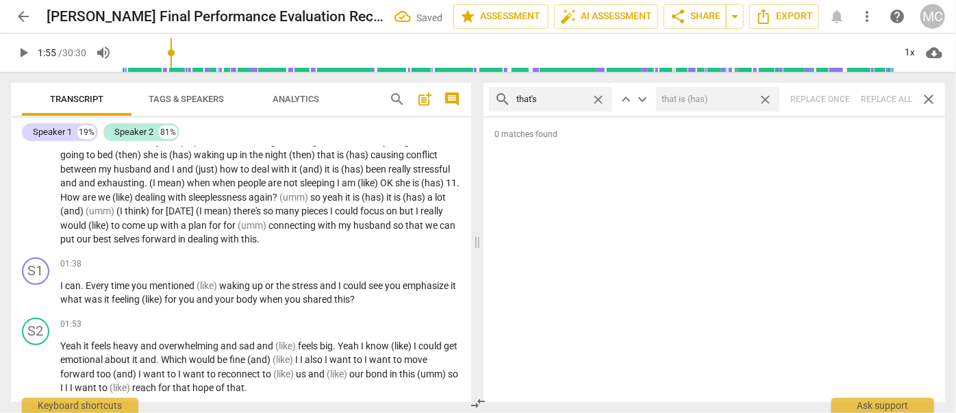
click at [767, 95] on span "close" at bounding box center [765, 99] width 14 height 14
click at [596, 96] on span "close" at bounding box center [598, 99] width 14 height 14
click at [568, 98] on input "text" at bounding box center [561, 99] width 90 height 22
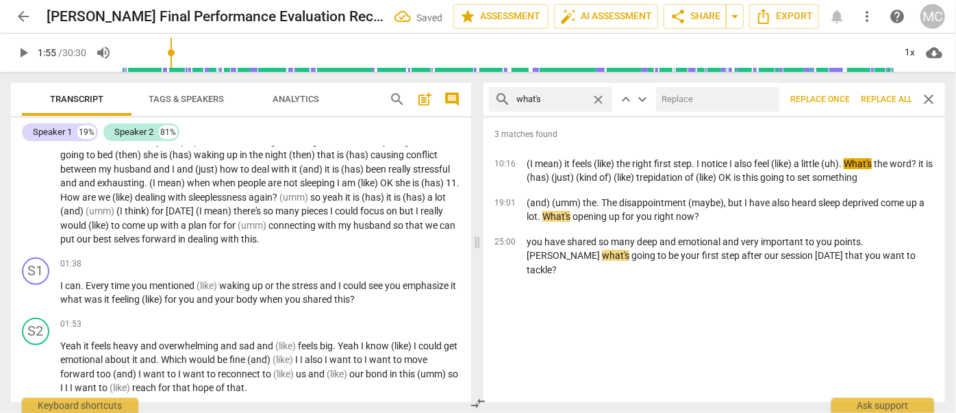
click at [701, 103] on input "text" at bounding box center [715, 99] width 118 height 22
click at [898, 96] on span "Replace all" at bounding box center [886, 100] width 51 height 12
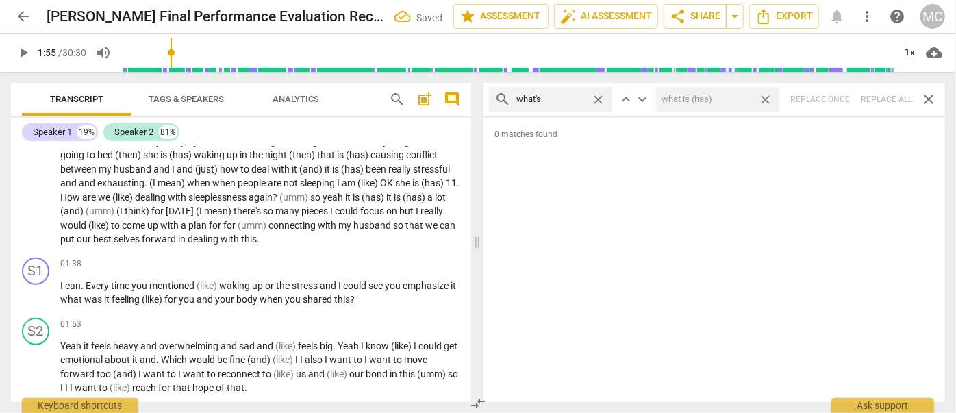
drag, startPoint x: 764, startPoint y: 96, endPoint x: 734, endPoint y: 97, distance: 30.1
click at [764, 96] on span "close" at bounding box center [765, 99] width 14 height 14
click at [597, 98] on span "close" at bounding box center [598, 99] width 14 height 14
click at [577, 97] on input "text" at bounding box center [561, 99] width 90 height 22
click at [880, 97] on div "search where's close keyboard_arrow_up keyboard_arrow_down Replace once Replace…" at bounding box center [714, 99] width 462 height 33
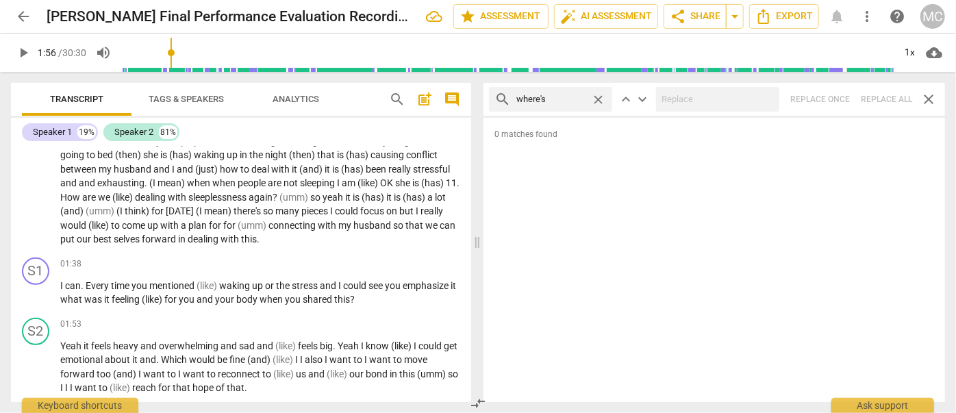
click at [599, 97] on span "close" at bounding box center [598, 99] width 14 height 14
click at [565, 100] on input "text" at bounding box center [561, 99] width 90 height 22
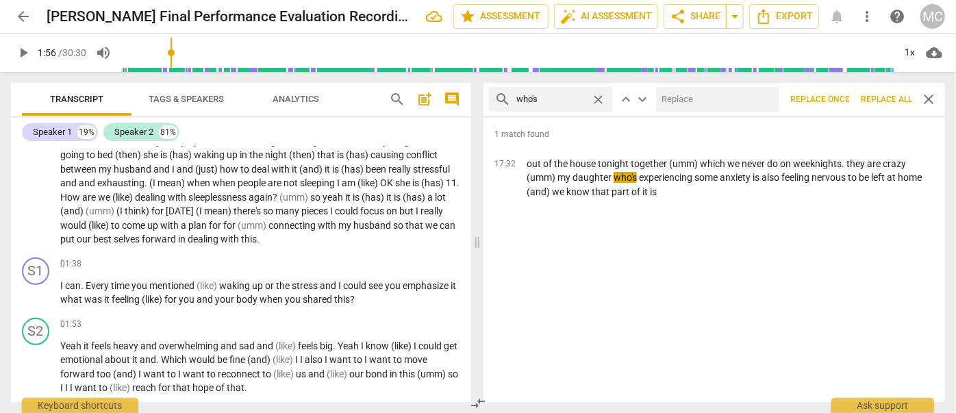
drag, startPoint x: 675, startPoint y: 101, endPoint x: 665, endPoint y: 105, distance: 11.1
click at [677, 101] on input "text" at bounding box center [715, 99] width 118 height 22
click at [888, 98] on span "Replace all" at bounding box center [886, 100] width 51 height 12
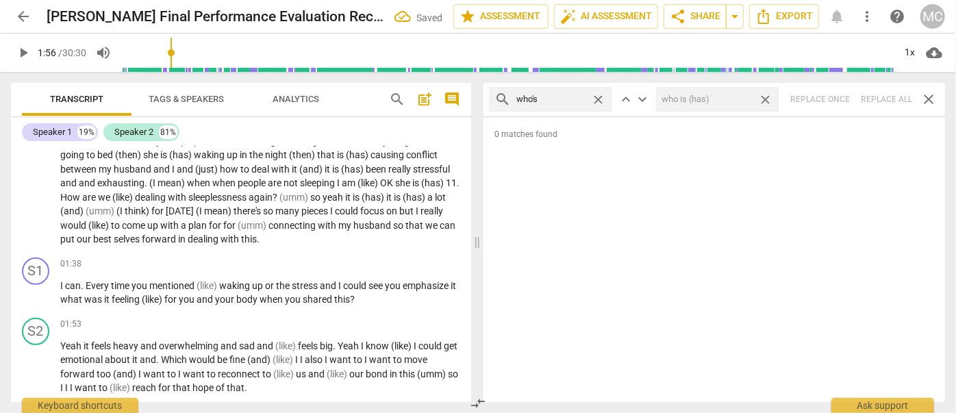
click at [767, 97] on span "close" at bounding box center [765, 99] width 14 height 14
click at [600, 95] on span "close" at bounding box center [598, 99] width 14 height 14
click at [568, 97] on input "text" at bounding box center [561, 99] width 90 height 22
click at [878, 103] on div "search when's close keyboard_arrow_up keyboard_arrow_down Replace once Replace …" at bounding box center [714, 99] width 462 height 33
click at [599, 95] on span "close" at bounding box center [598, 99] width 14 height 14
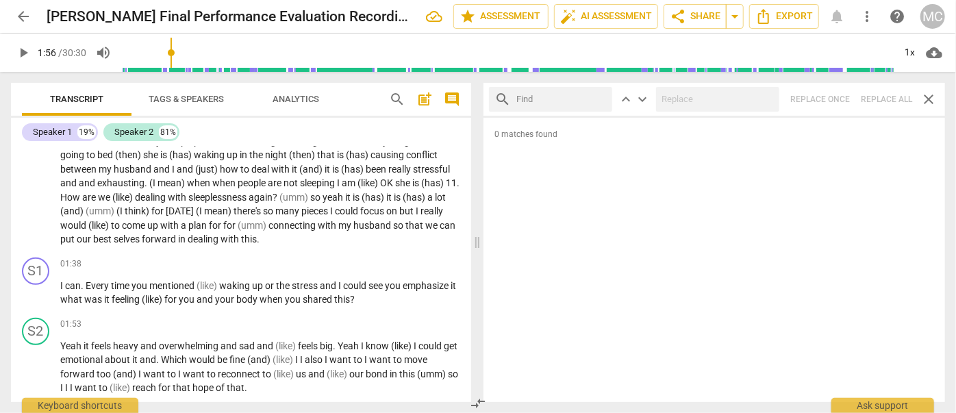
click at [565, 97] on input "text" at bounding box center [561, 99] width 90 height 22
click at [677, 97] on input "text" at bounding box center [715, 99] width 118 height 22
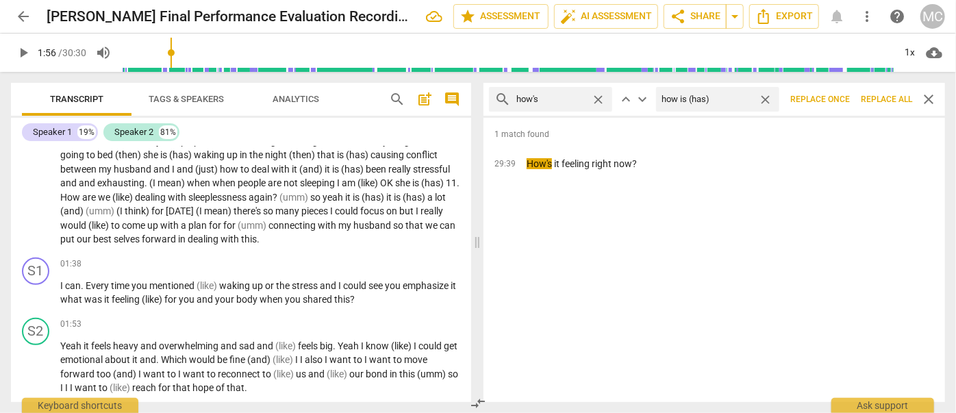
click at [881, 95] on span "Replace all" at bounding box center [886, 100] width 51 height 12
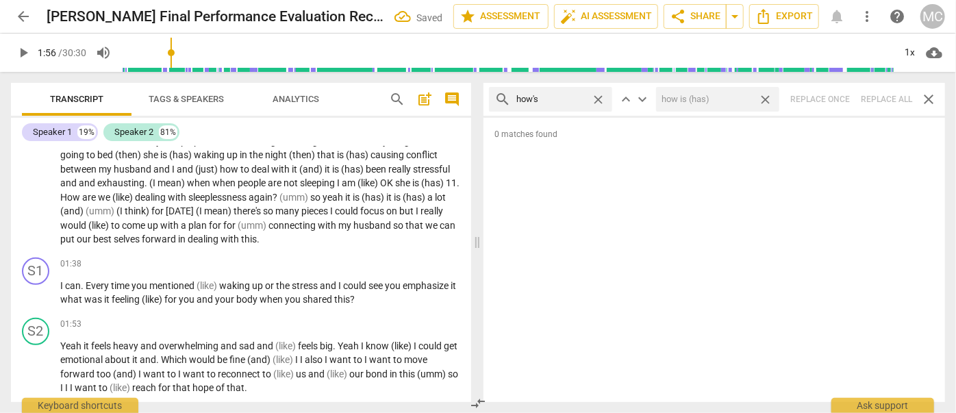
click at [764, 97] on span "close" at bounding box center [765, 99] width 14 height 14
click at [601, 99] on span "close" at bounding box center [598, 99] width 14 height 14
click at [575, 98] on input "text" at bounding box center [561, 99] width 90 height 22
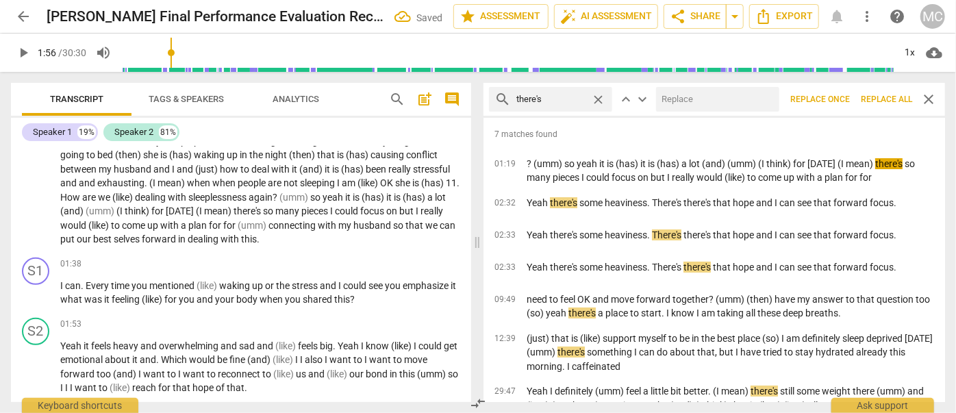
click at [718, 98] on input "text" at bounding box center [715, 99] width 118 height 22
click at [879, 95] on span "Replace all" at bounding box center [886, 100] width 51 height 12
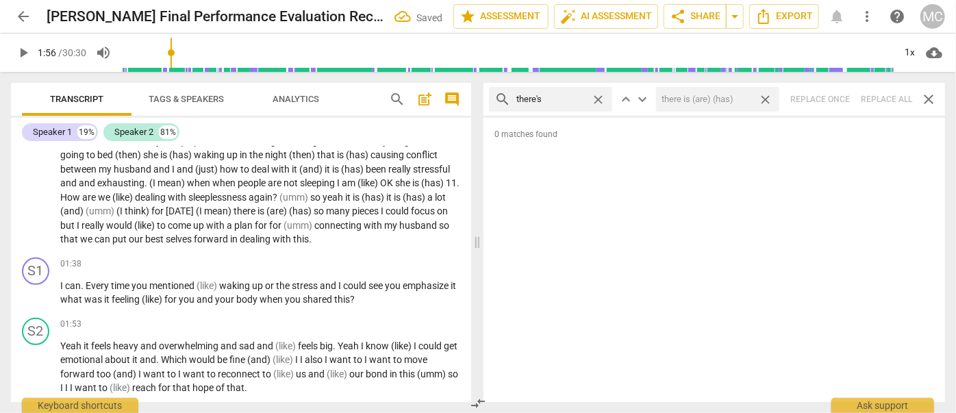
click at [770, 99] on span "close" at bounding box center [765, 99] width 14 height 14
click at [601, 99] on span "close" at bounding box center [598, 99] width 14 height 14
click at [568, 100] on input "text" at bounding box center [561, 99] width 90 height 22
click at [880, 99] on div "search here's close keyboard_arrow_up keyboard_arrow_down Replace once Replace …" at bounding box center [714, 99] width 462 height 33
click at [594, 97] on span "close" at bounding box center [598, 99] width 14 height 14
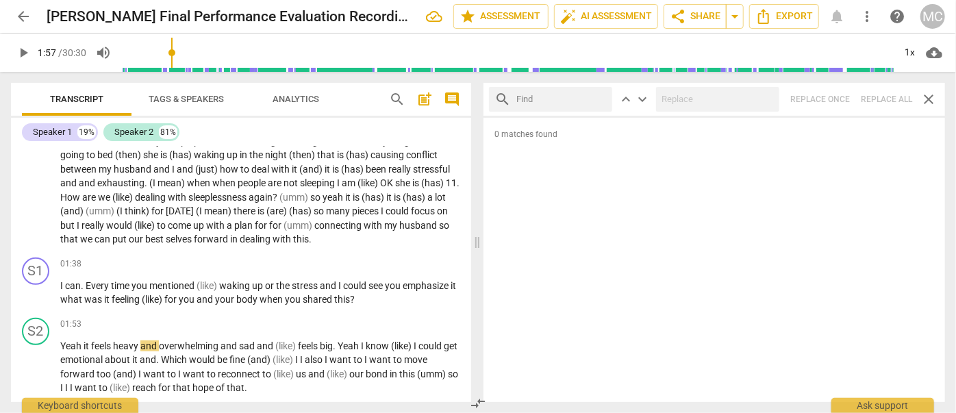
click at [551, 99] on input "text" at bounding box center [561, 99] width 90 height 22
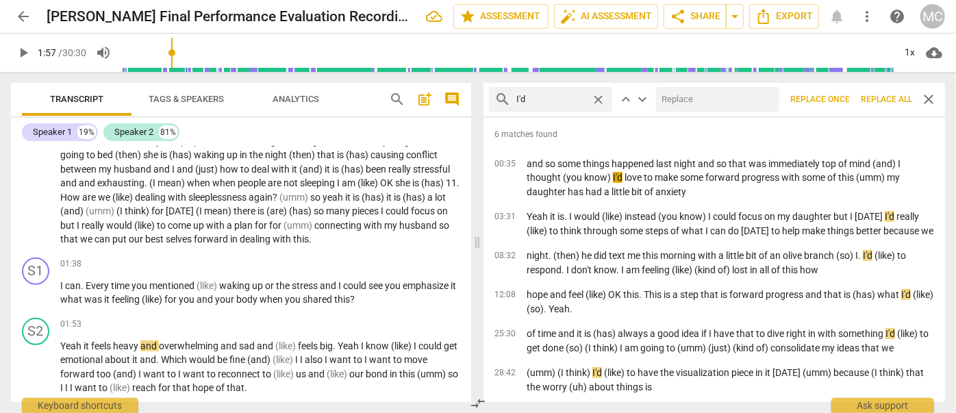
click at [688, 104] on input "text" at bounding box center [715, 99] width 118 height 22
click at [879, 97] on span "Replace all" at bounding box center [886, 100] width 51 height 12
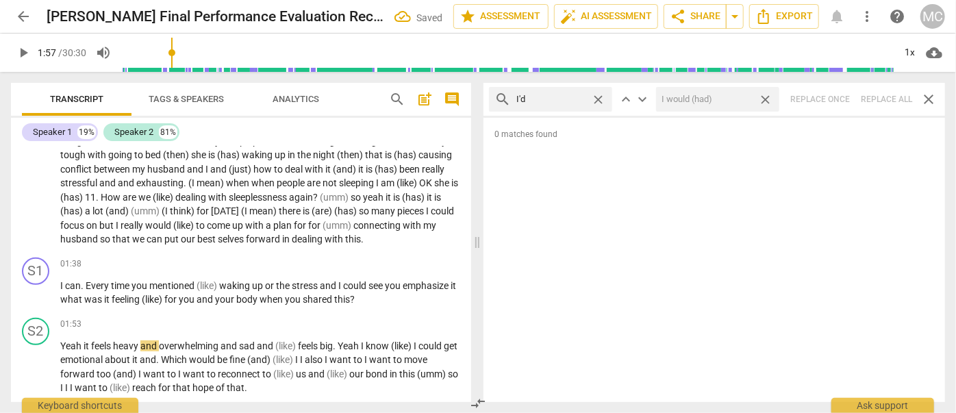
click at [768, 96] on span "close" at bounding box center [765, 99] width 14 height 14
click at [599, 98] on span "close" at bounding box center [598, 99] width 14 height 14
click at [565, 100] on input "text" at bounding box center [561, 99] width 90 height 22
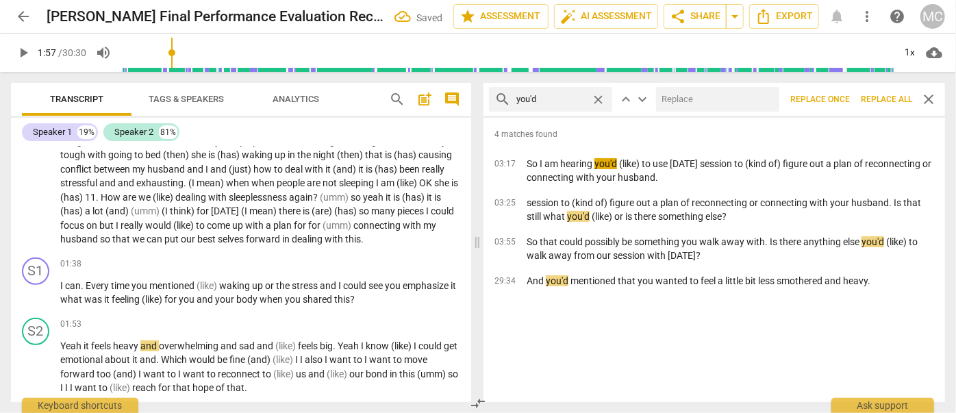
drag, startPoint x: 765, startPoint y: 110, endPoint x: 754, endPoint y: 108, distance: 11.1
click at [756, 108] on input "text" at bounding box center [715, 99] width 118 height 22
click at [881, 95] on span "Replace all" at bounding box center [886, 100] width 51 height 12
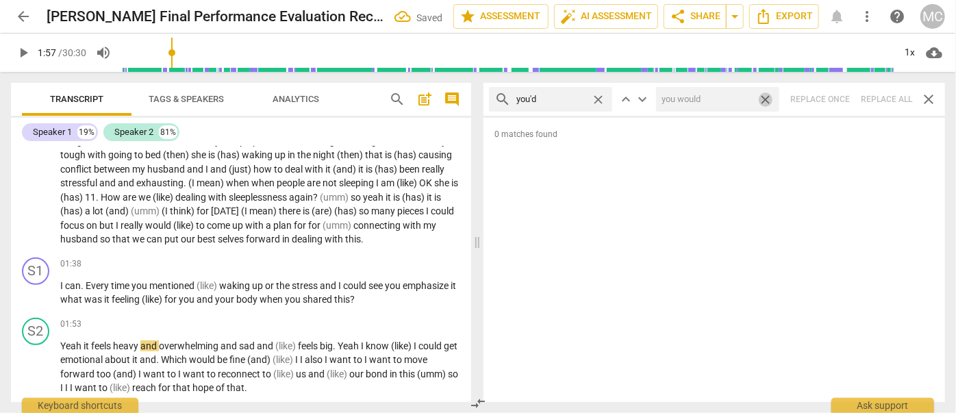
click at [768, 99] on span "close" at bounding box center [765, 99] width 14 height 14
click at [599, 99] on span "close" at bounding box center [598, 99] width 14 height 14
click at [549, 98] on input "text" at bounding box center [561, 99] width 90 height 22
click at [880, 99] on div "search he'd close keyboard_arrow_up keyboard_arrow_down Replace once Replace al…" at bounding box center [714, 99] width 462 height 33
click at [597, 95] on span "close" at bounding box center [598, 99] width 14 height 14
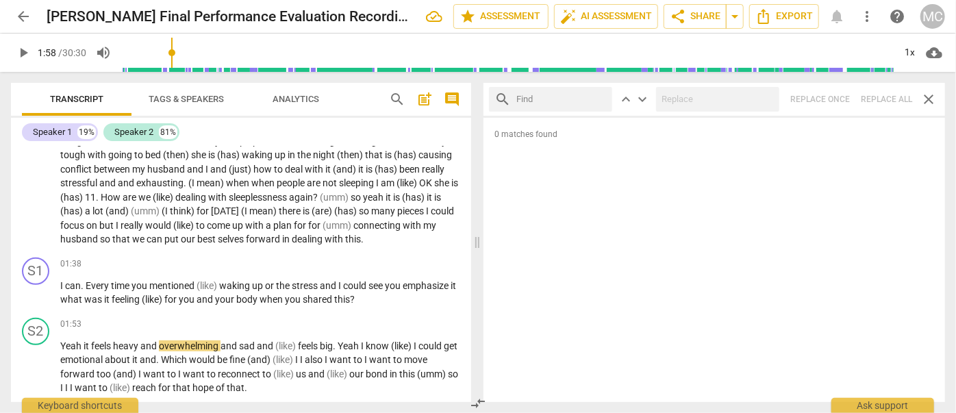
click at [557, 98] on input "text" at bounding box center [561, 99] width 90 height 22
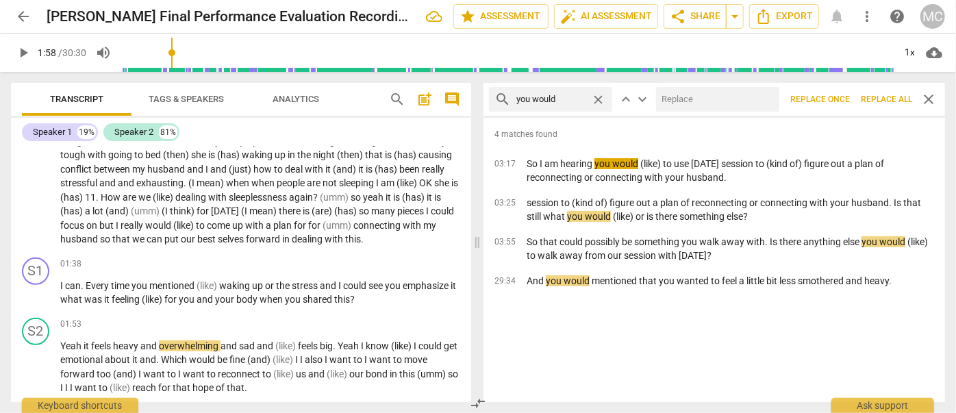
click at [681, 102] on input "text" at bounding box center [715, 99] width 118 height 22
click at [883, 96] on span "Replace all" at bounding box center [886, 100] width 51 height 12
click at [764, 95] on span "close" at bounding box center [765, 99] width 14 height 14
click at [595, 97] on span "close" at bounding box center [598, 99] width 14 height 14
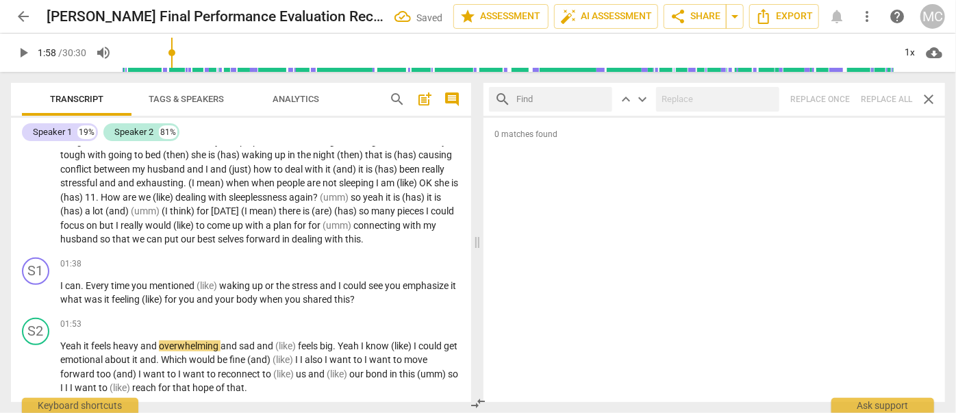
click at [564, 97] on input "text" at bounding box center [561, 99] width 90 height 22
click at [879, 90] on div "search she'd close keyboard_arrow_up keyboard_arrow_down Replace once Replace a…" at bounding box center [714, 99] width 462 height 33
drag, startPoint x: 599, startPoint y: 99, endPoint x: 583, endPoint y: 100, distance: 15.8
click at [599, 99] on span "close" at bounding box center [598, 99] width 14 height 14
drag, startPoint x: 572, startPoint y: 101, endPoint x: 581, endPoint y: 101, distance: 8.9
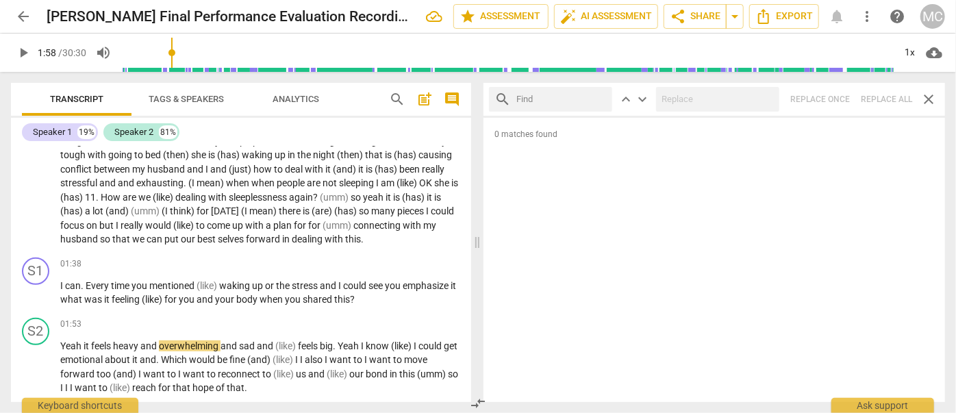
click at [572, 101] on input "text" at bounding box center [561, 99] width 90 height 22
click at [888, 104] on div "search it'd close keyboard_arrow_up keyboard_arrow_down Replace once Replace al…" at bounding box center [714, 99] width 462 height 33
click at [597, 97] on span "close" at bounding box center [598, 99] width 14 height 14
click at [555, 97] on input "text" at bounding box center [561, 99] width 90 height 22
click at [882, 101] on div "search we'd close keyboard_arrow_up keyboard_arrow_down Replace once Replace al…" at bounding box center [714, 99] width 462 height 33
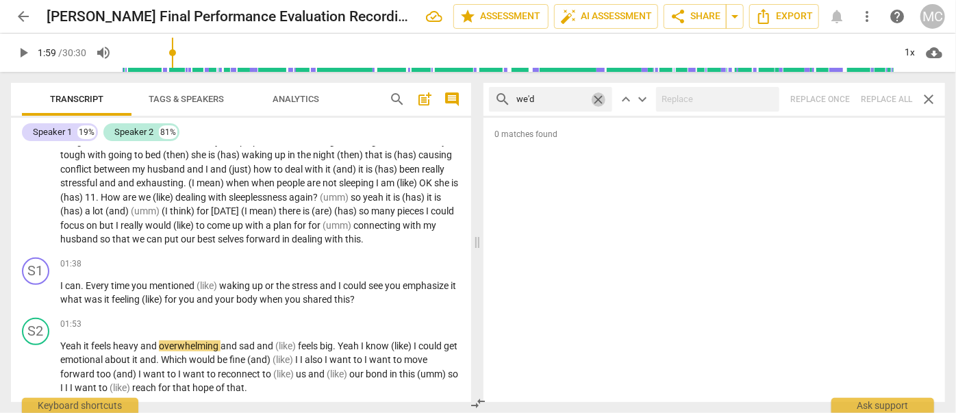
click at [597, 97] on span "close" at bounding box center [598, 99] width 14 height 14
click at [559, 100] on input "text" at bounding box center [561, 99] width 90 height 22
click at [882, 100] on div "search they'd close keyboard_arrow_up keyboard_arrow_down Replace once Replace …" at bounding box center [714, 99] width 462 height 33
drag, startPoint x: 599, startPoint y: 99, endPoint x: 566, endPoint y: 91, distance: 33.7
click at [599, 99] on span "close" at bounding box center [598, 99] width 14 height 14
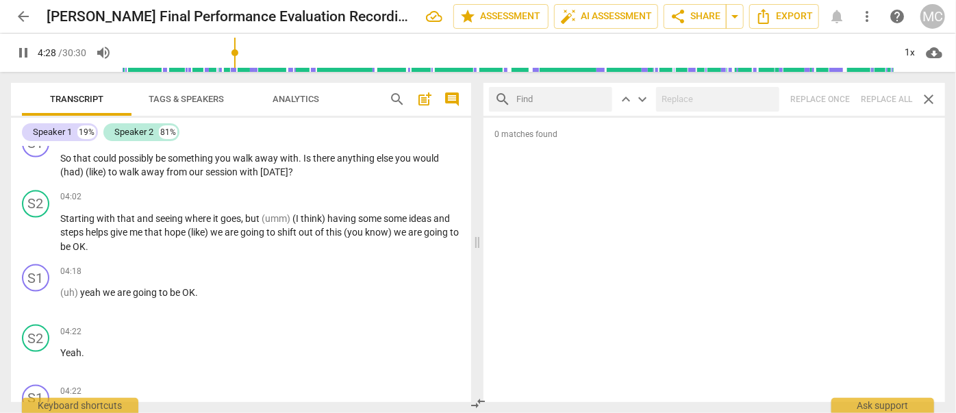
scroll to position [1344, 0]
